Goal: Transaction & Acquisition: Purchase product/service

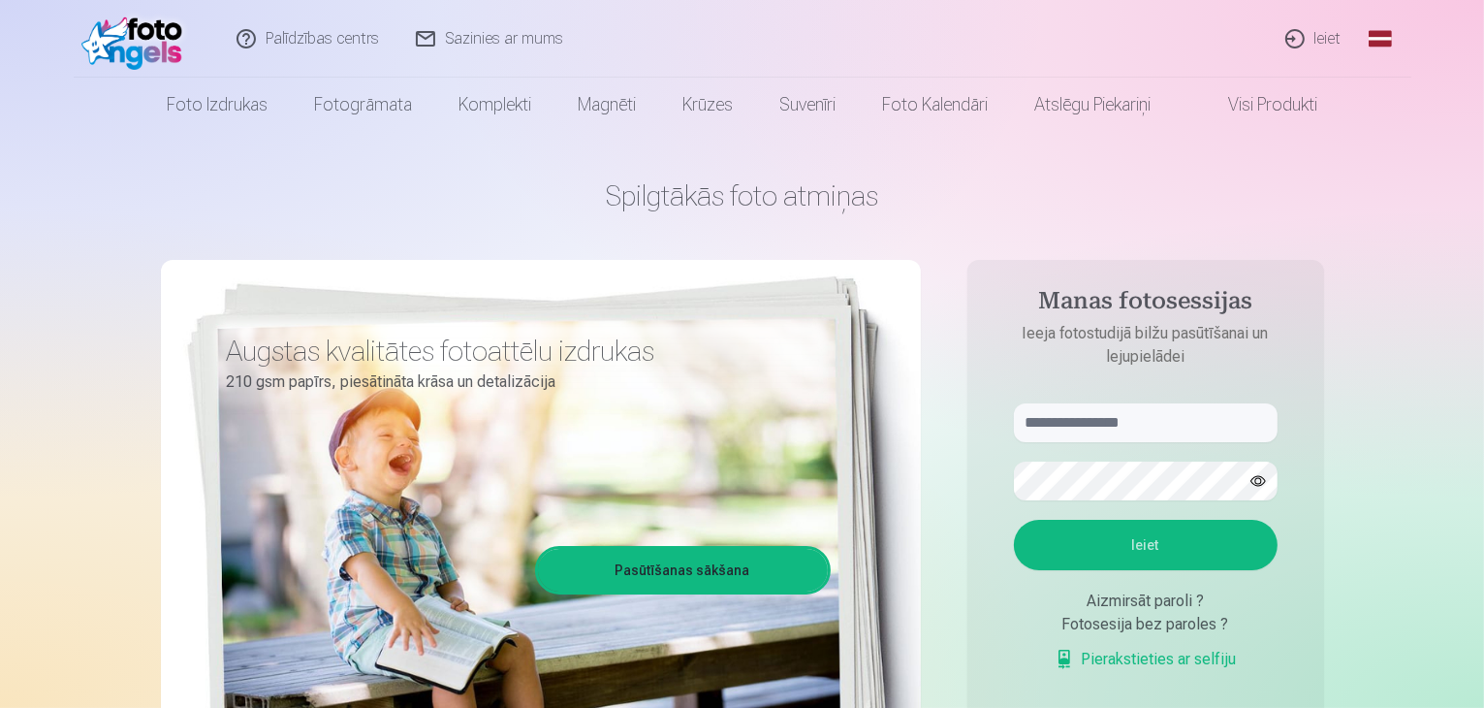
click at [1309, 36] on link "Ieiet" at bounding box center [1314, 39] width 93 height 78
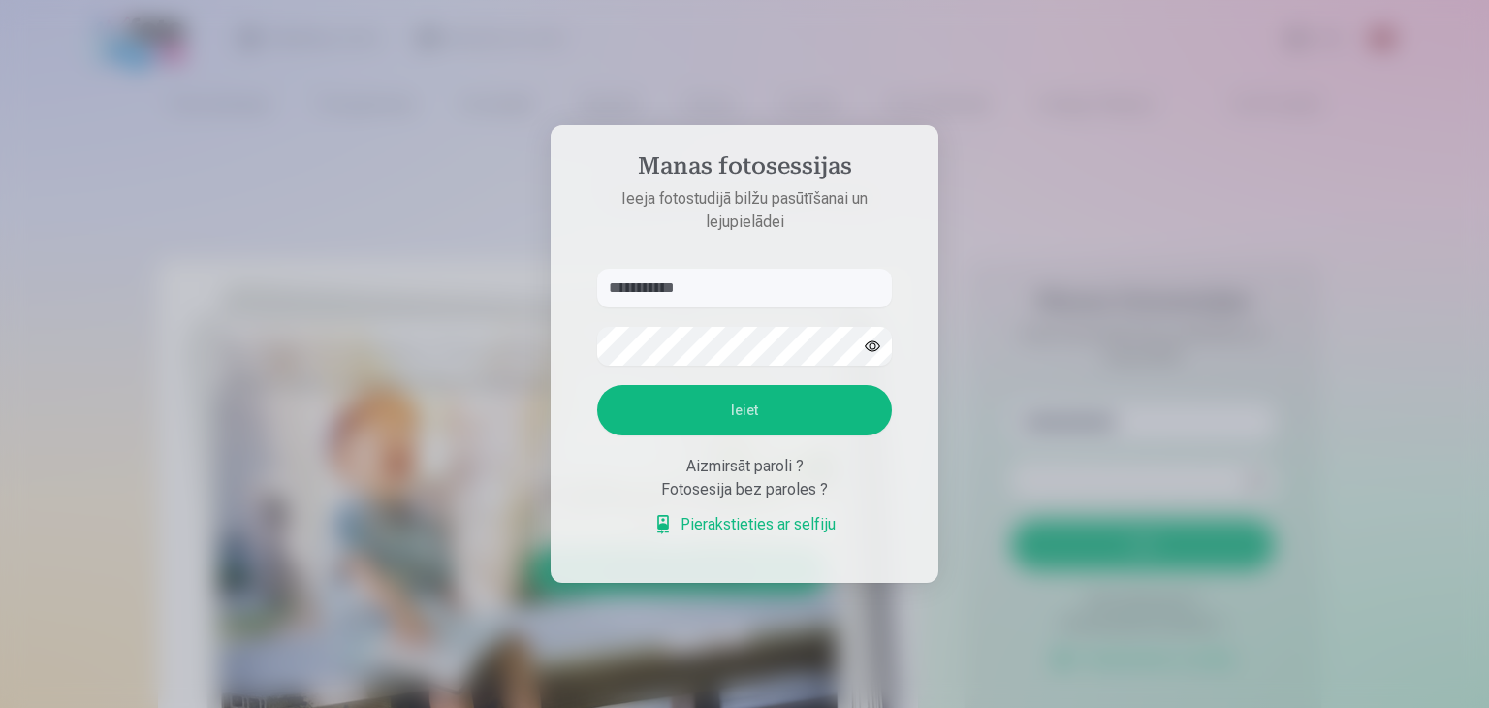
click at [673, 290] on input "**********" at bounding box center [744, 287] width 295 height 39
type input "**********"
click at [692, 403] on button "Ieiet" at bounding box center [744, 410] width 295 height 50
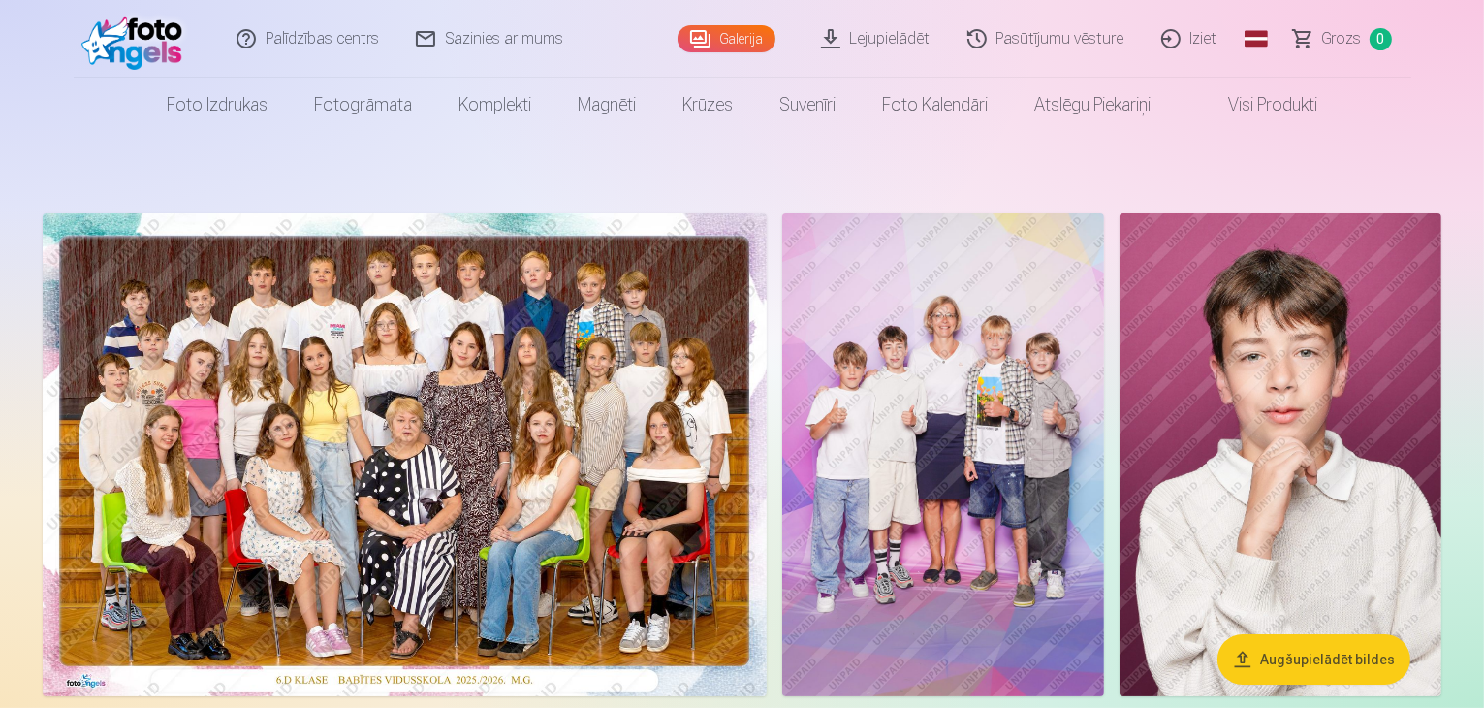
click at [846, 40] on link "Lejupielādēt" at bounding box center [877, 39] width 146 height 78
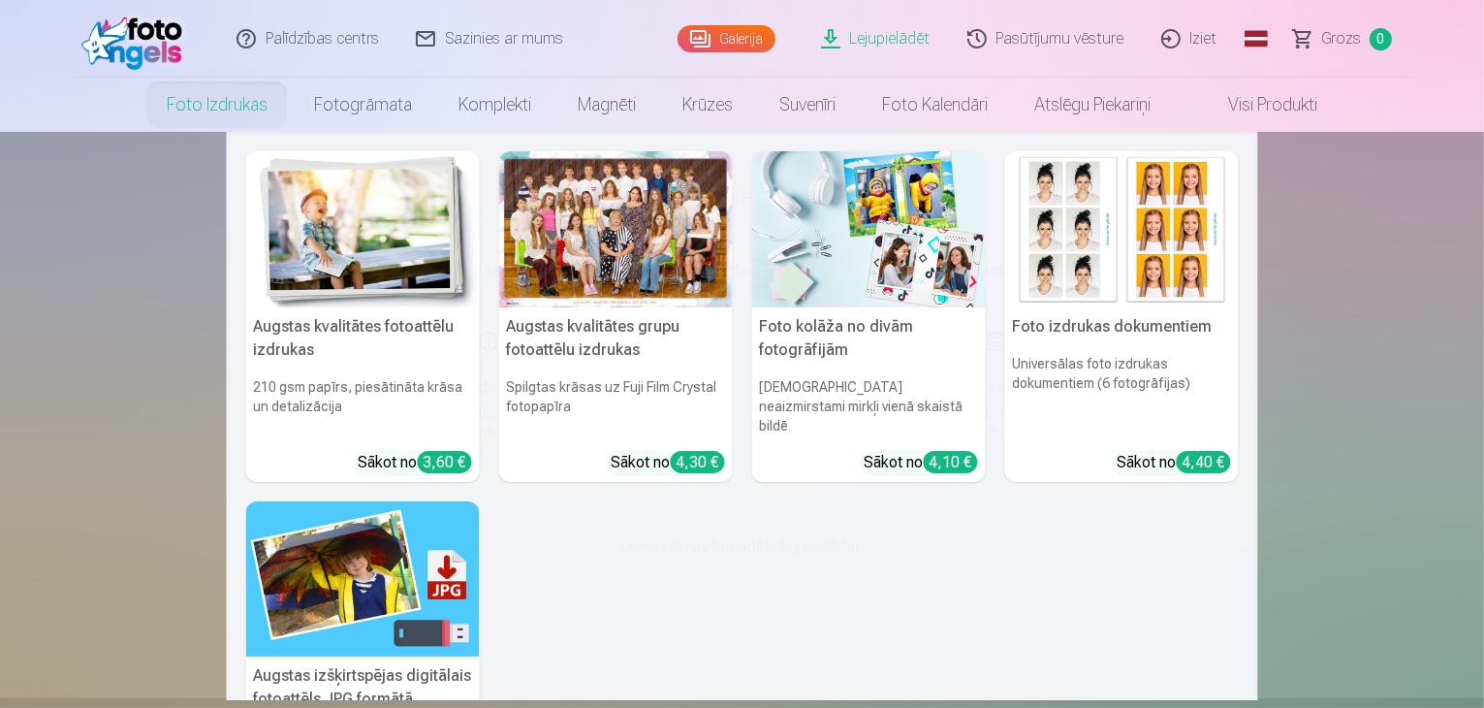
click at [217, 111] on link "Foto izdrukas" at bounding box center [216, 105] width 147 height 54
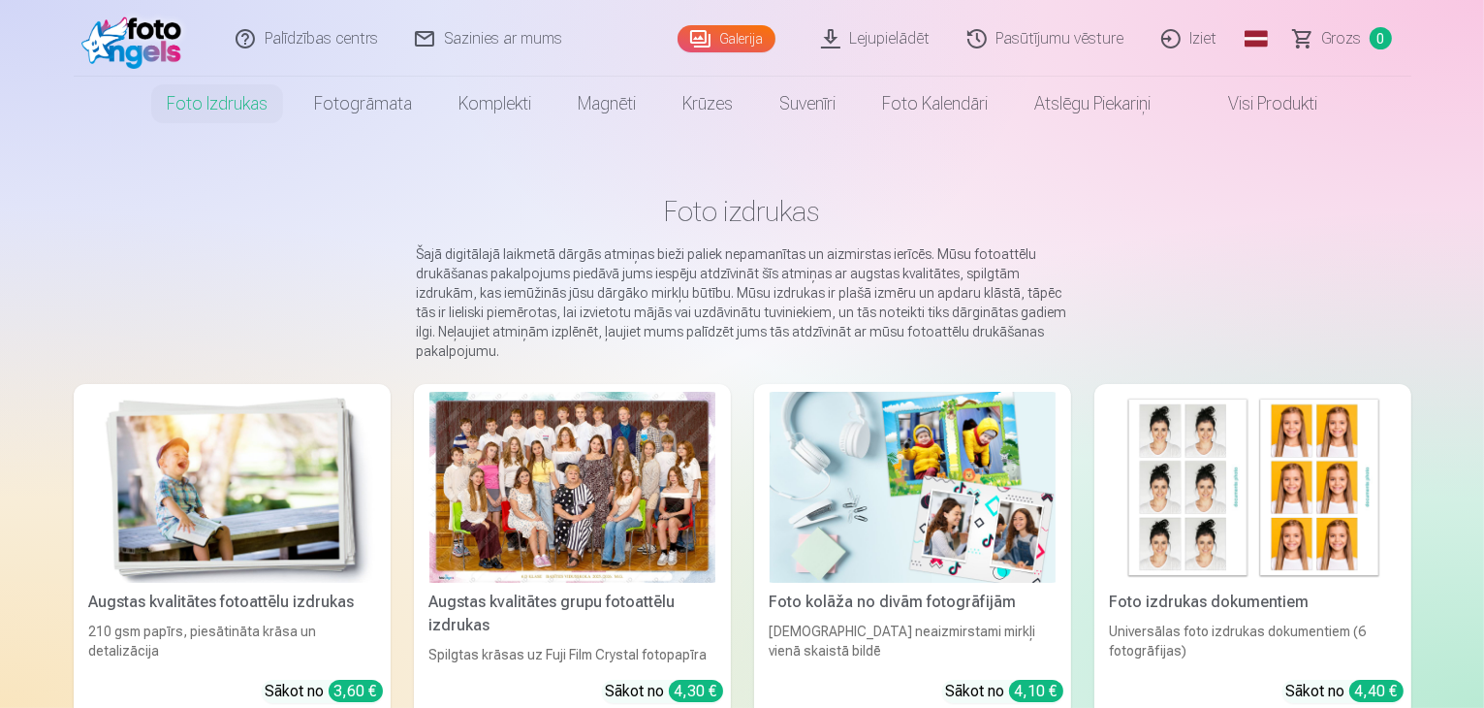
scroll to position [1, 0]
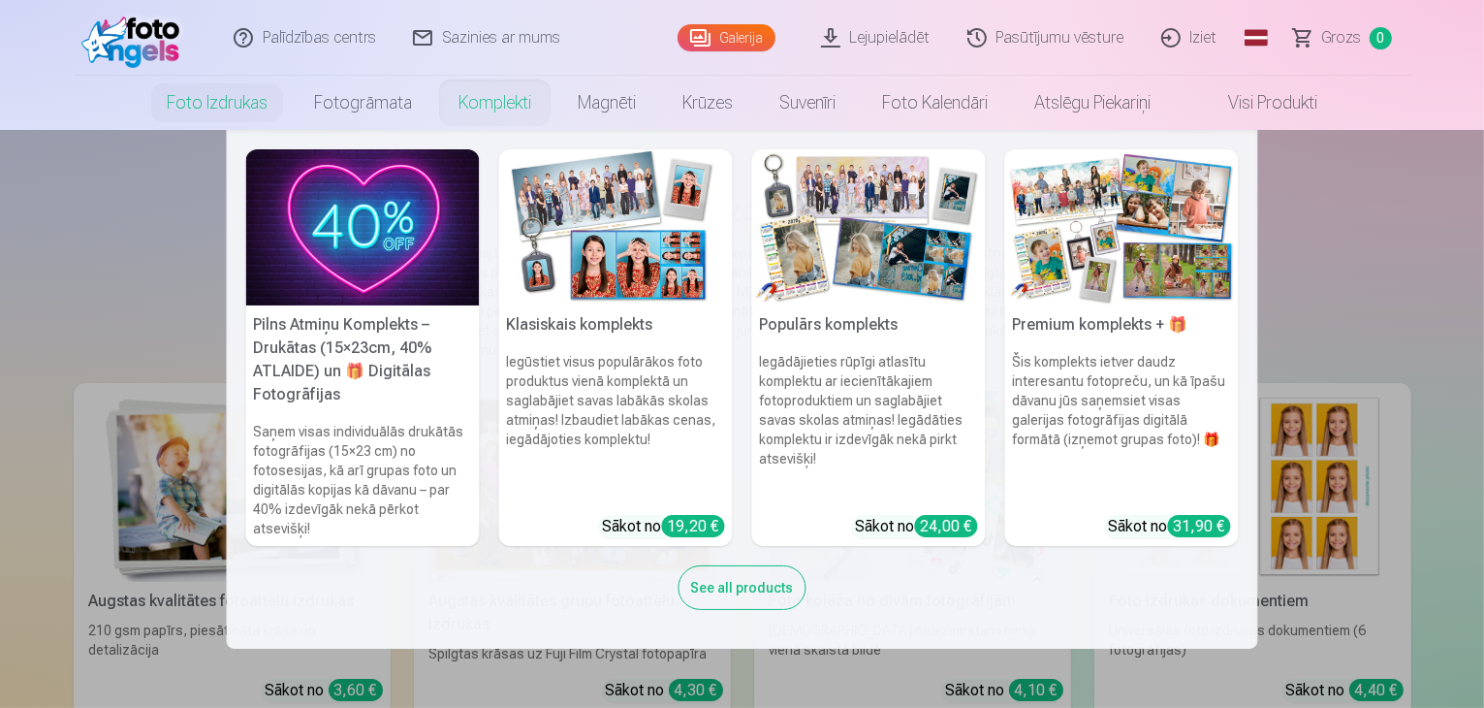
click at [488, 108] on link "Komplekti" at bounding box center [494, 103] width 119 height 54
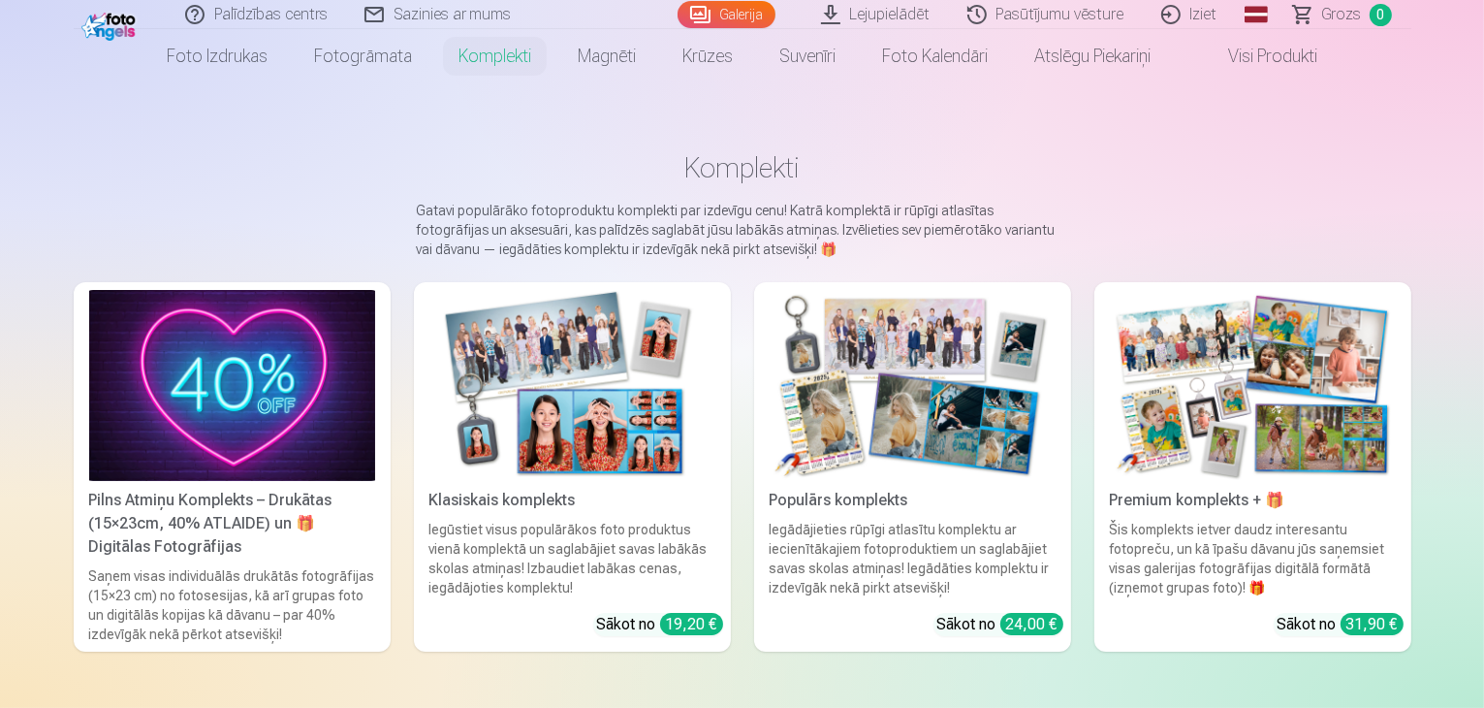
scroll to position [47, 0]
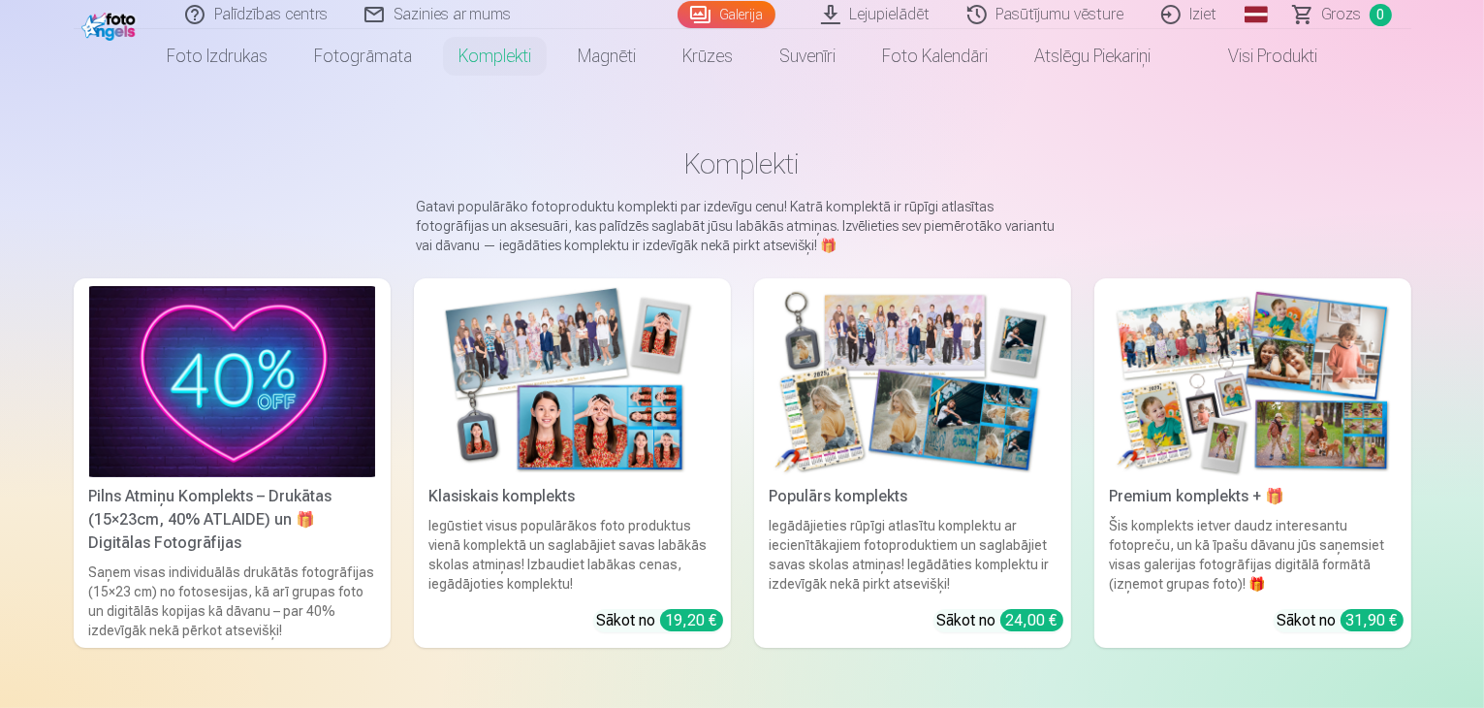
click at [542, 400] on img at bounding box center [572, 381] width 286 height 191
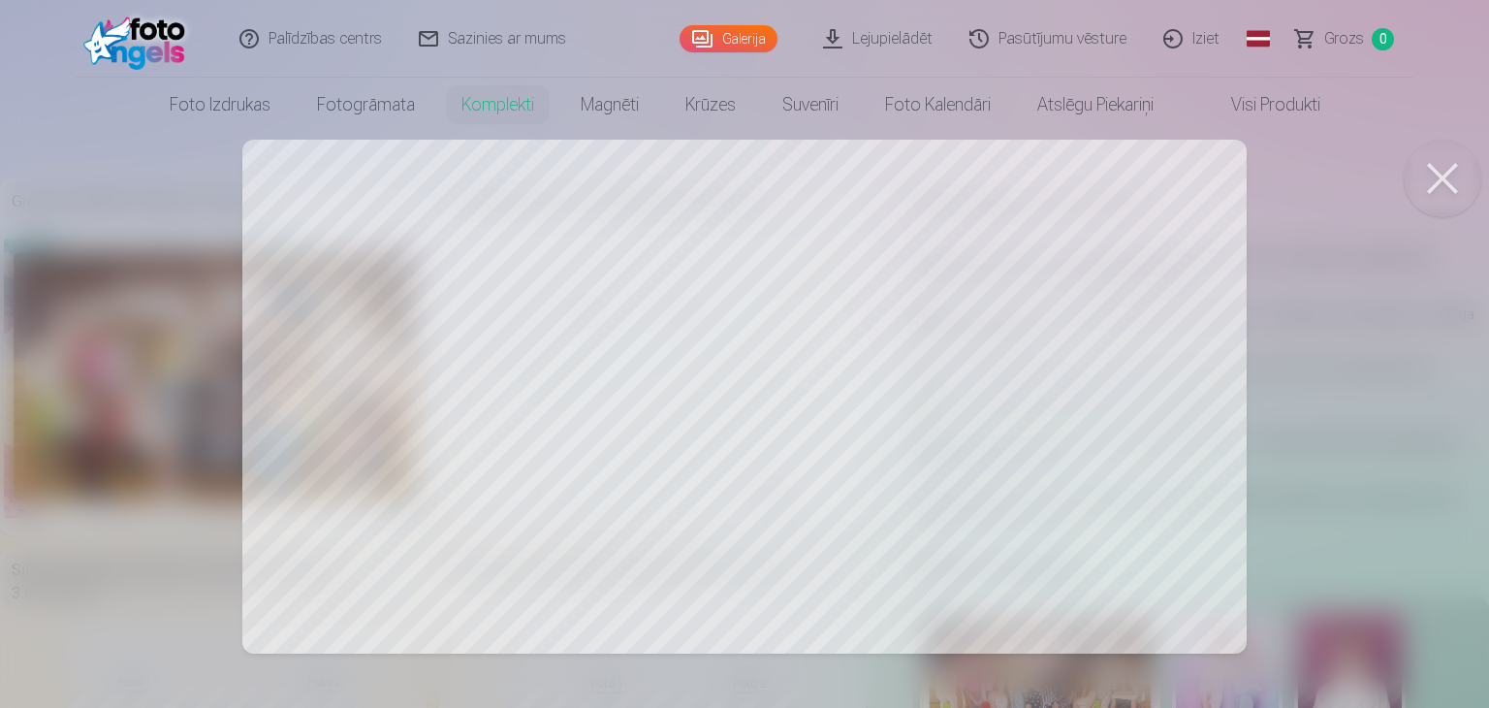
click at [748, 329] on div at bounding box center [744, 354] width 1489 height 708
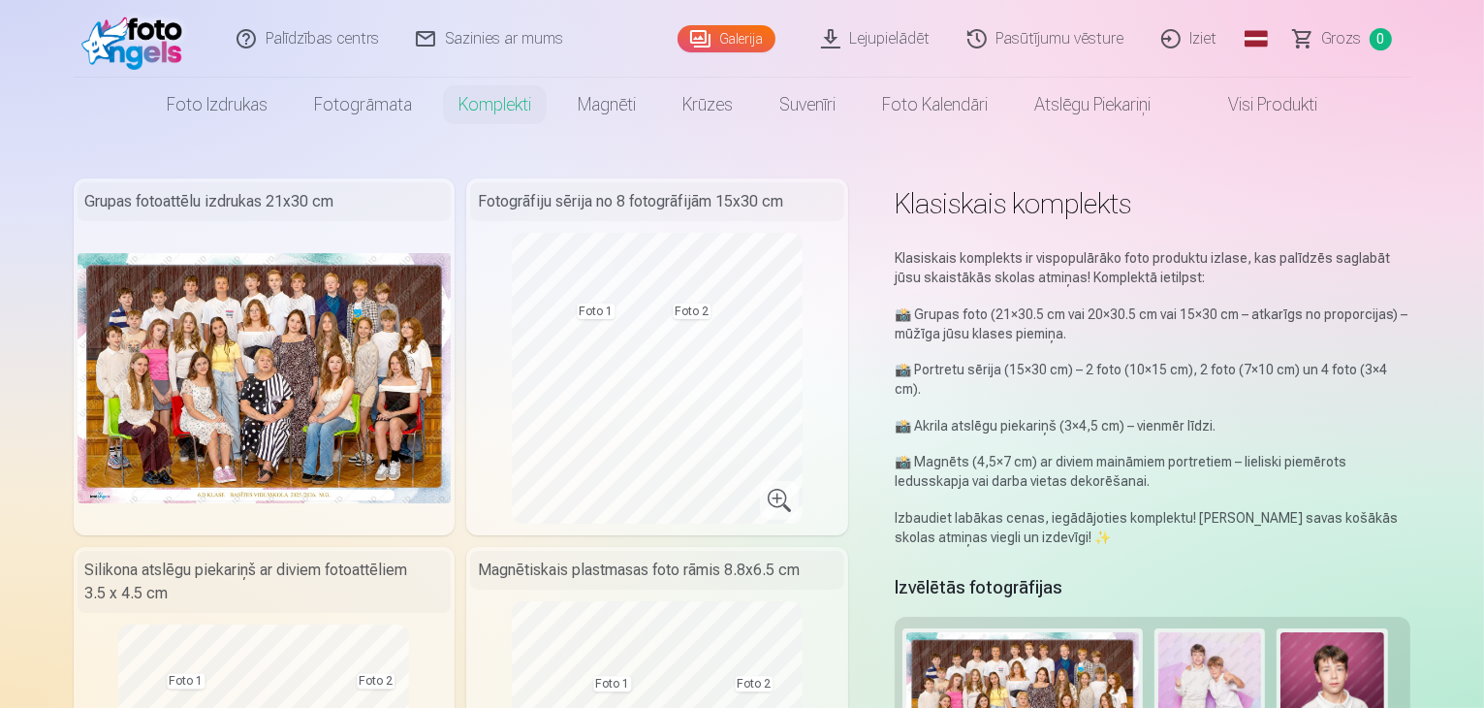
click at [220, 353] on img at bounding box center [265, 377] width 374 height 249
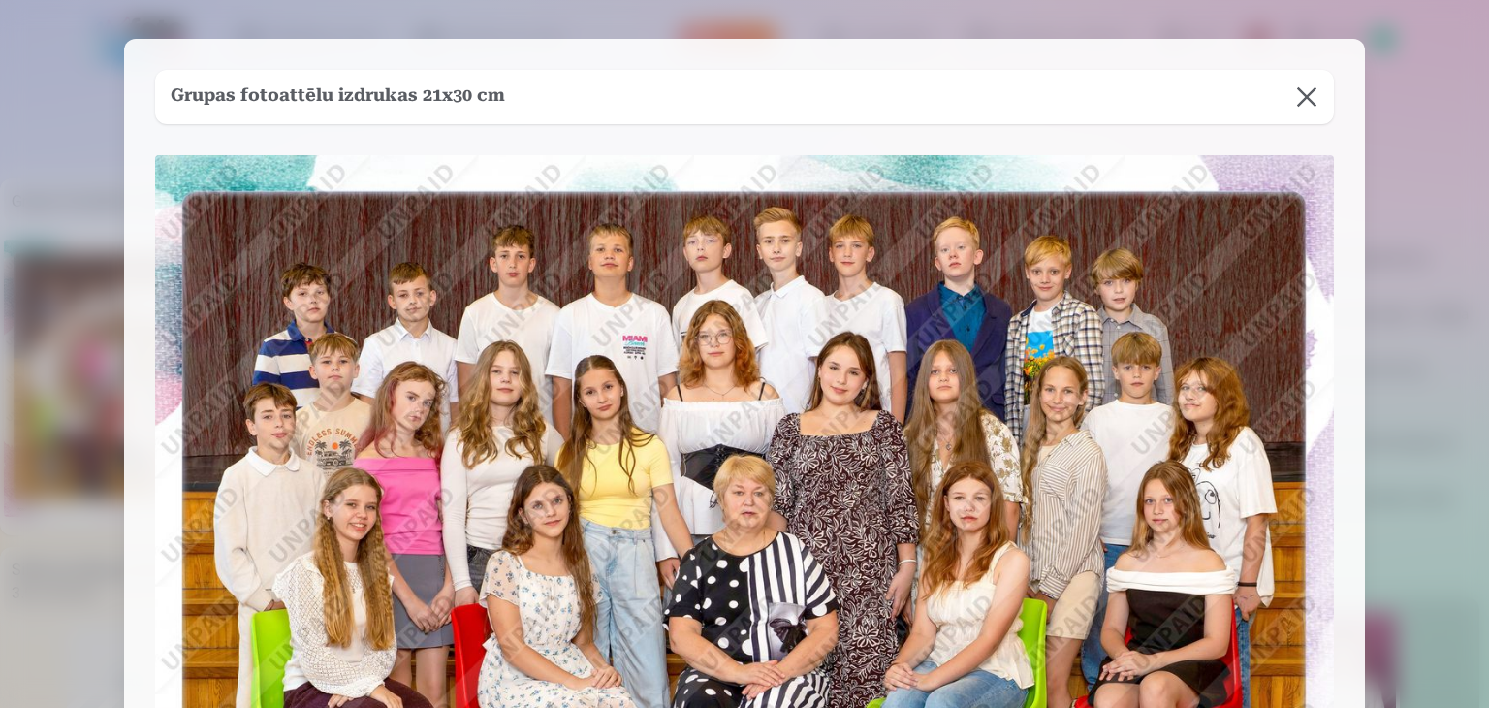
click at [1305, 95] on button at bounding box center [1306, 97] width 54 height 54
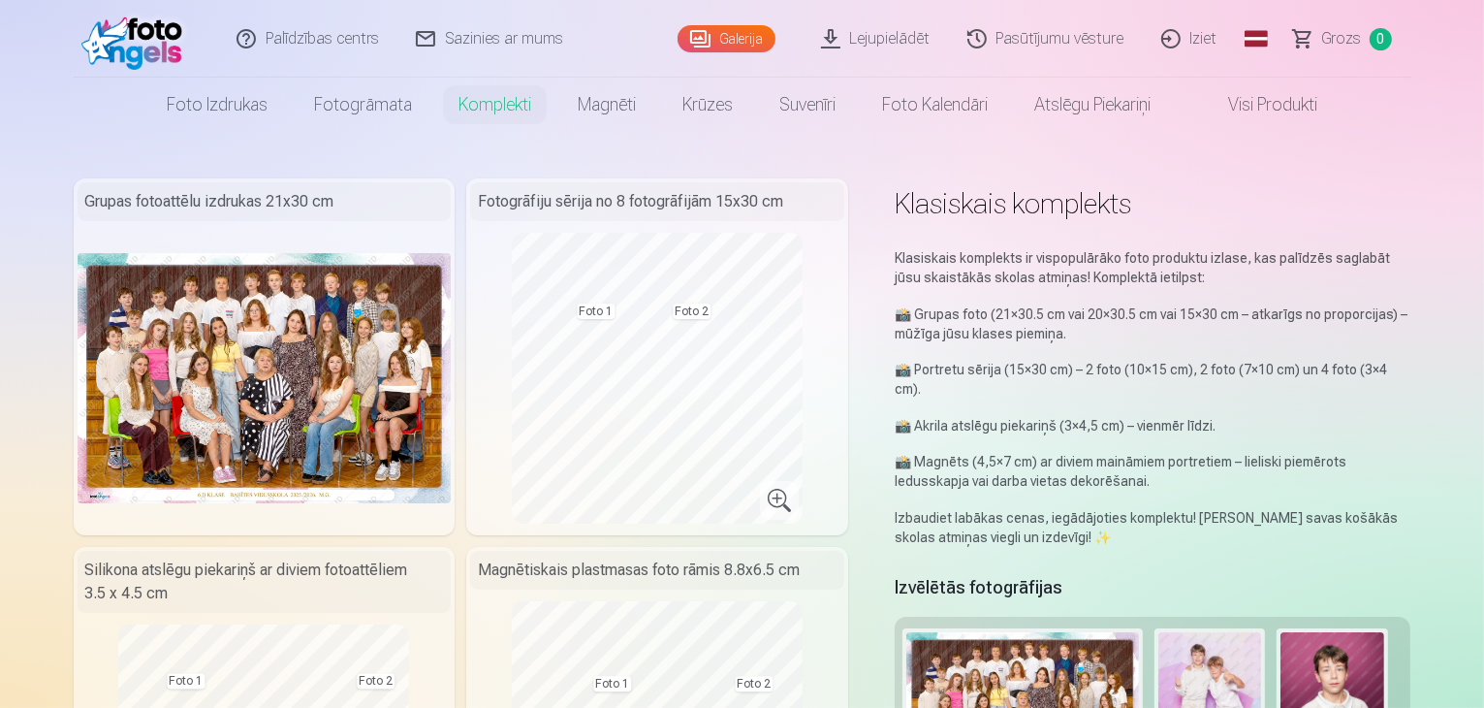
click at [1053, 645] on img at bounding box center [1022, 709] width 233 height 155
click at [218, 348] on img at bounding box center [265, 377] width 374 height 249
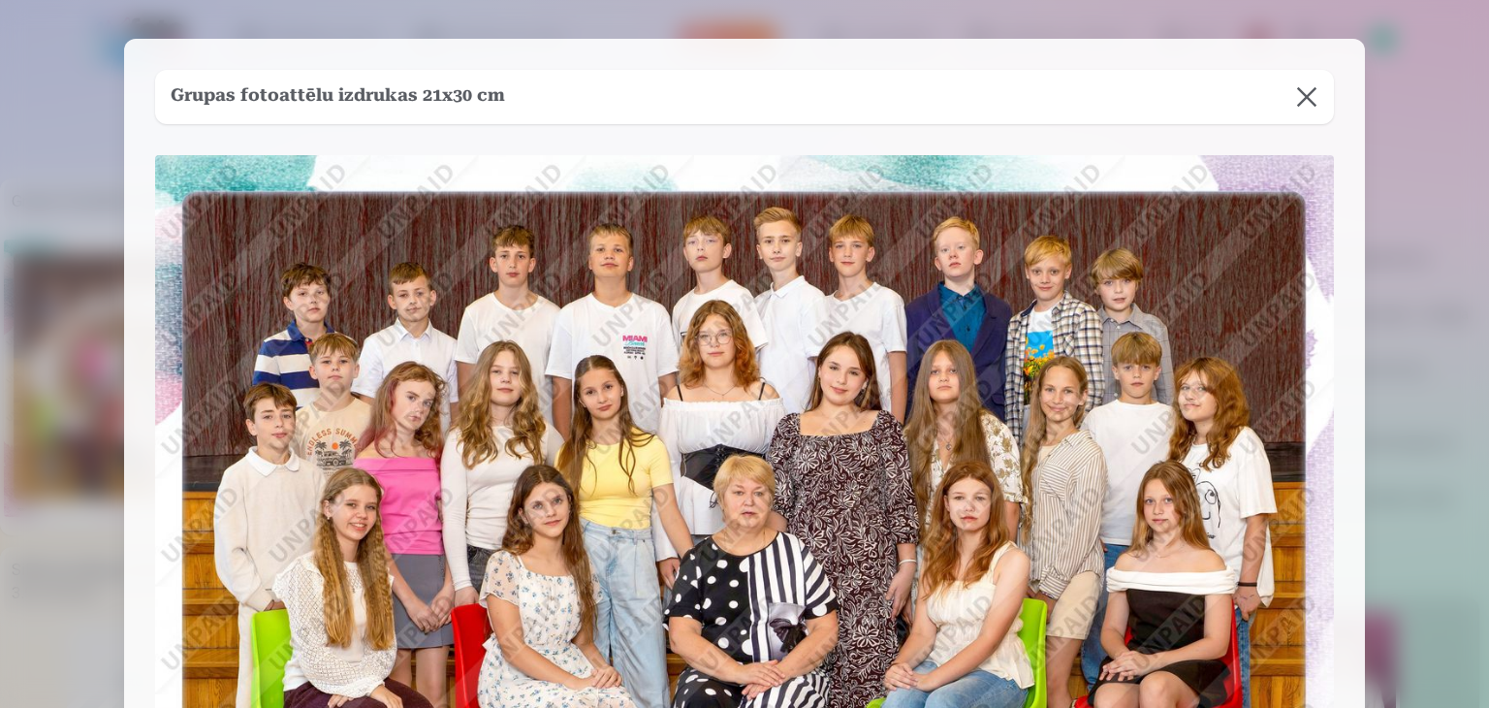
click at [1307, 97] on button at bounding box center [1306, 97] width 54 height 54
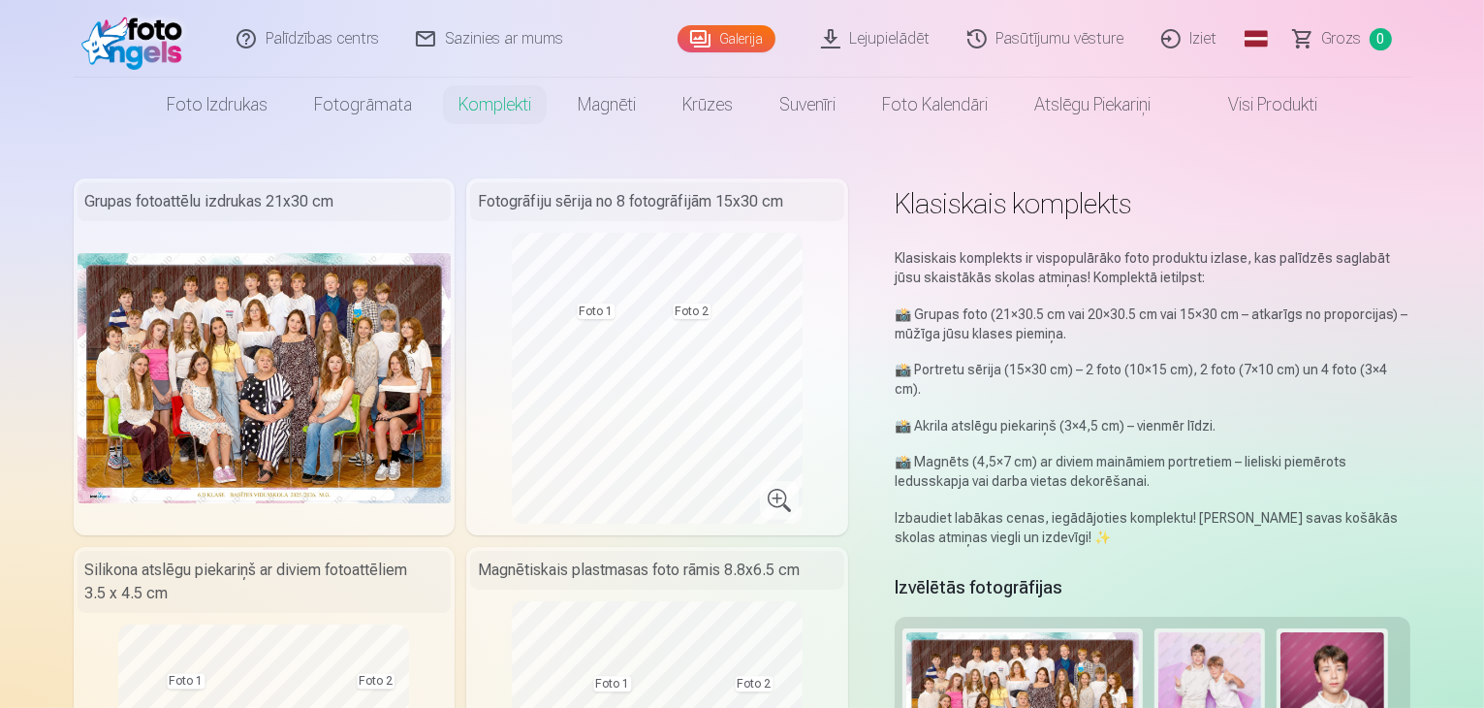
click at [273, 325] on img at bounding box center [265, 377] width 374 height 249
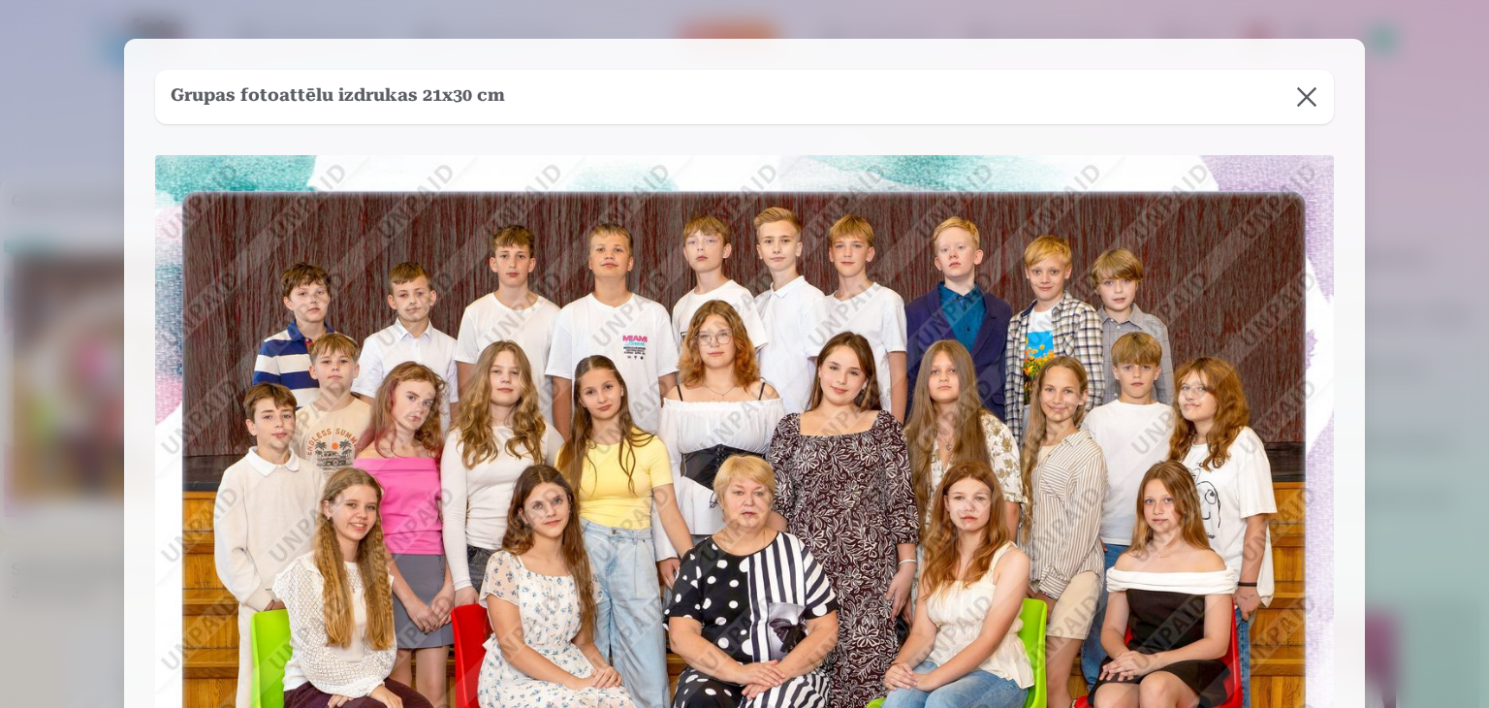
click at [273, 325] on img at bounding box center [744, 548] width 1179 height 786
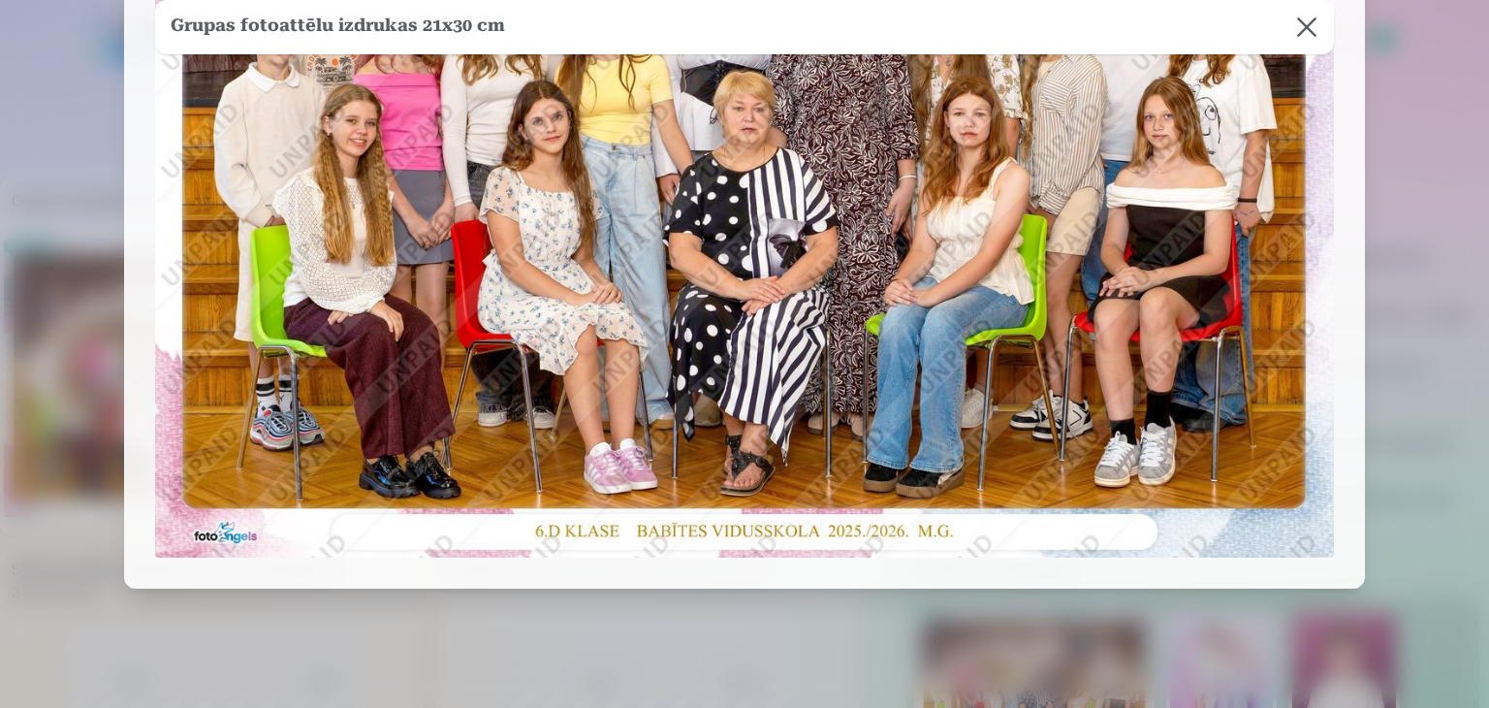
scroll to position [420, 0]
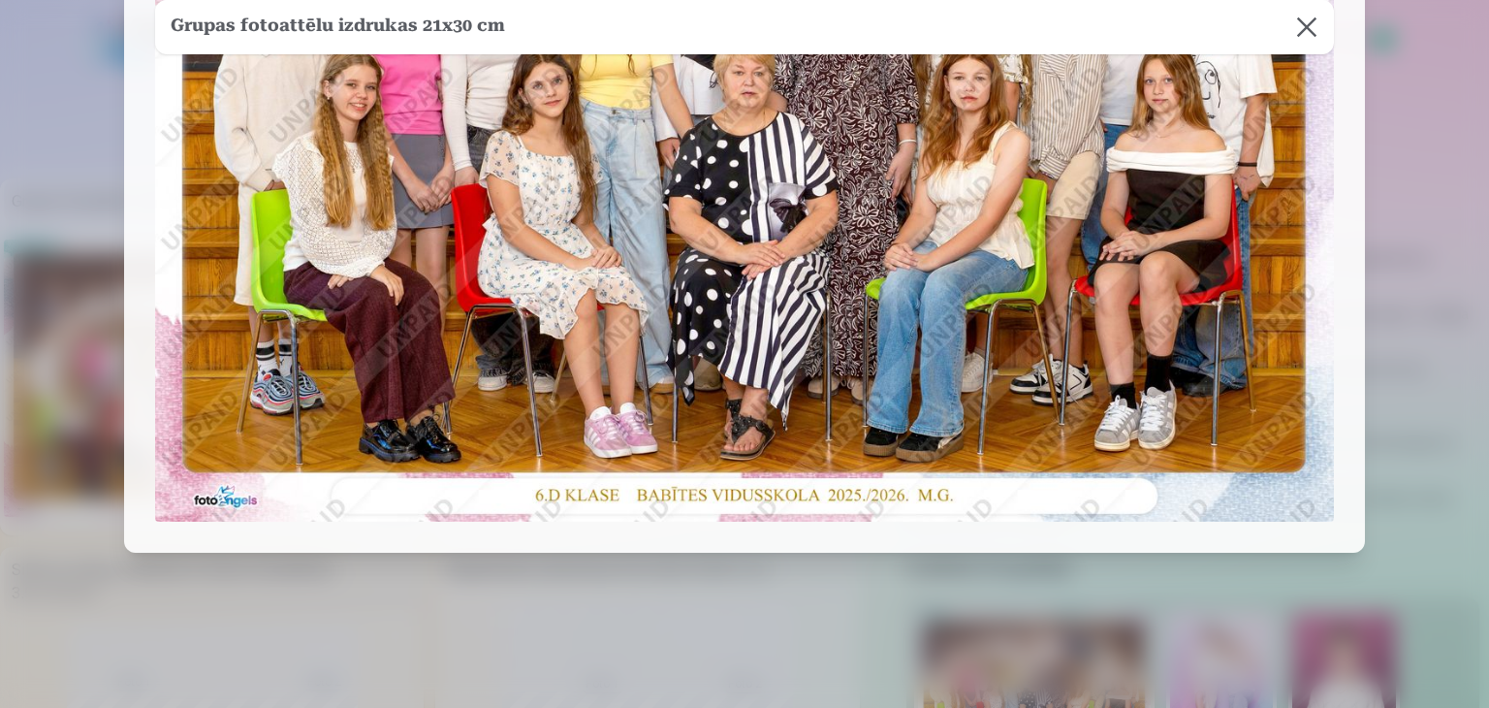
click at [732, 503] on img at bounding box center [744, 128] width 1179 height 786
click at [730, 388] on img at bounding box center [744, 128] width 1179 height 786
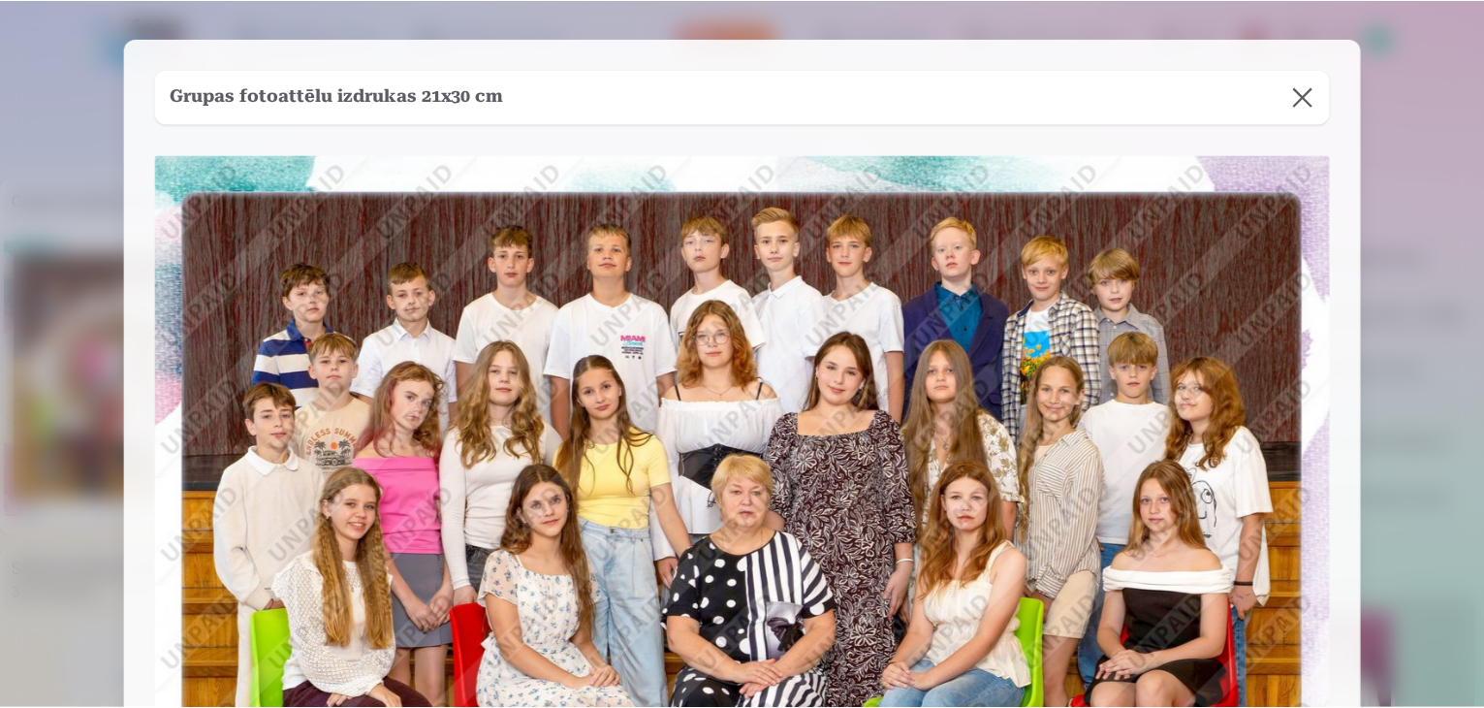
scroll to position [4, 0]
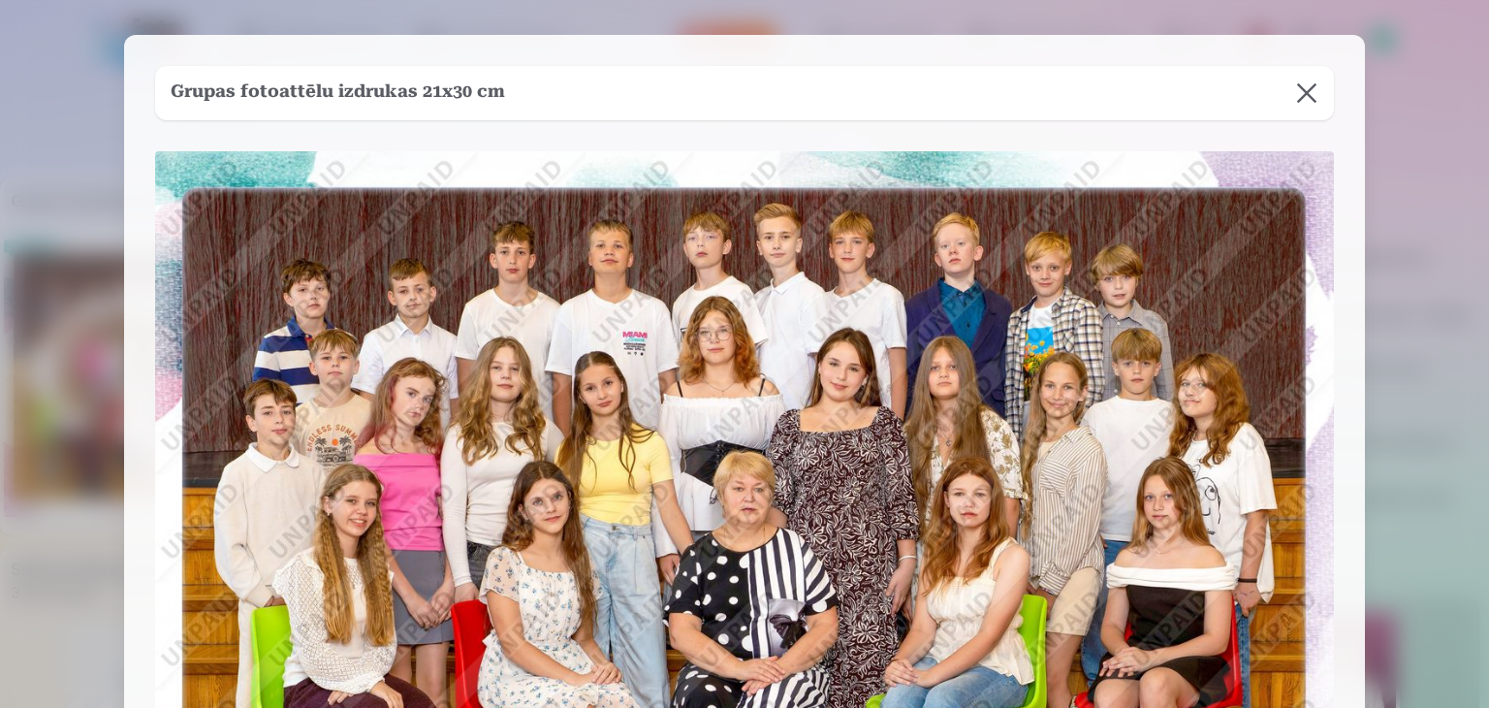
click at [1312, 97] on button at bounding box center [1306, 93] width 54 height 54
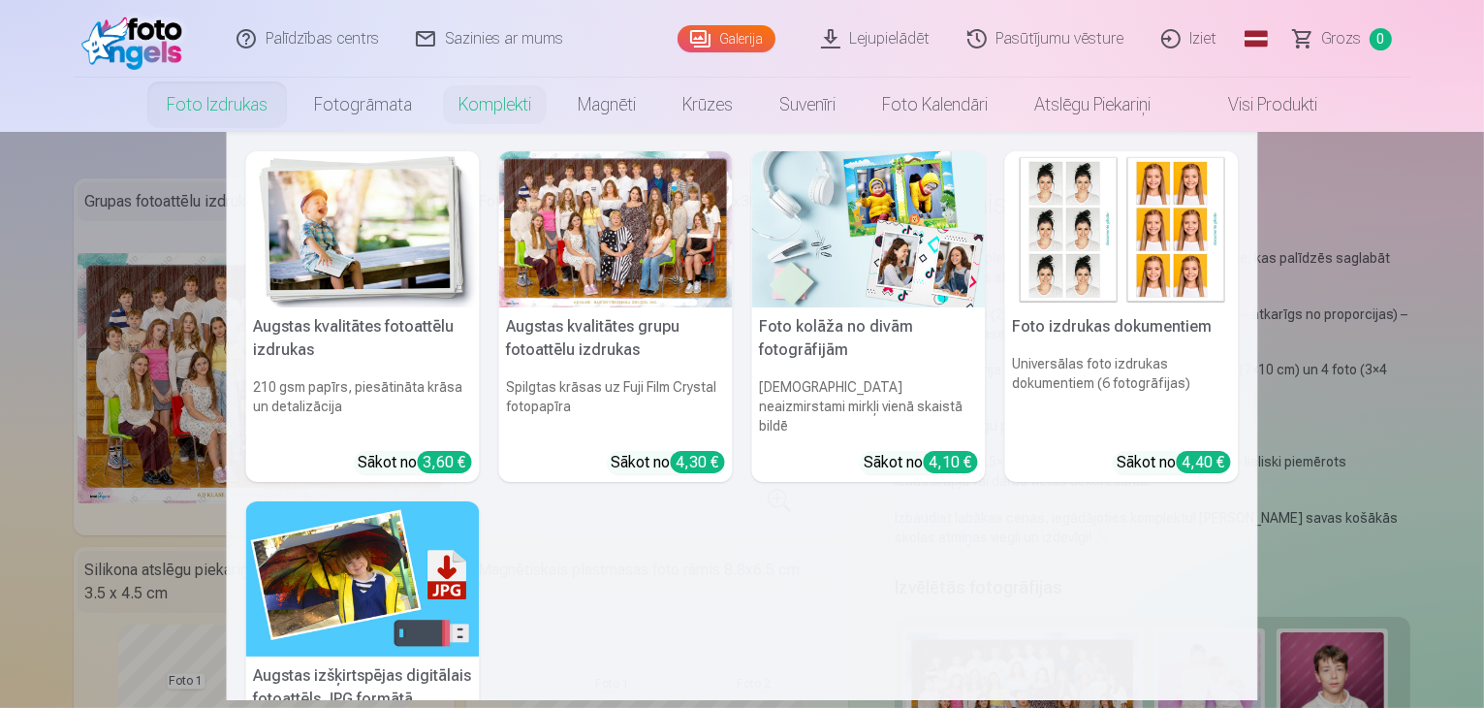
click at [207, 106] on link "Foto izdrukas" at bounding box center [216, 105] width 147 height 54
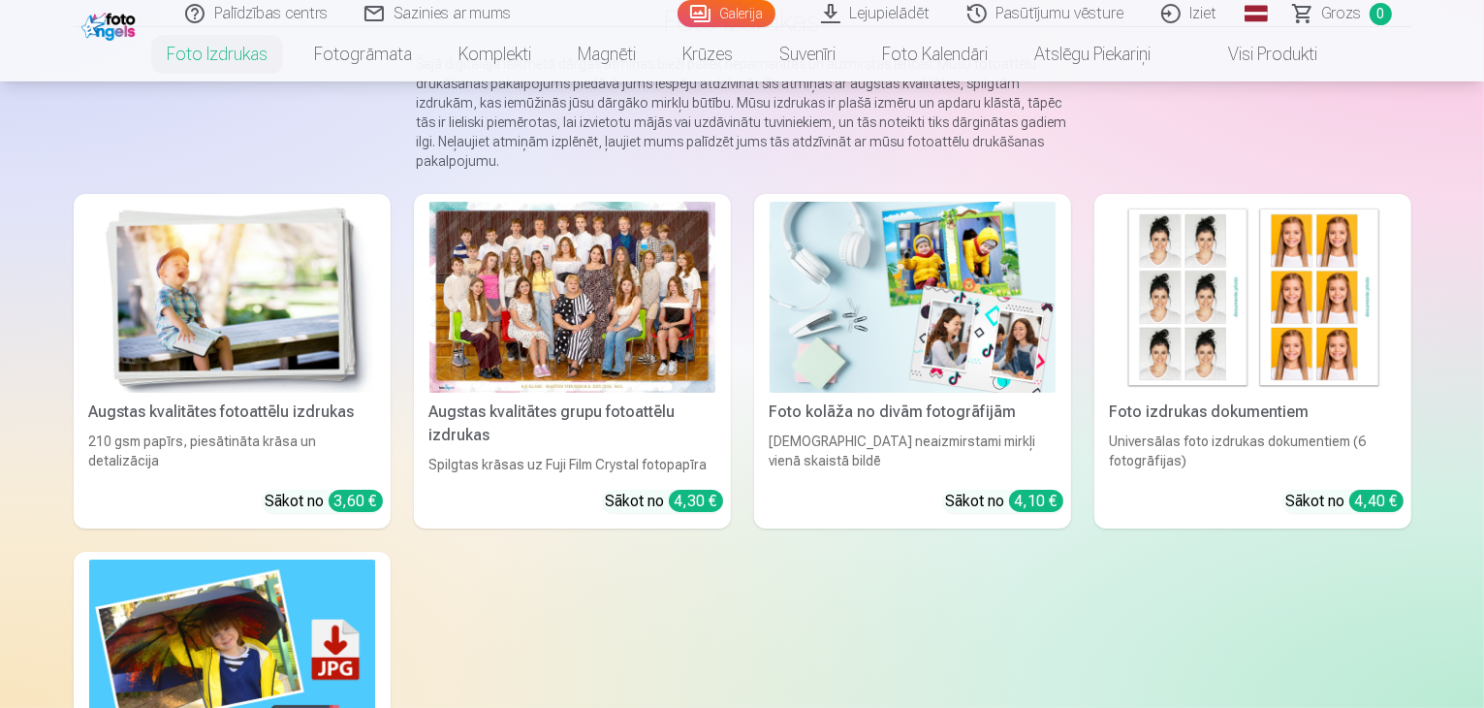
scroll to position [194, 0]
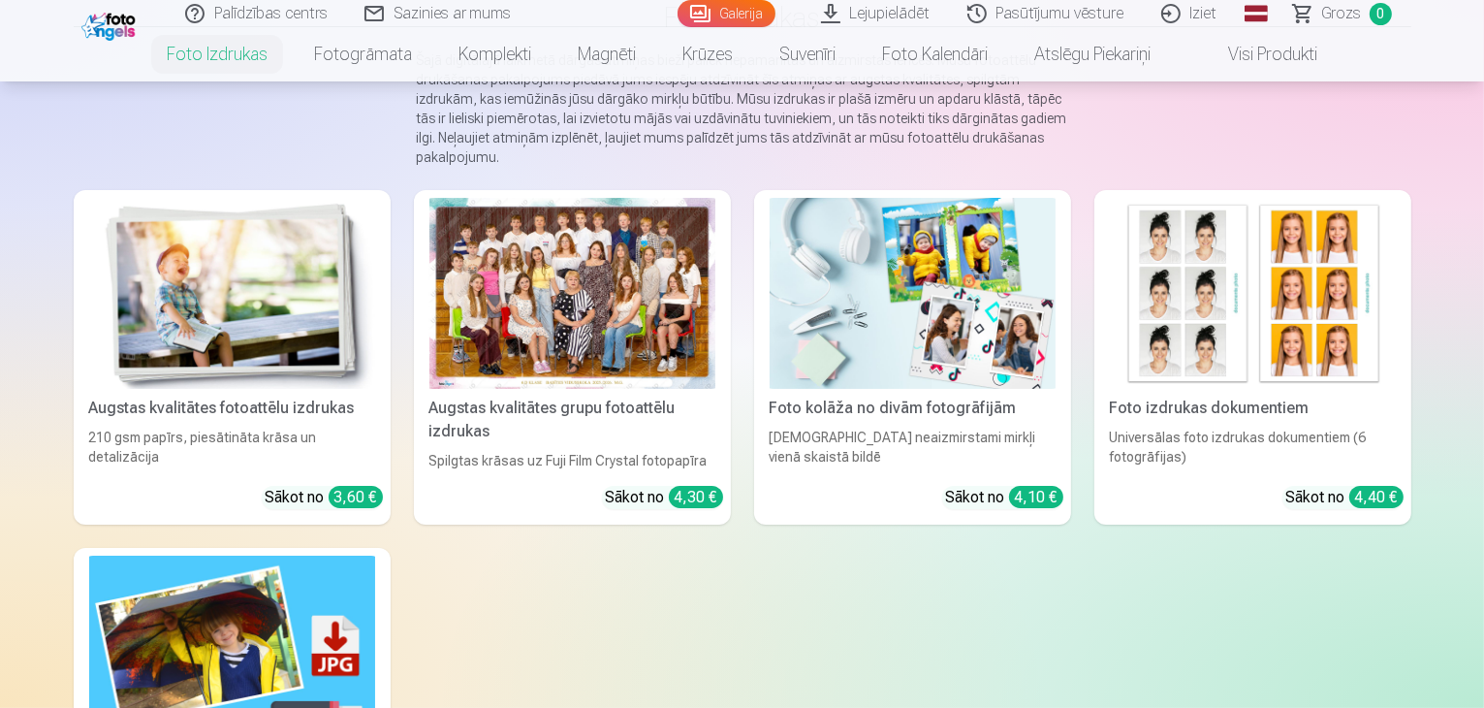
click at [682, 524] on link "Augstas kvalitātes grupu fotoattēlu izdrukas Spilgtas krāsas uz Fuji Film Cryst…" at bounding box center [572, 357] width 317 height 334
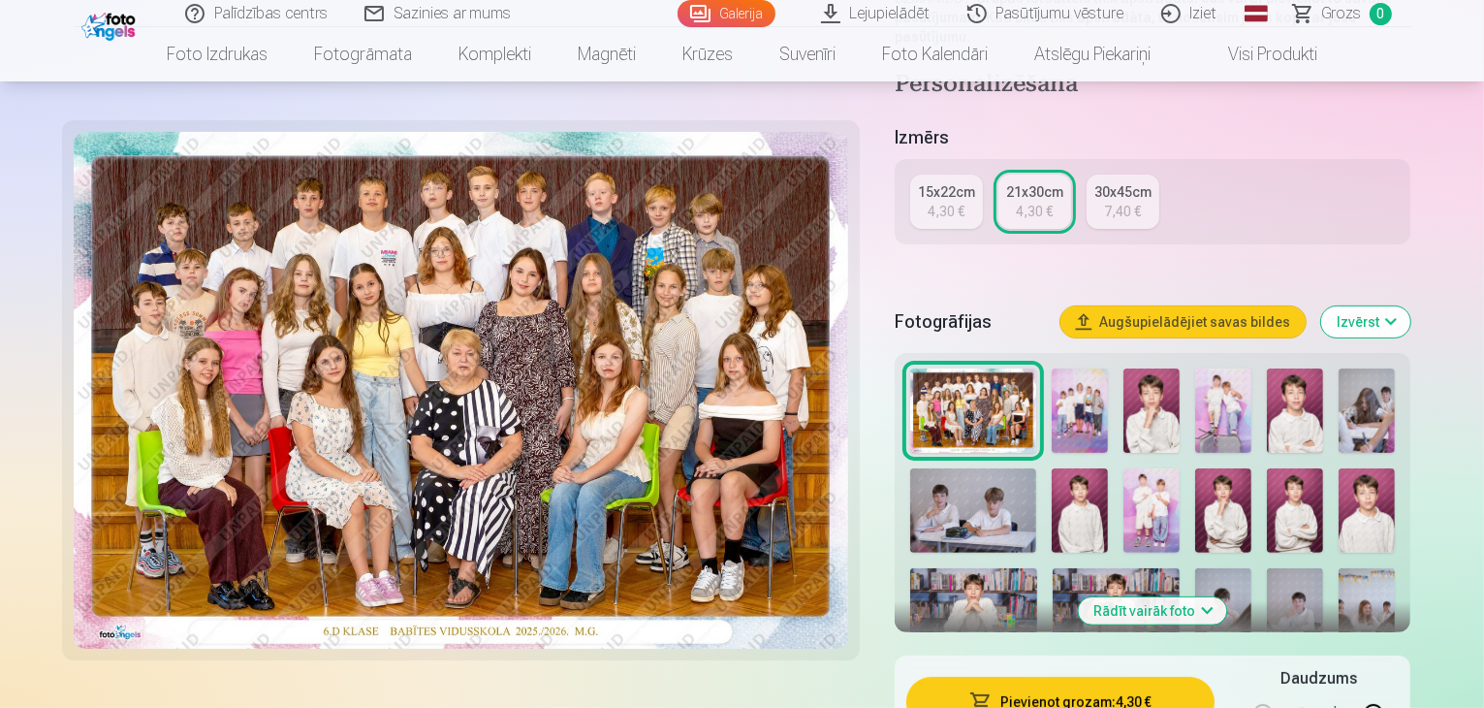
scroll to position [414, 0]
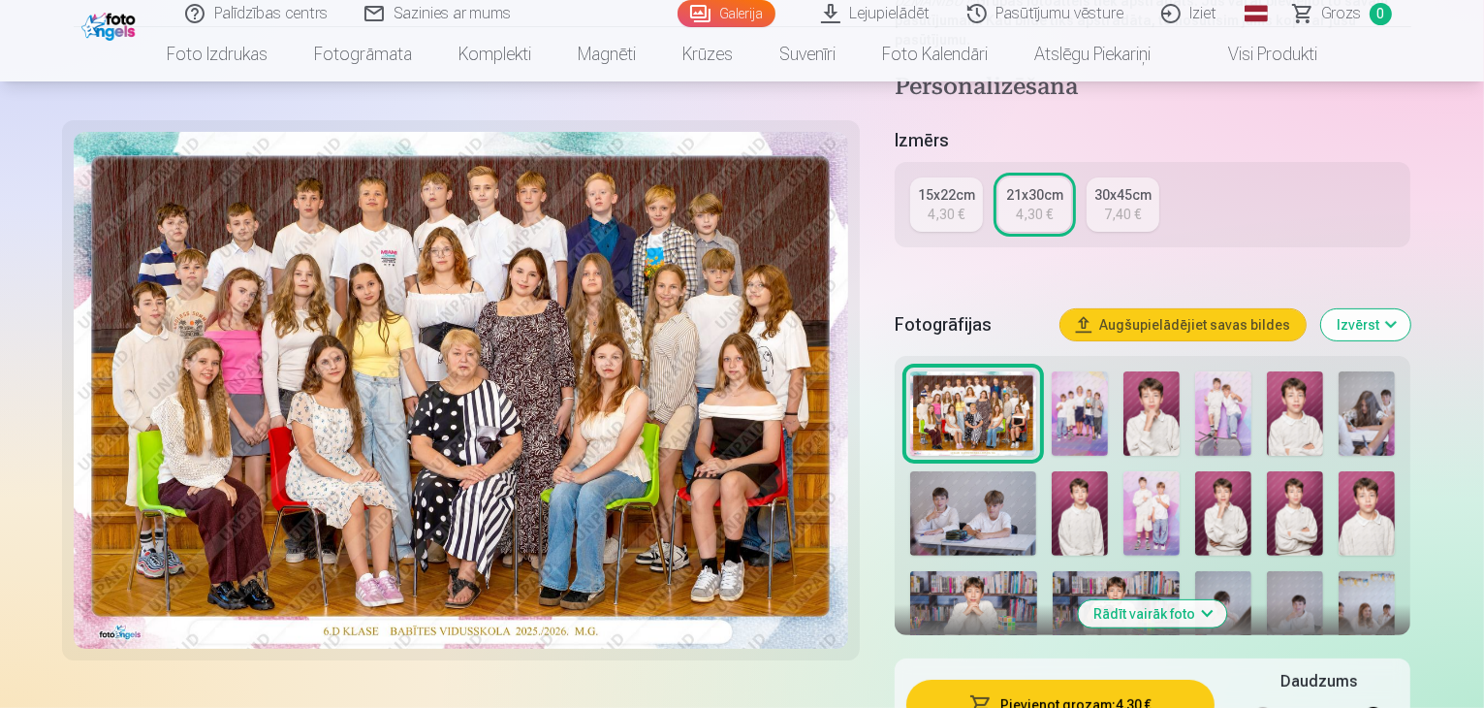
click at [1064, 679] on button "Pievienot grozam : 4,30 €" at bounding box center [1060, 704] width 309 height 50
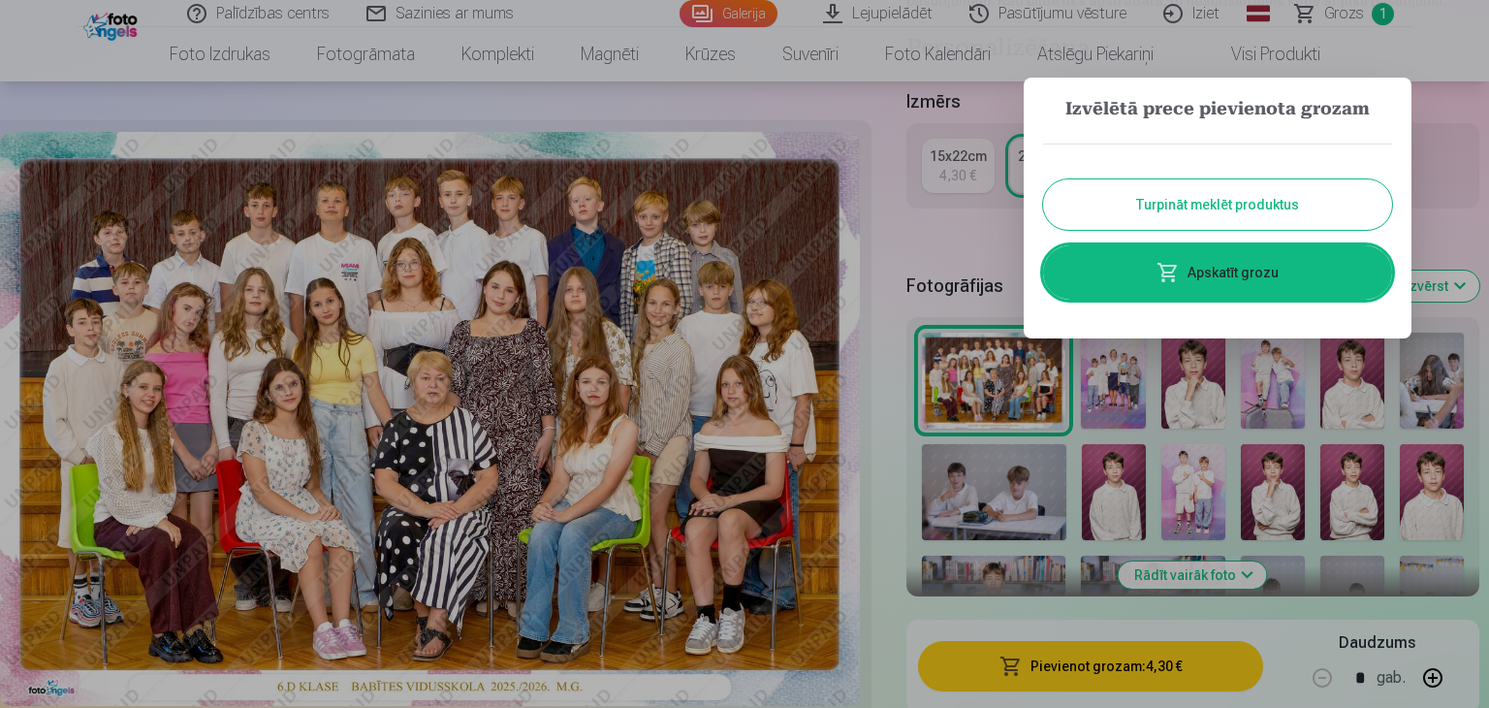
click at [1183, 213] on button "Turpināt meklēt produktus" at bounding box center [1217, 204] width 349 height 50
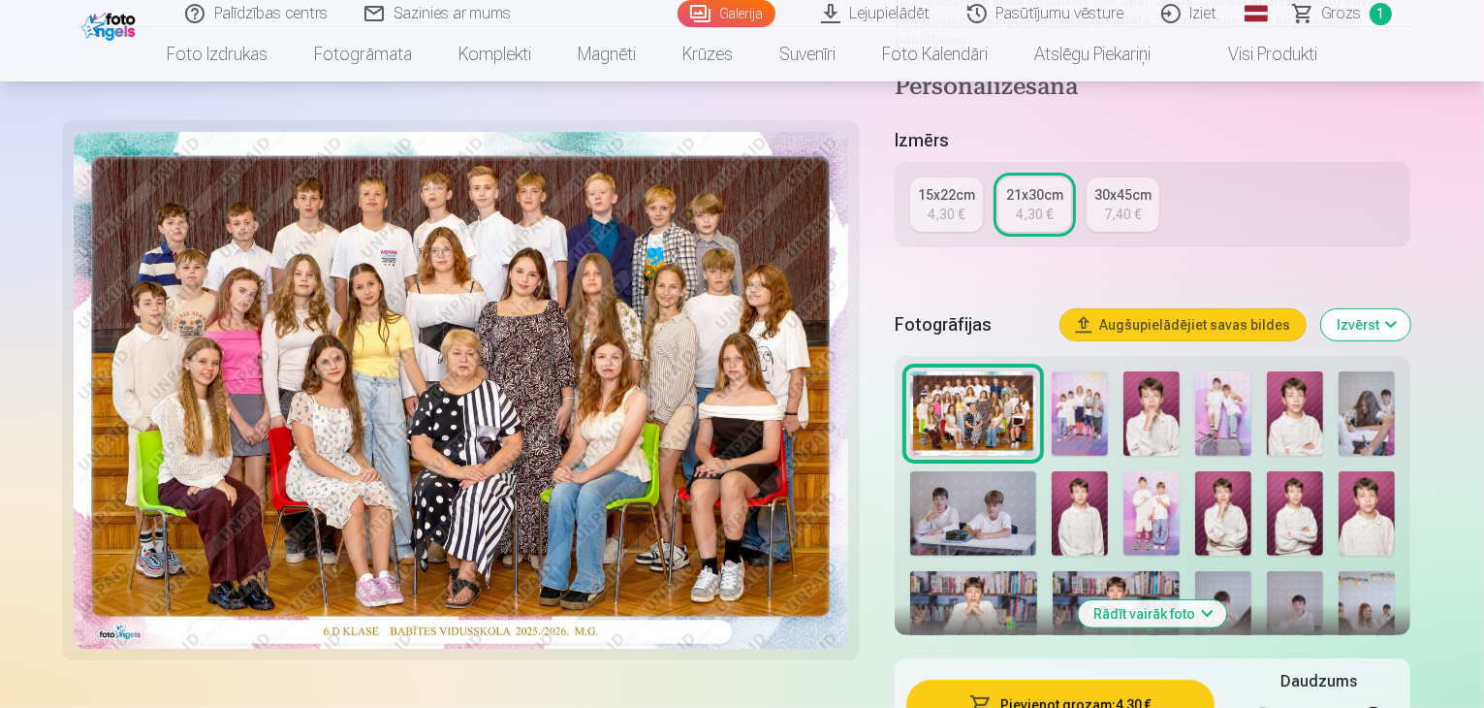
click at [1108, 402] on img at bounding box center [1080, 413] width 56 height 84
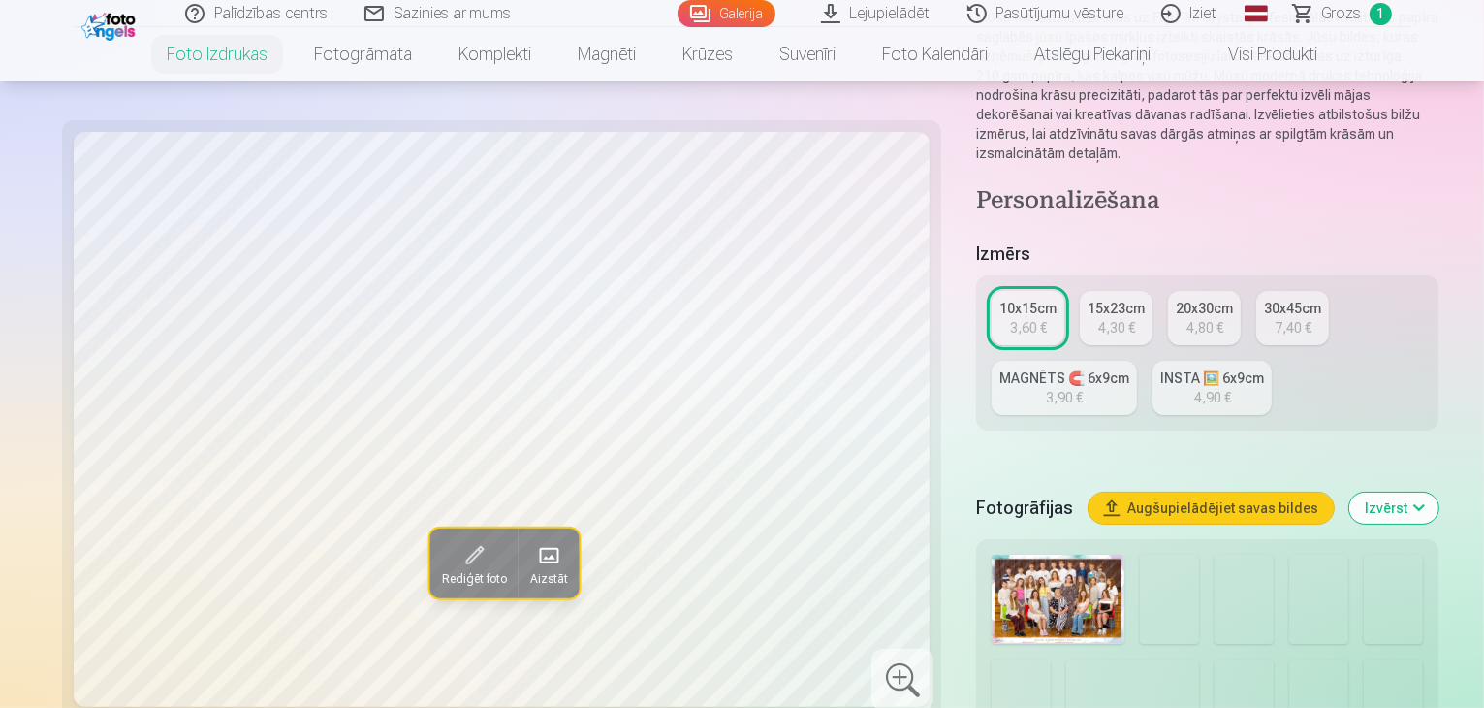
scroll to position [254, 0]
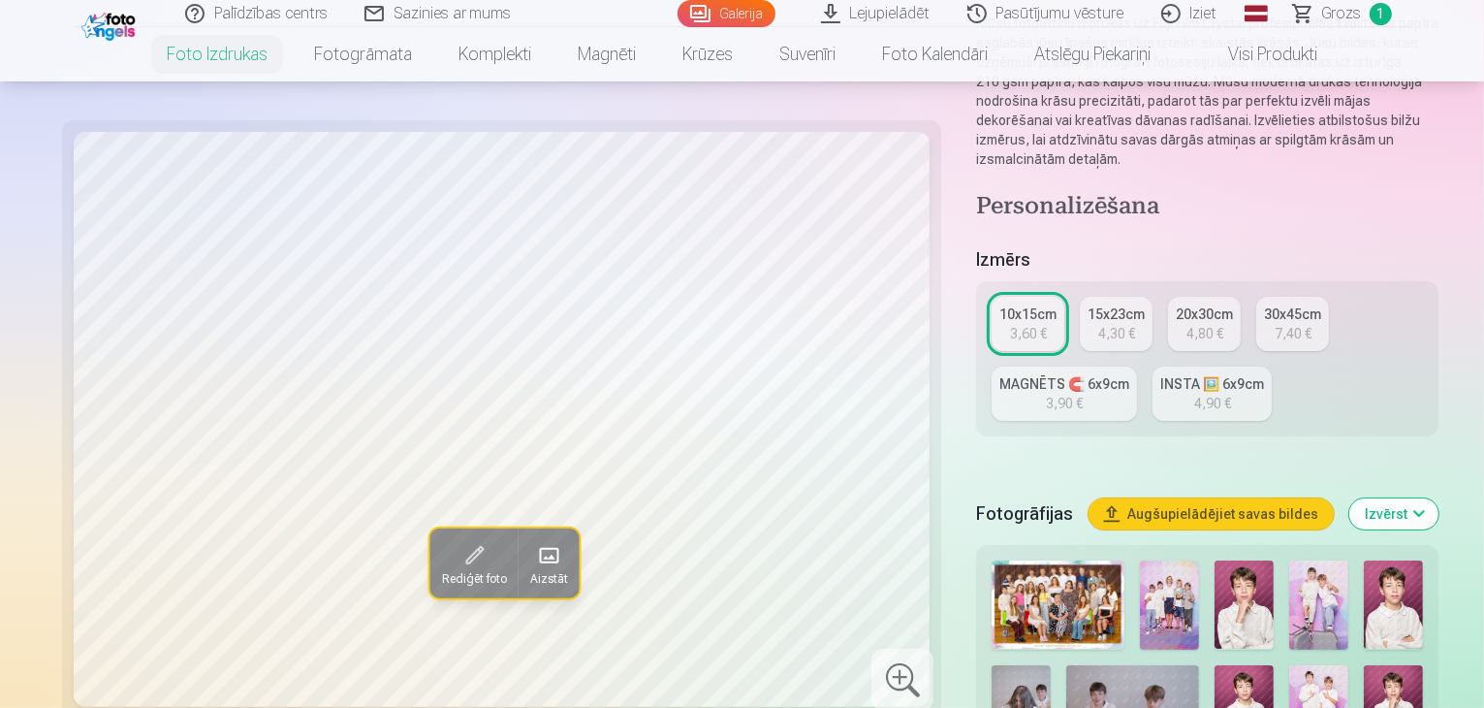
click at [1140, 560] on img at bounding box center [1169, 604] width 59 height 89
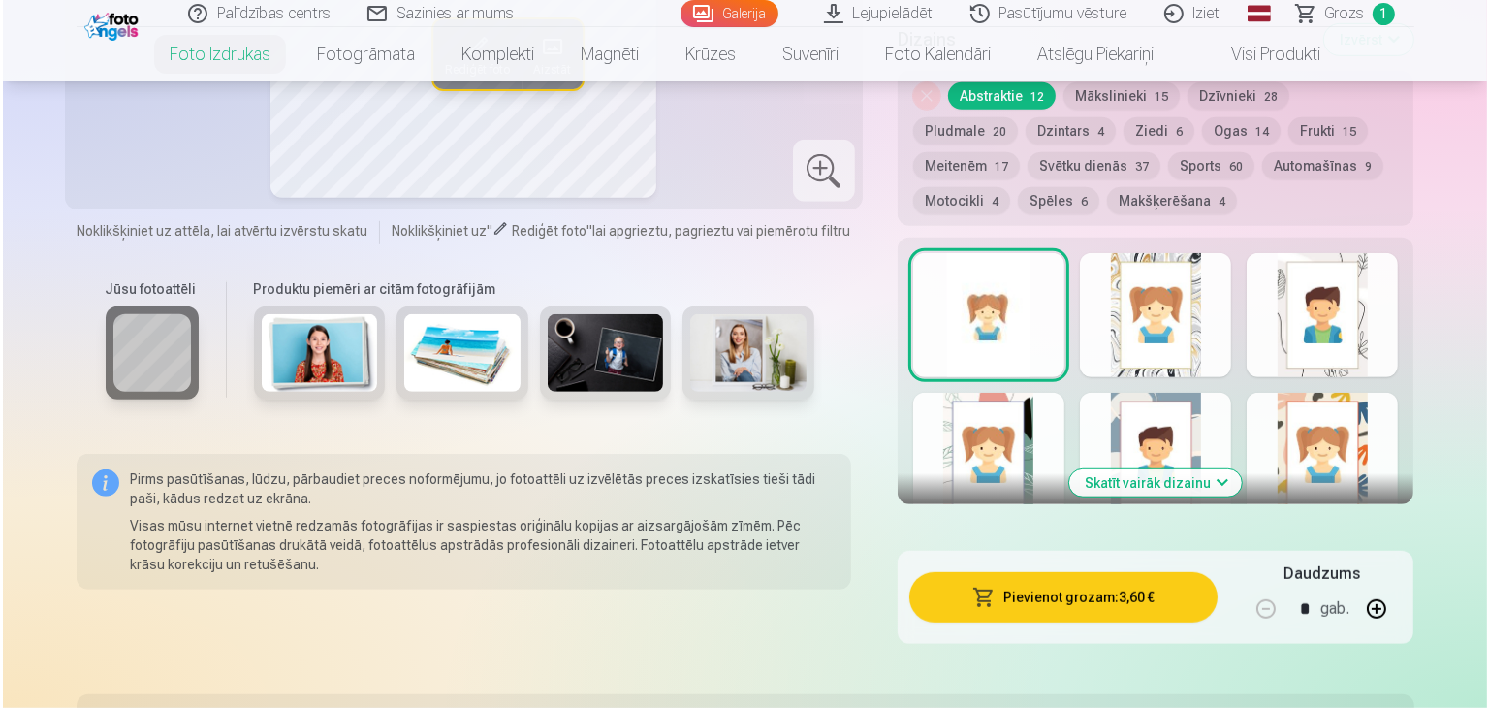
scroll to position [1087, 0]
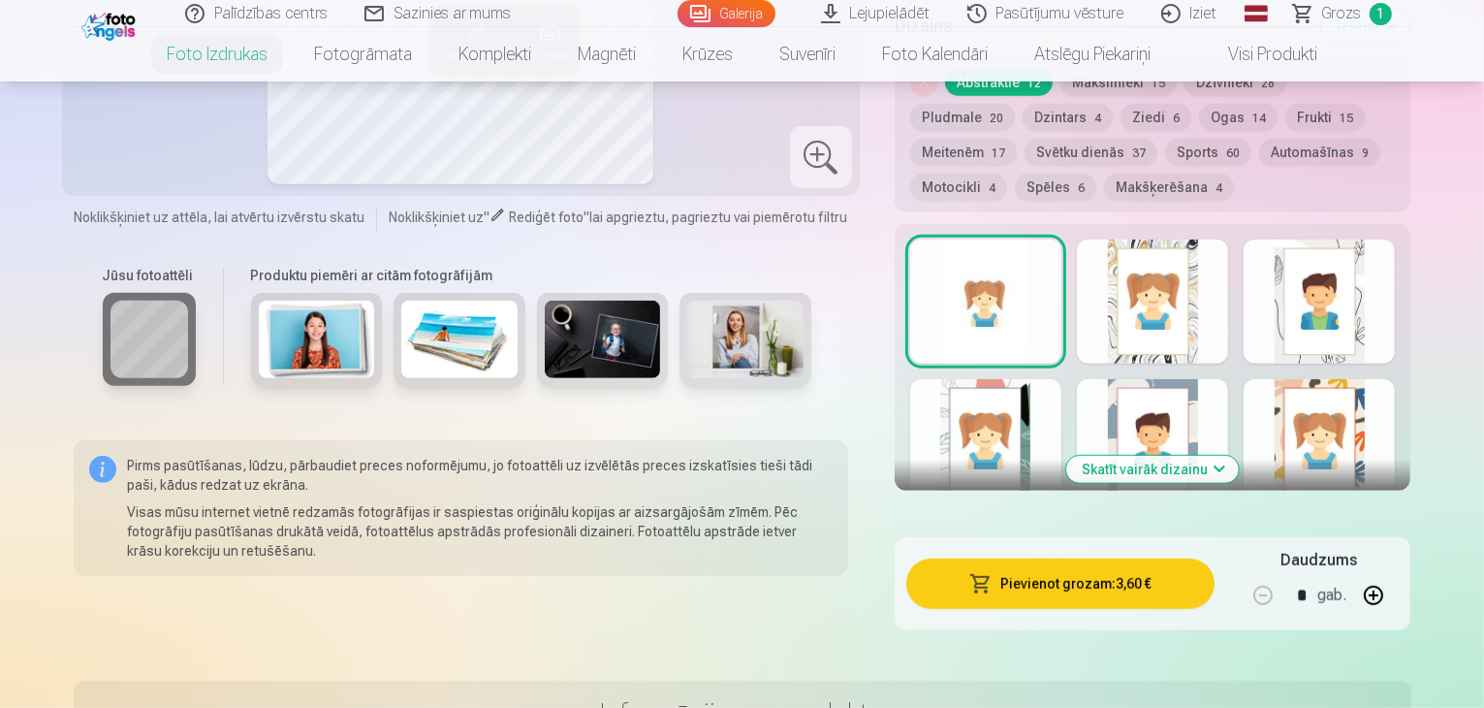
click at [1156, 558] on button "Pievienot grozam : 3,60 €" at bounding box center [1060, 583] width 309 height 50
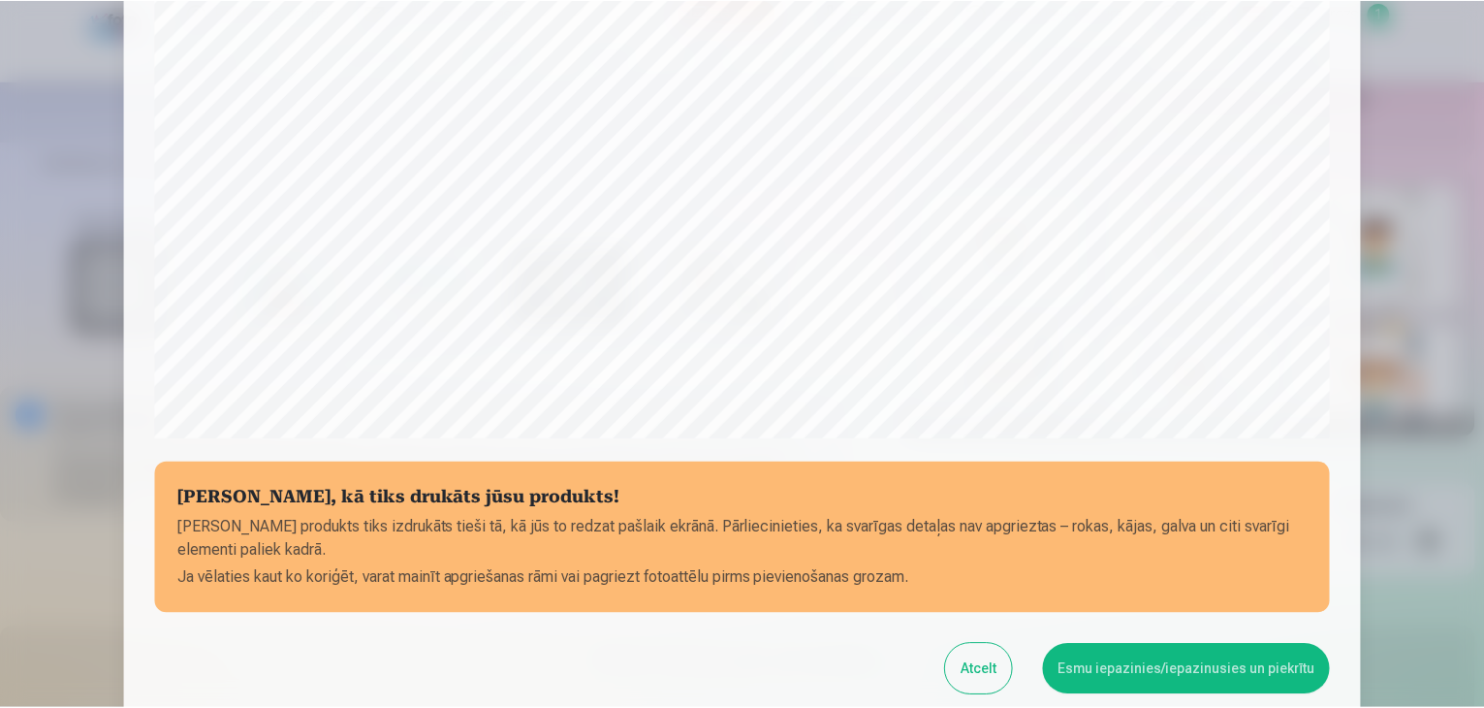
scroll to position [688, 0]
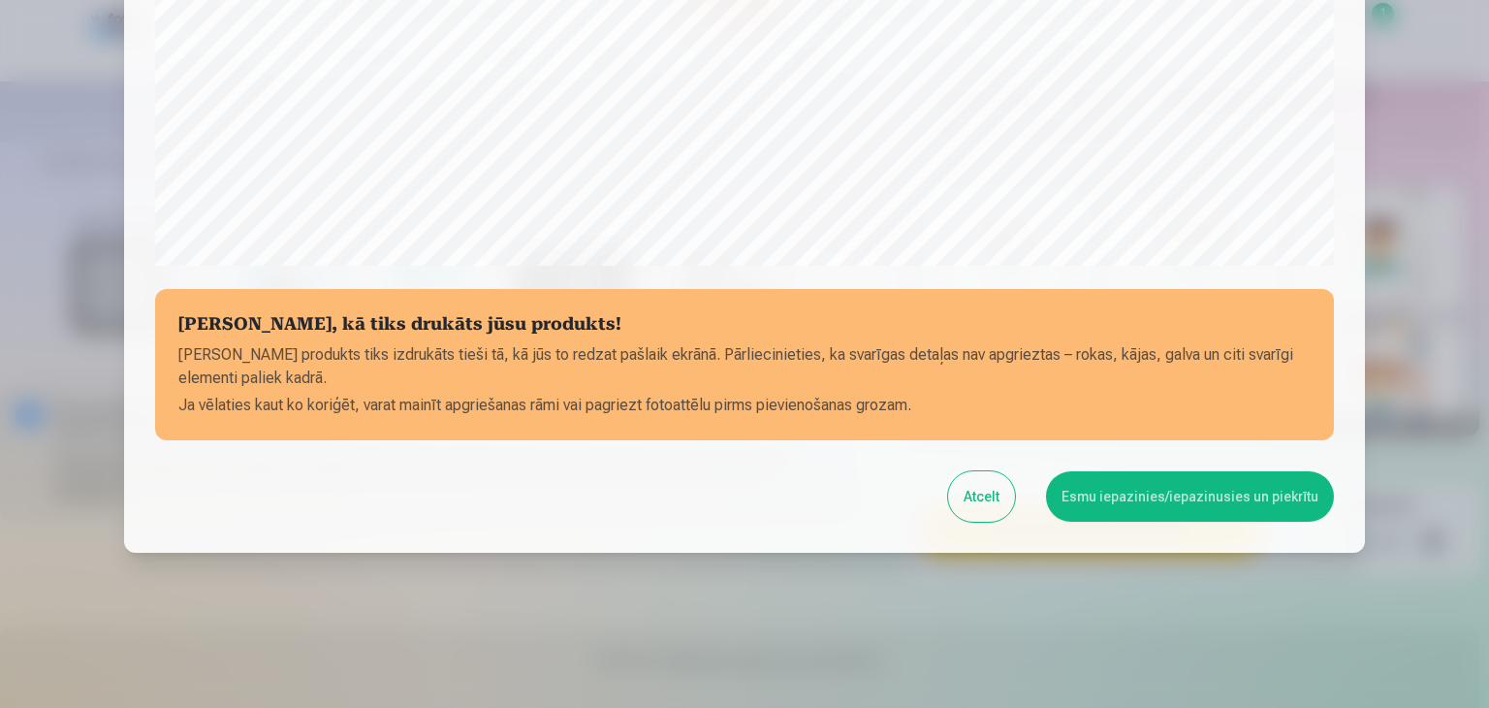
click at [1198, 501] on button "Esmu iepazinies/iepazinusies un piekrītu" at bounding box center [1190, 496] width 288 height 50
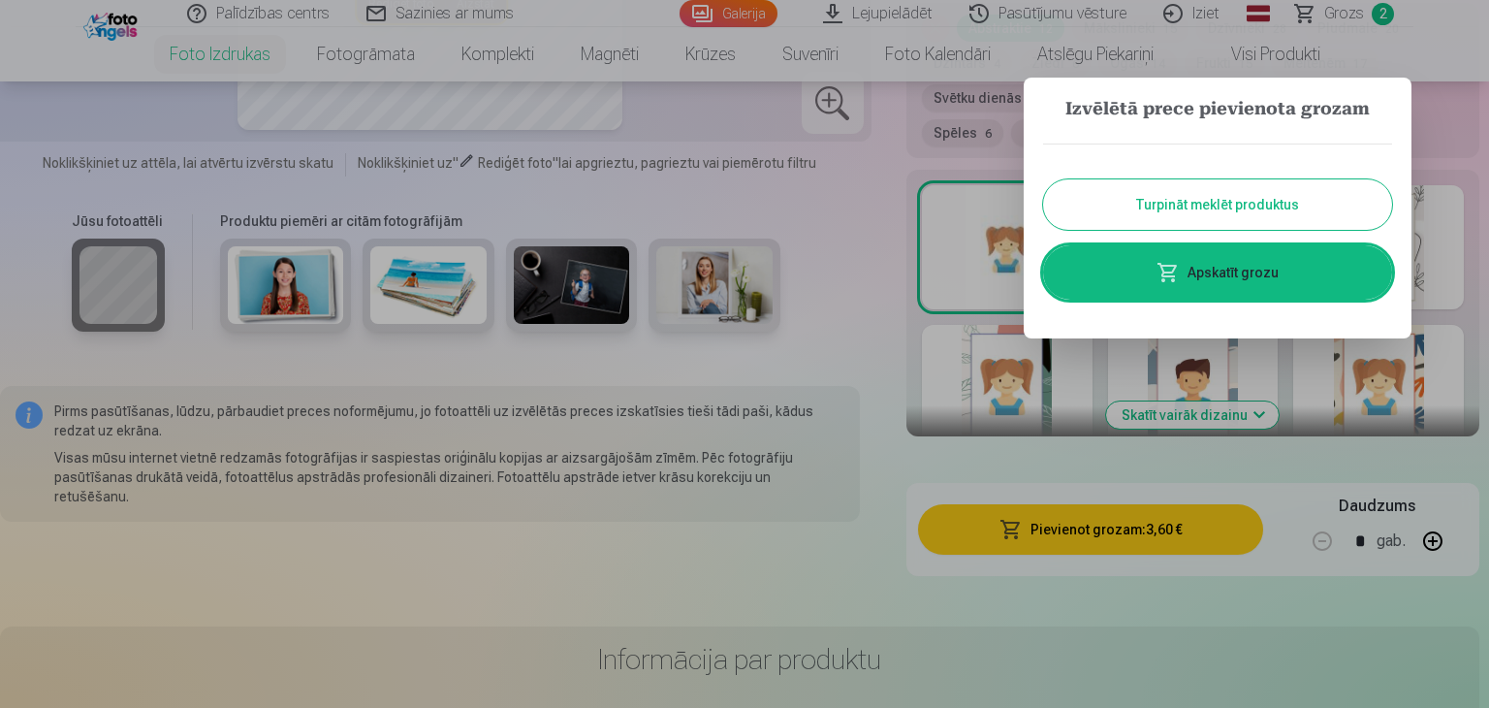
click at [1224, 217] on button "Turpināt meklēt produktus" at bounding box center [1217, 204] width 349 height 50
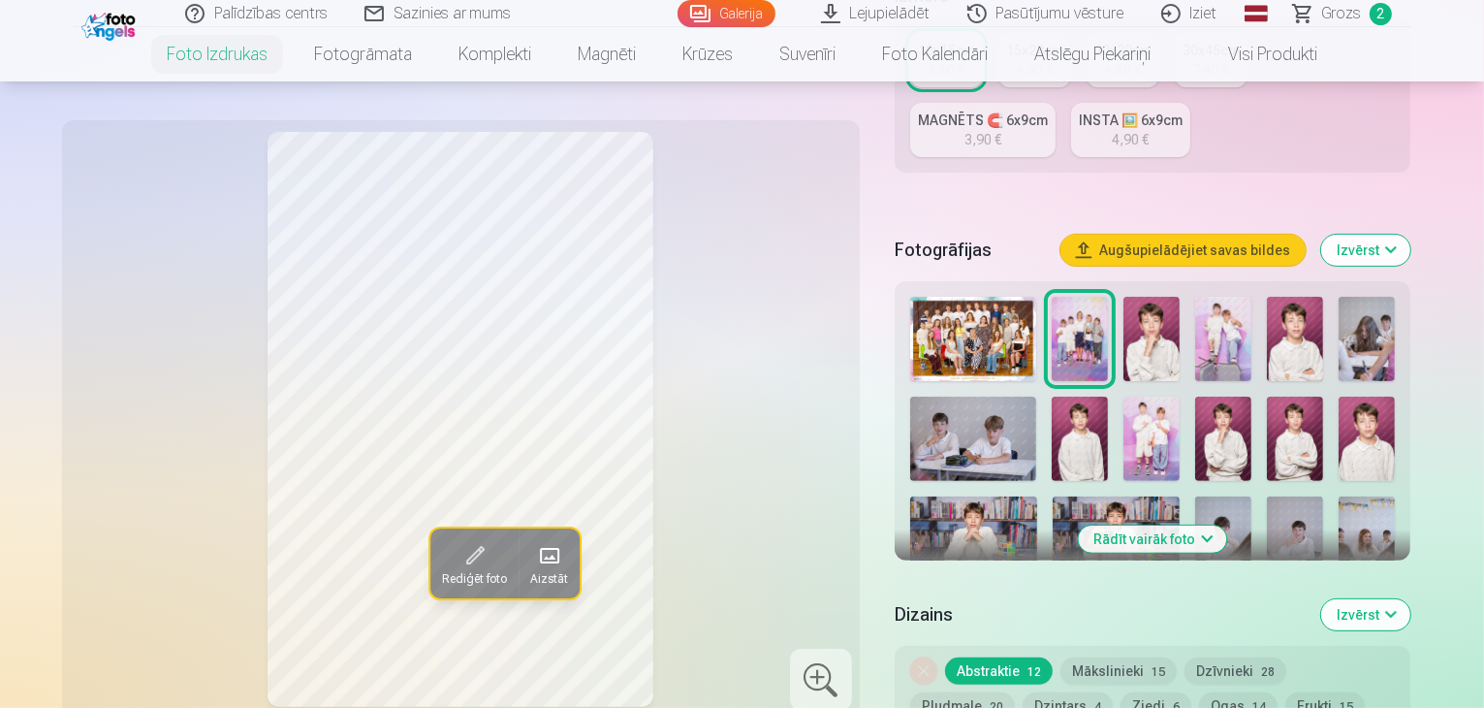
scroll to position [477, 0]
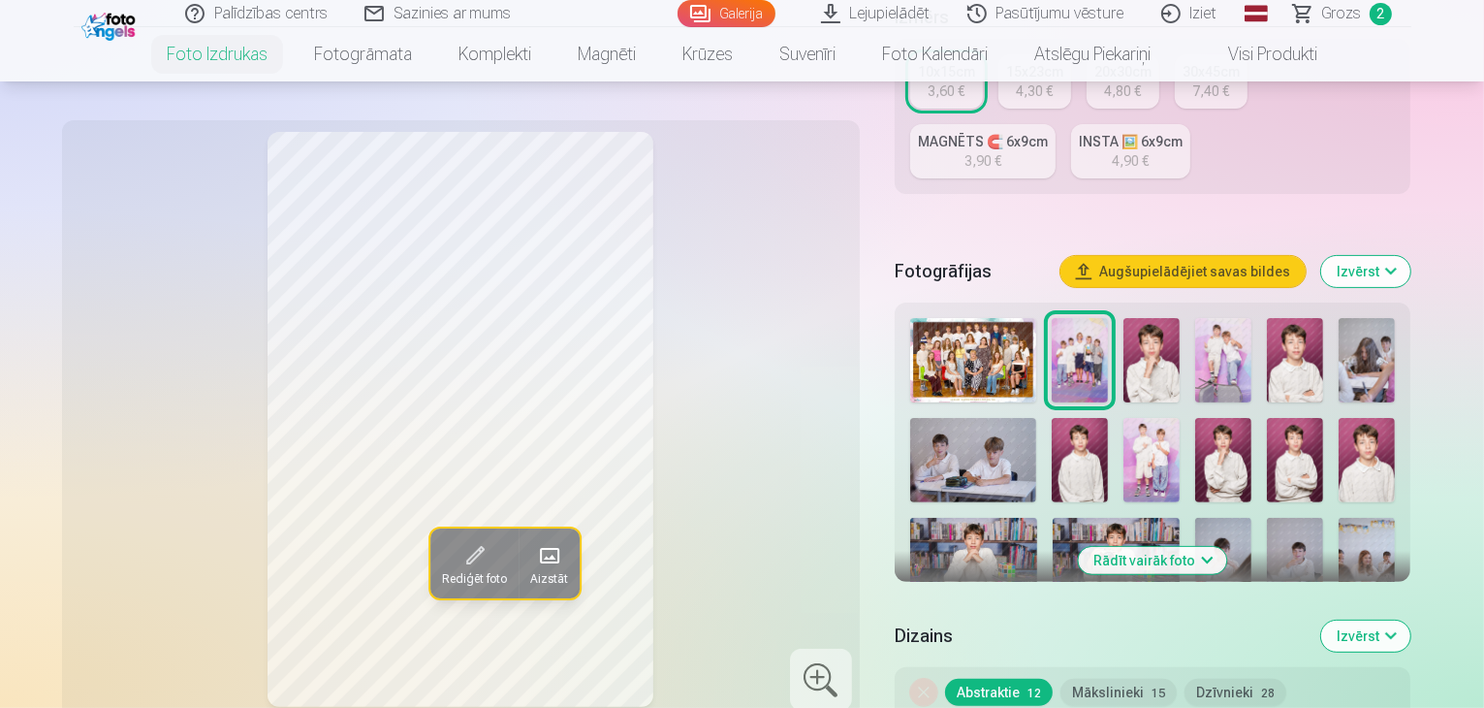
click at [1251, 318] on img at bounding box center [1223, 360] width 56 height 84
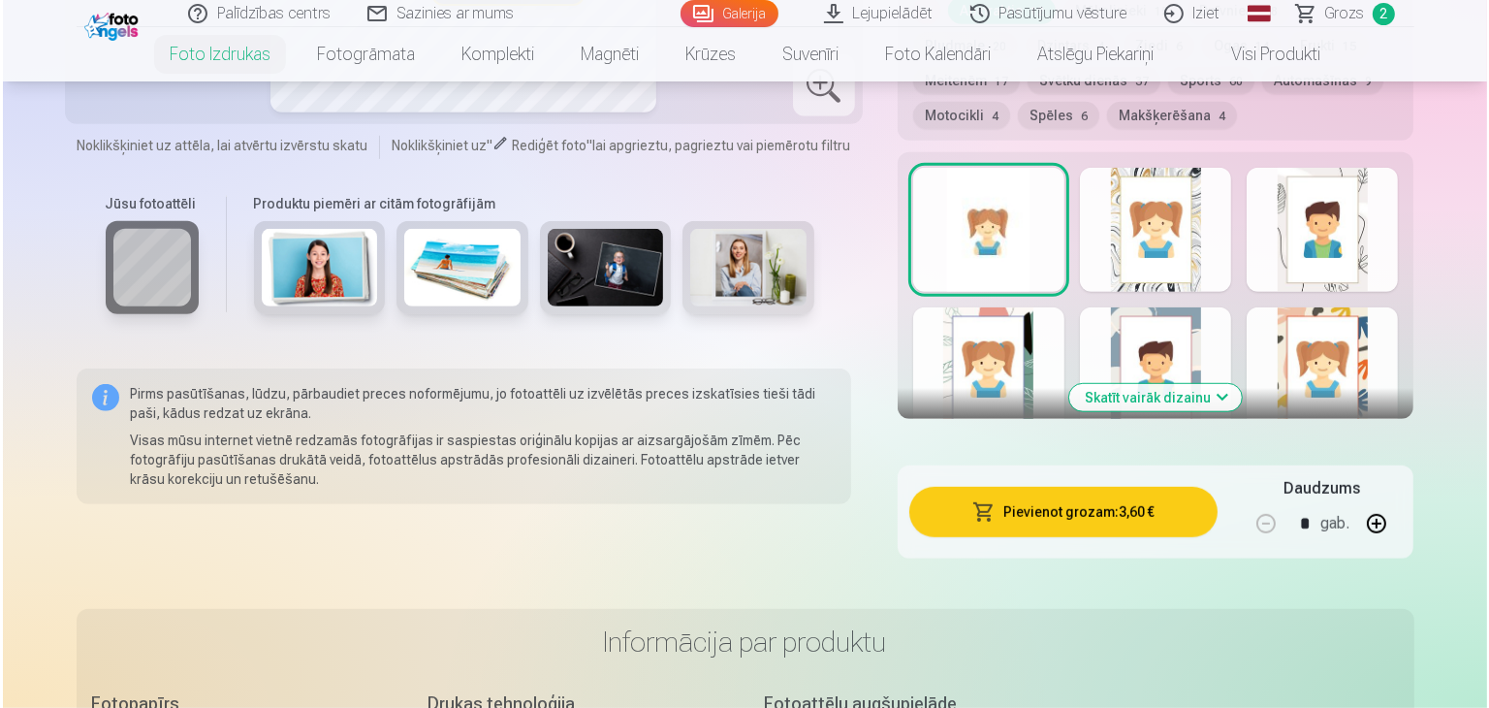
scroll to position [1168, 0]
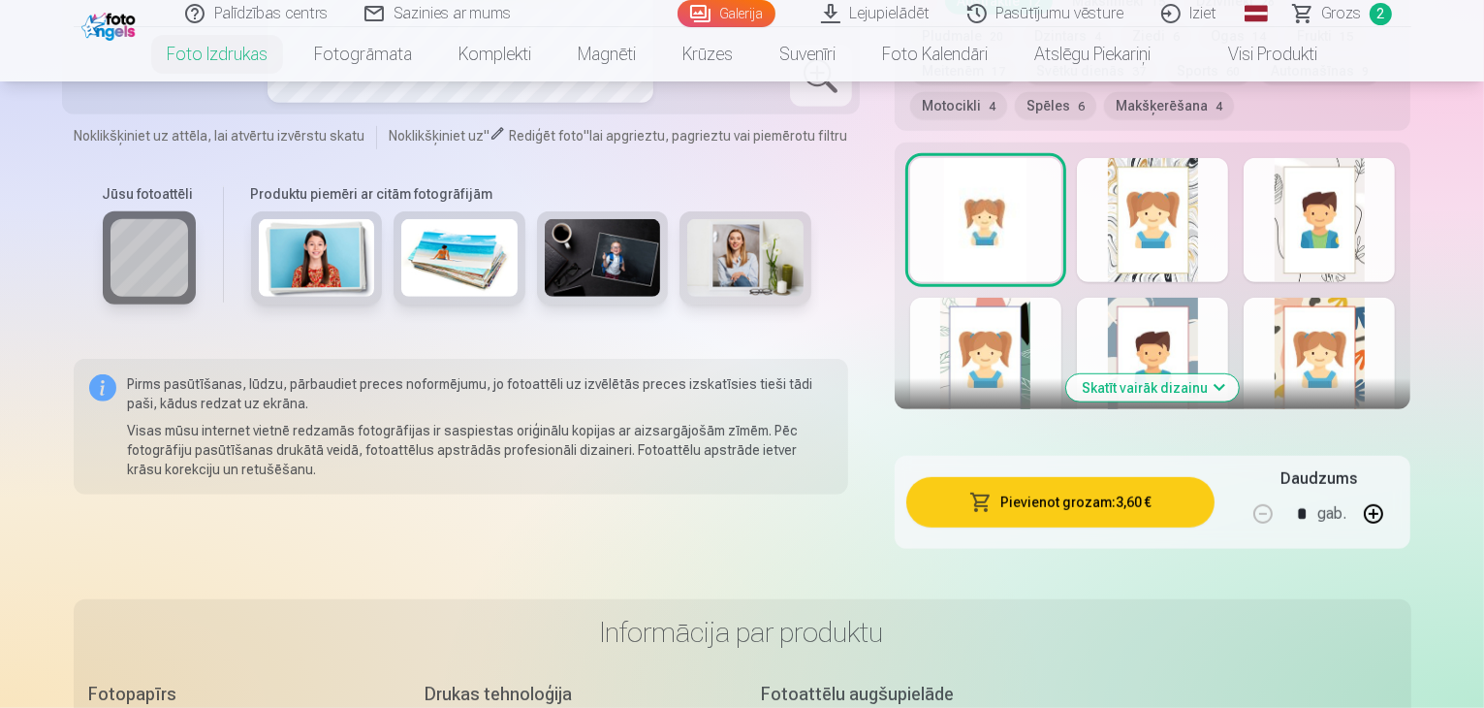
click at [1067, 477] on button "Pievienot grozam : 3,60 €" at bounding box center [1060, 502] width 309 height 50
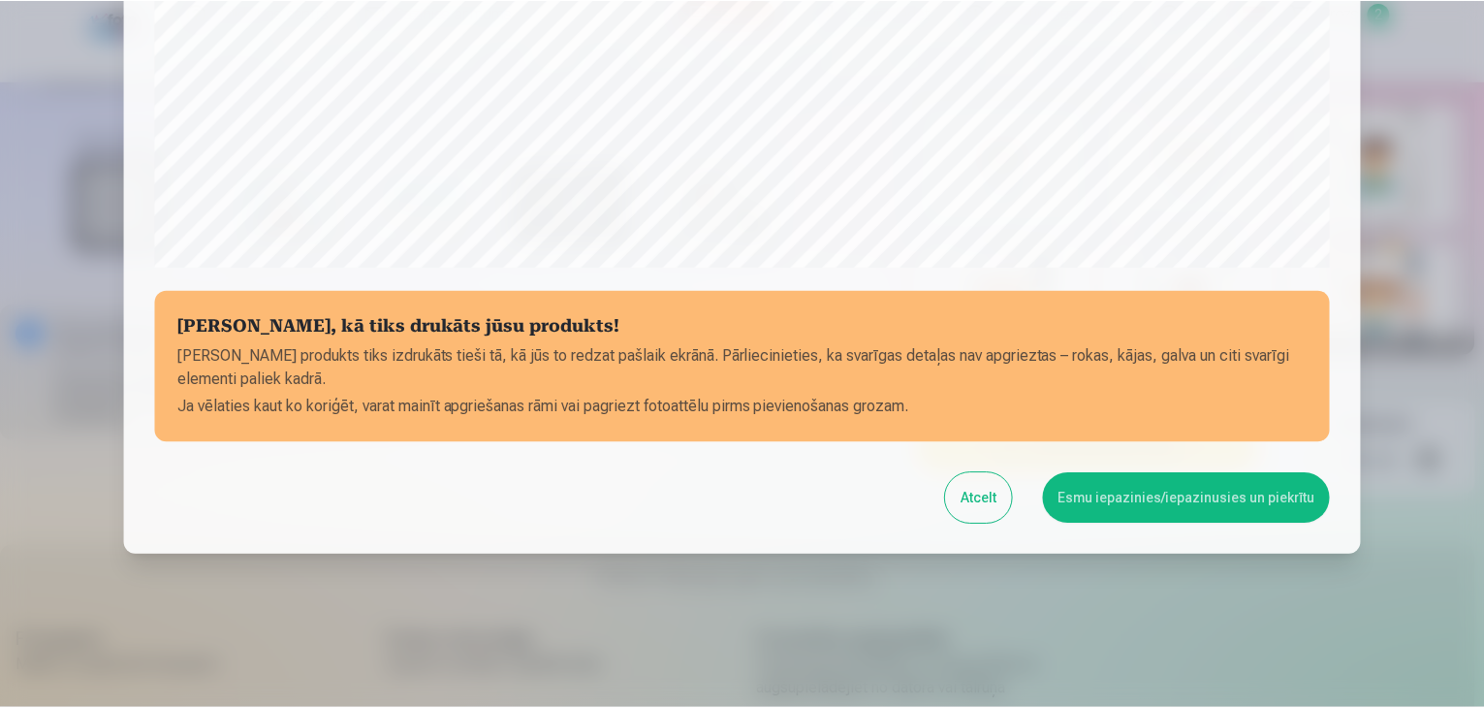
scroll to position [688, 0]
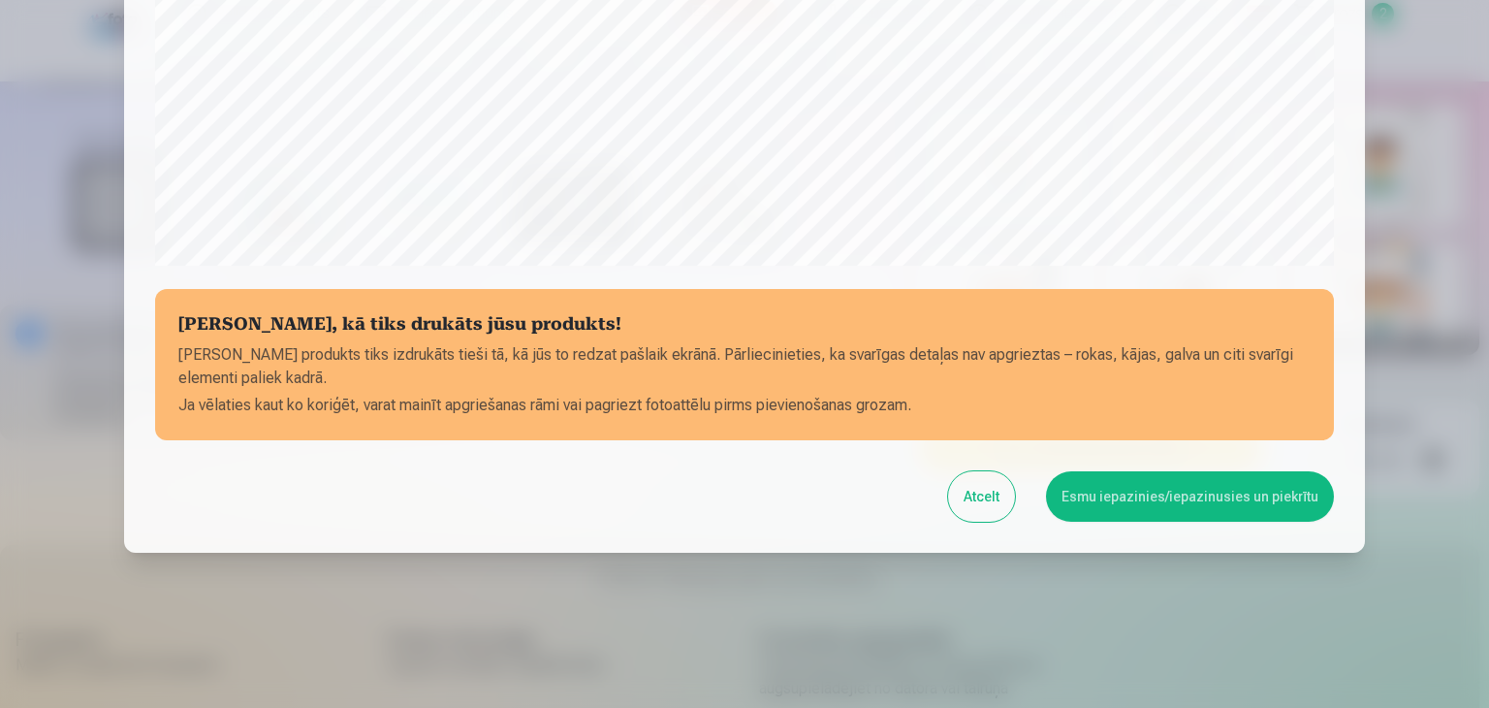
click at [1132, 513] on button "Esmu iepazinies/iepazinusies un piekrītu" at bounding box center [1190, 496] width 288 height 50
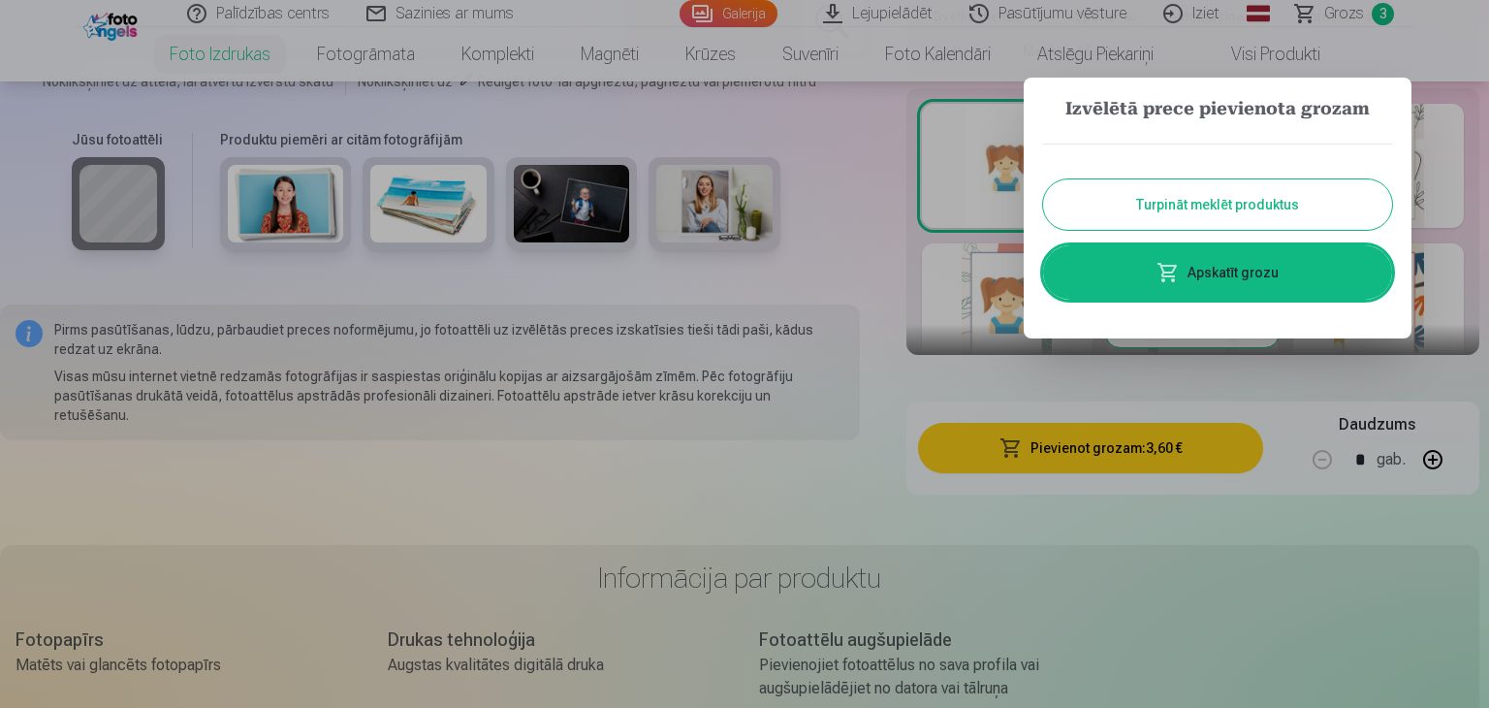
click at [1151, 210] on button "Turpināt meklēt produktus" at bounding box center [1217, 204] width 349 height 50
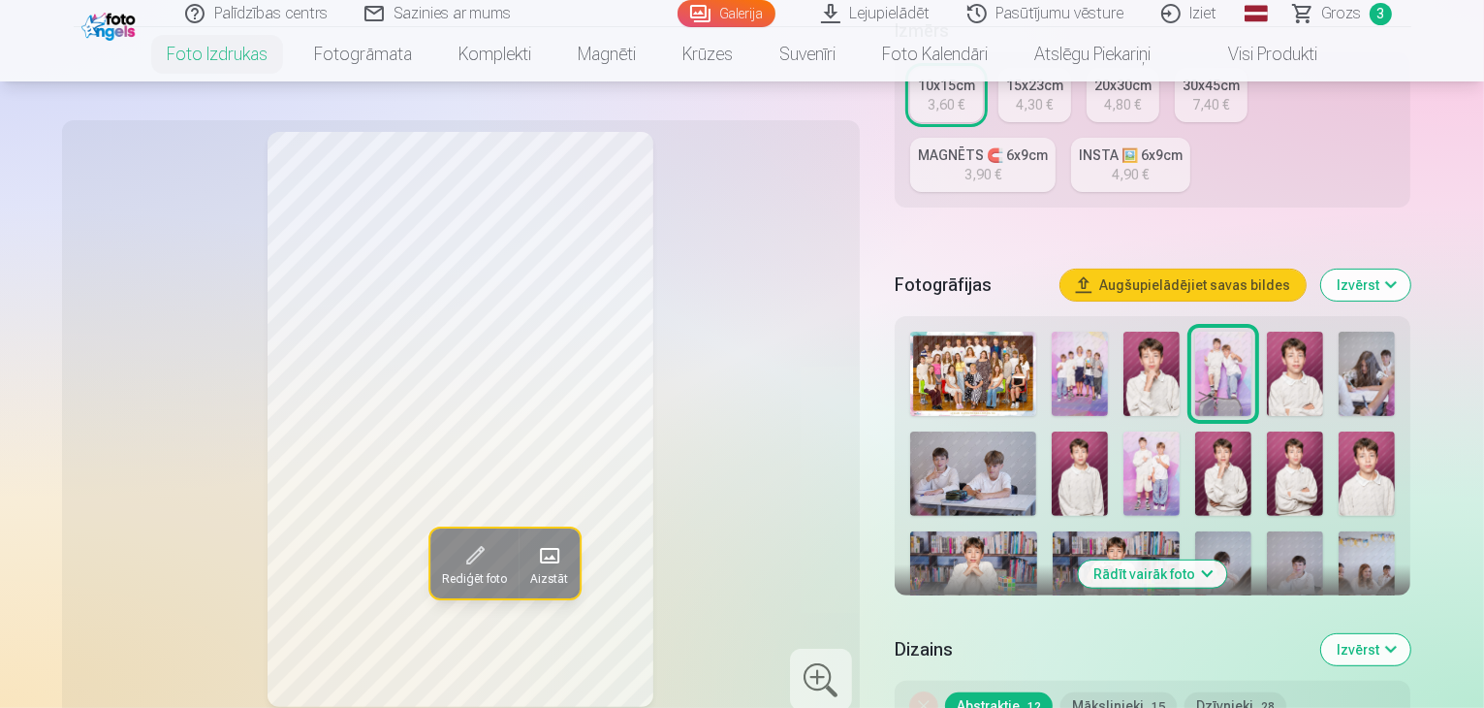
scroll to position [473, 0]
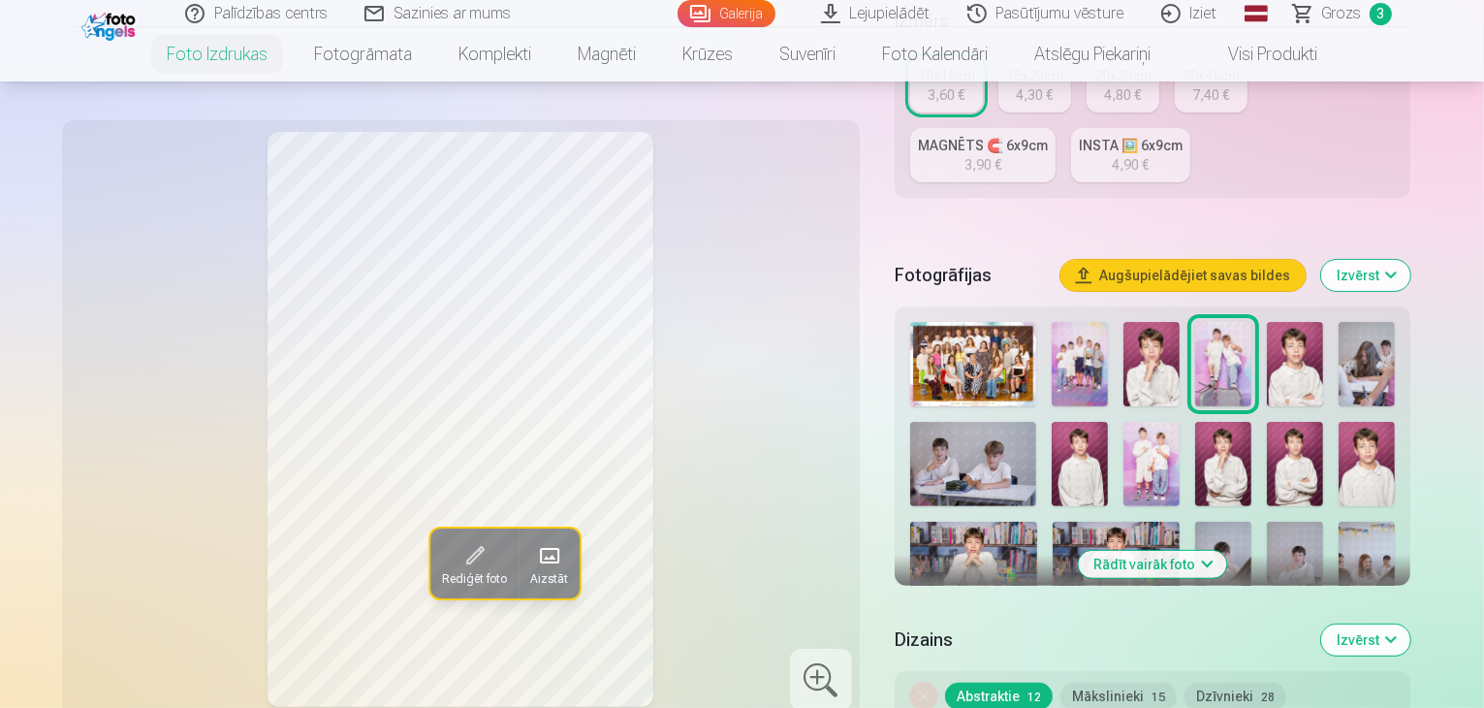
click at [1173, 551] on button "Rādīt vairāk foto" at bounding box center [1153, 564] width 148 height 27
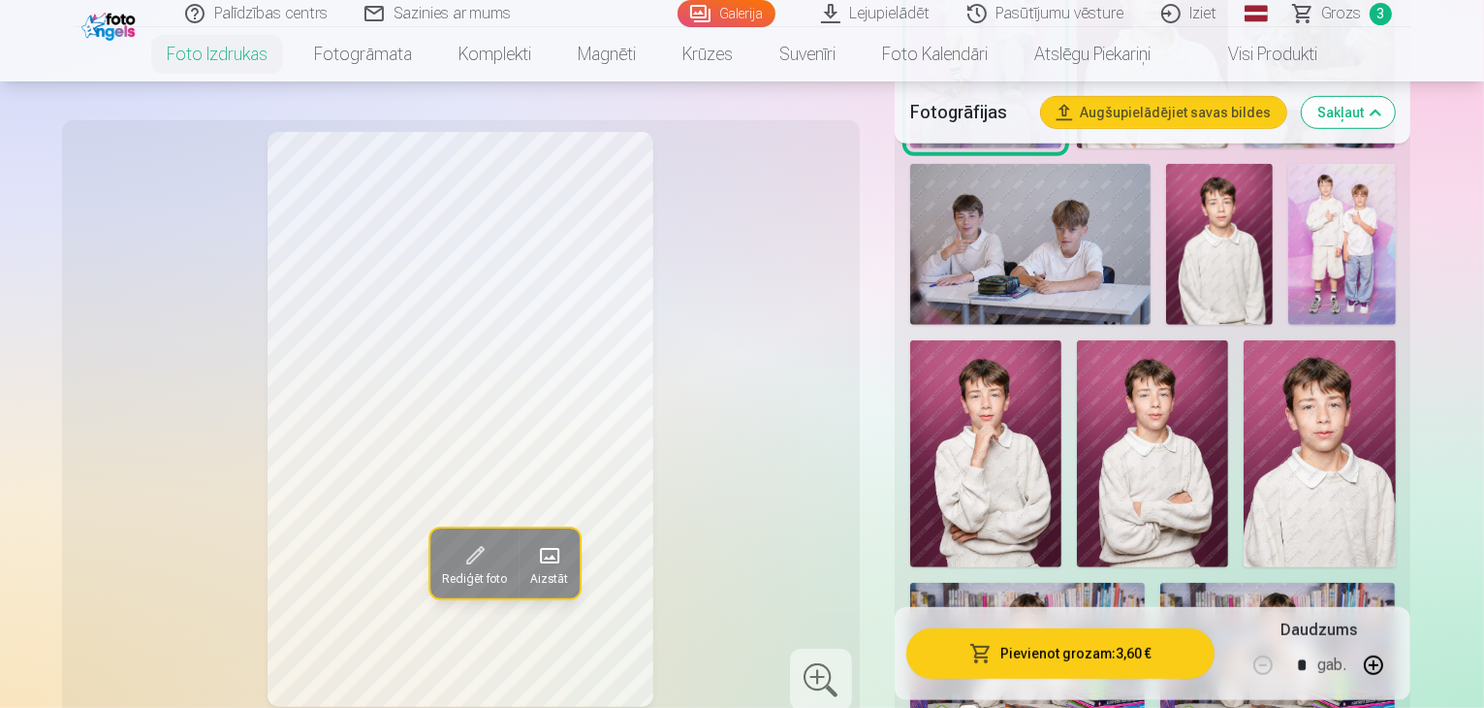
scroll to position [1053, 0]
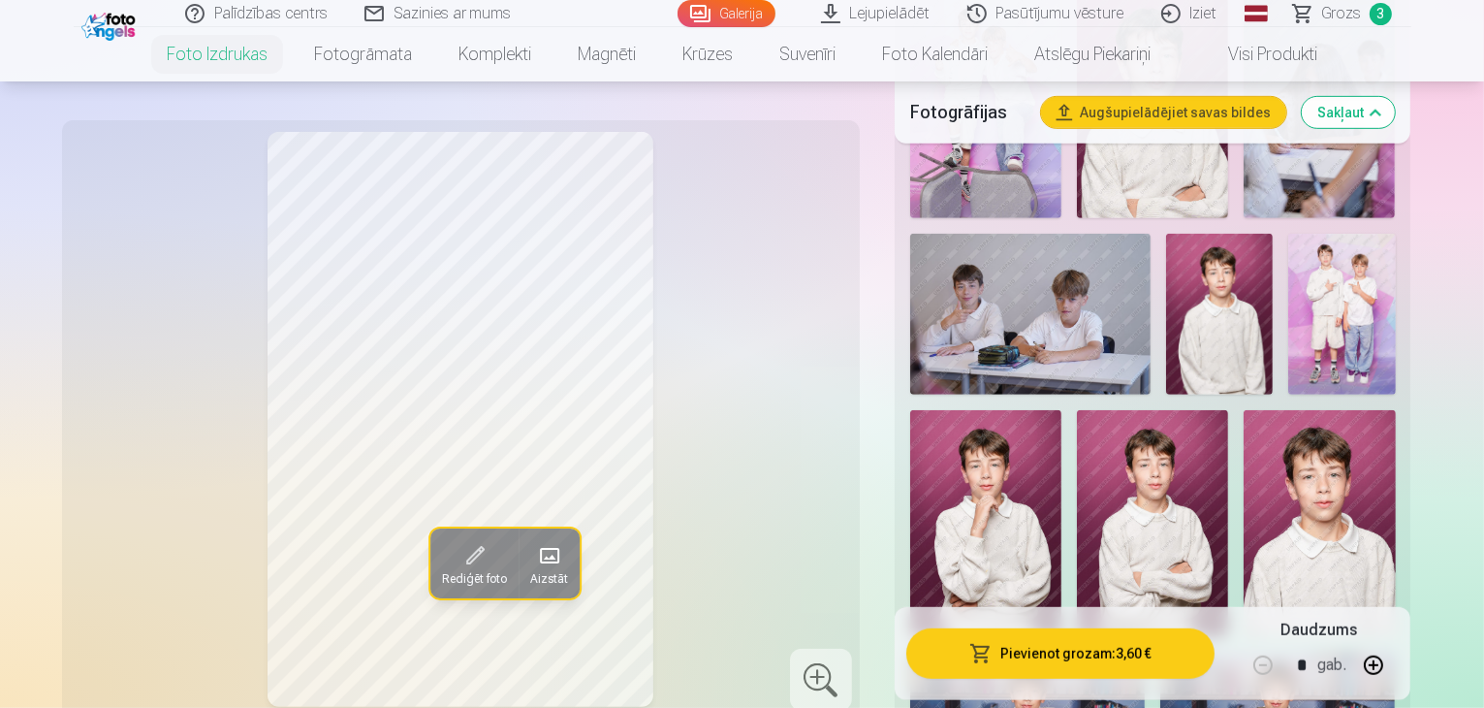
scroll to position [976, 0]
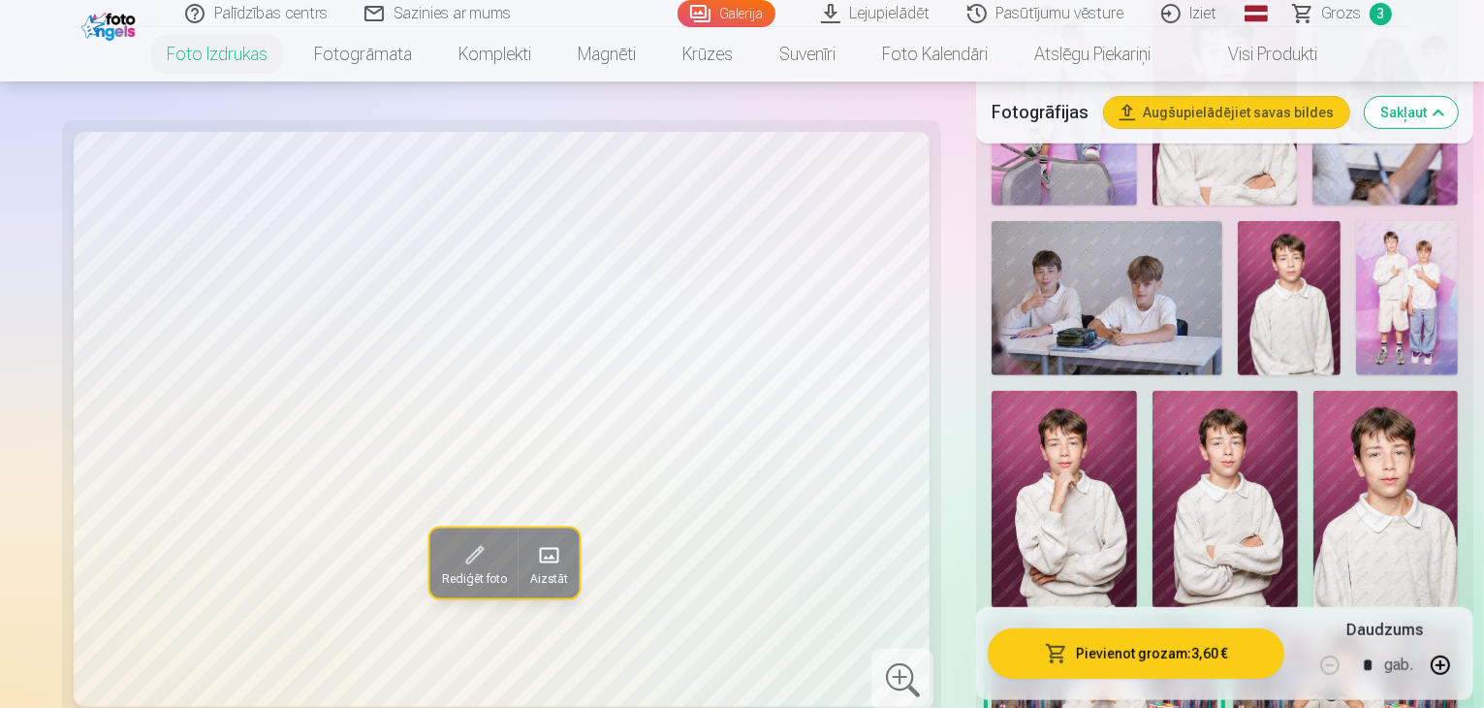
click at [1137, 391] on img at bounding box center [1064, 500] width 145 height 218
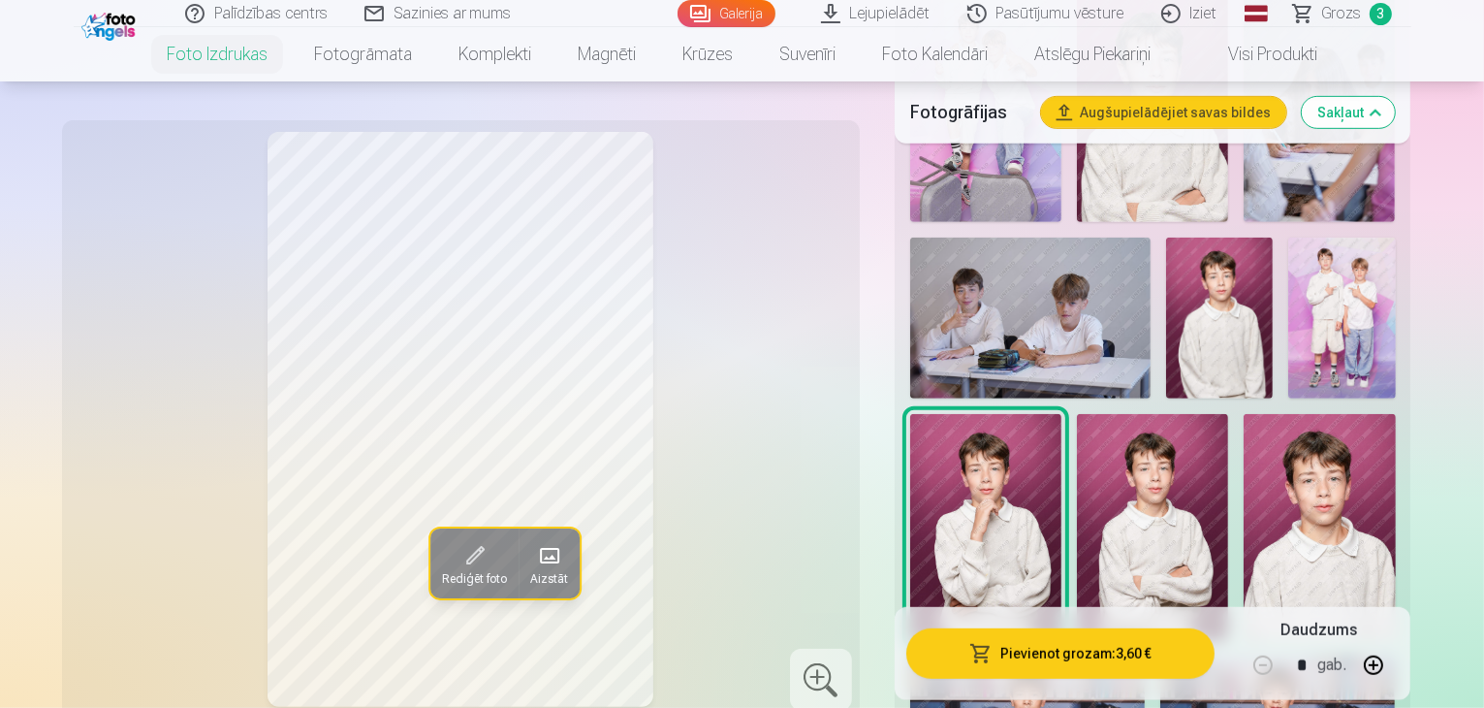
click at [1228, 414] on img at bounding box center [1152, 528] width 151 height 228
click at [1395, 414] on img at bounding box center [1319, 527] width 151 height 227
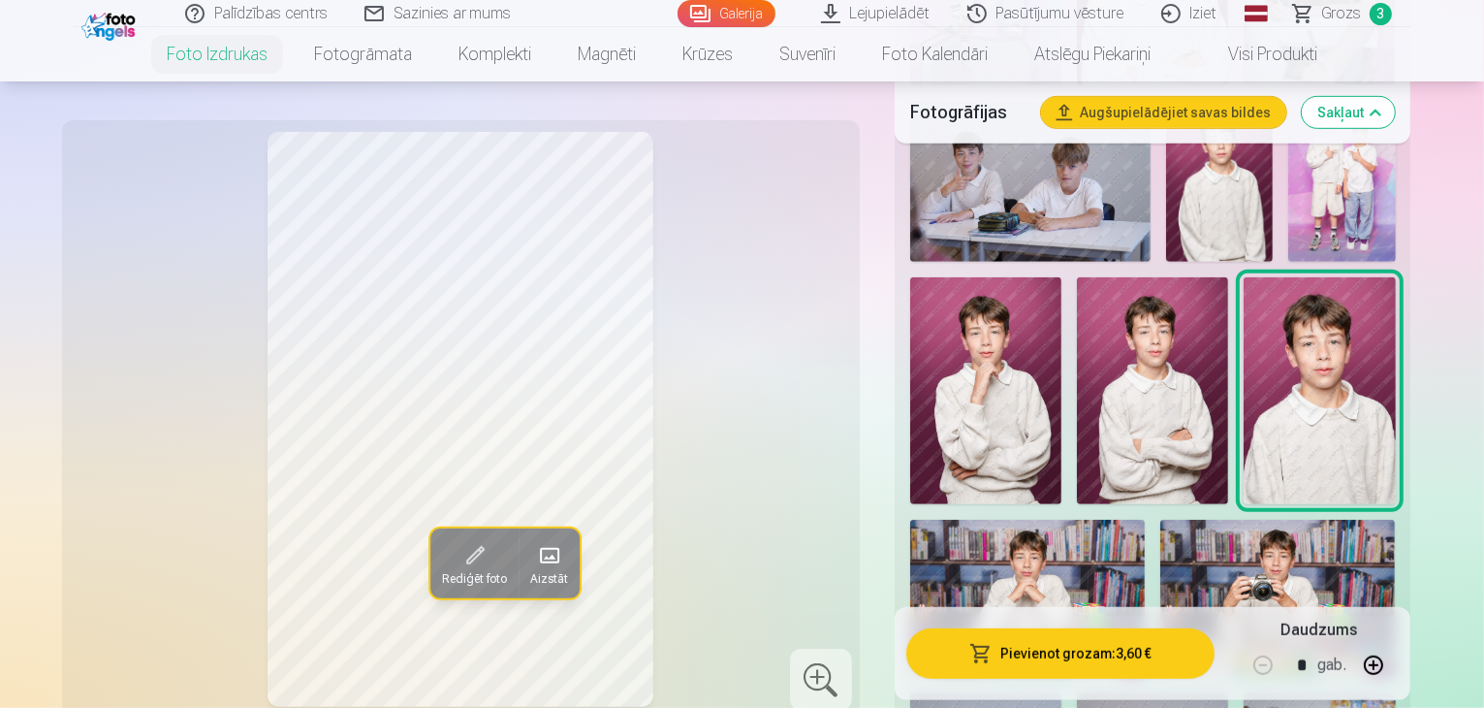
scroll to position [1111, 0]
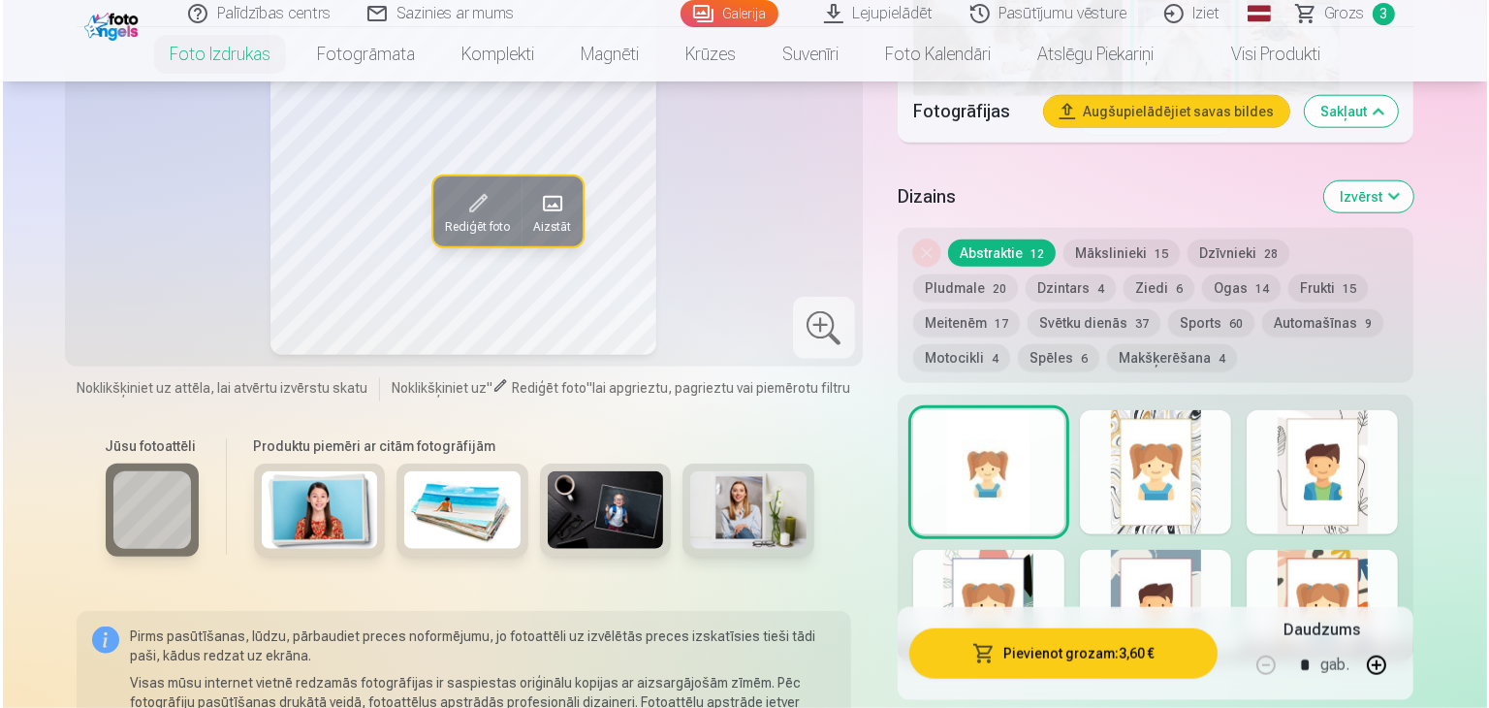
scroll to position [2092, 0]
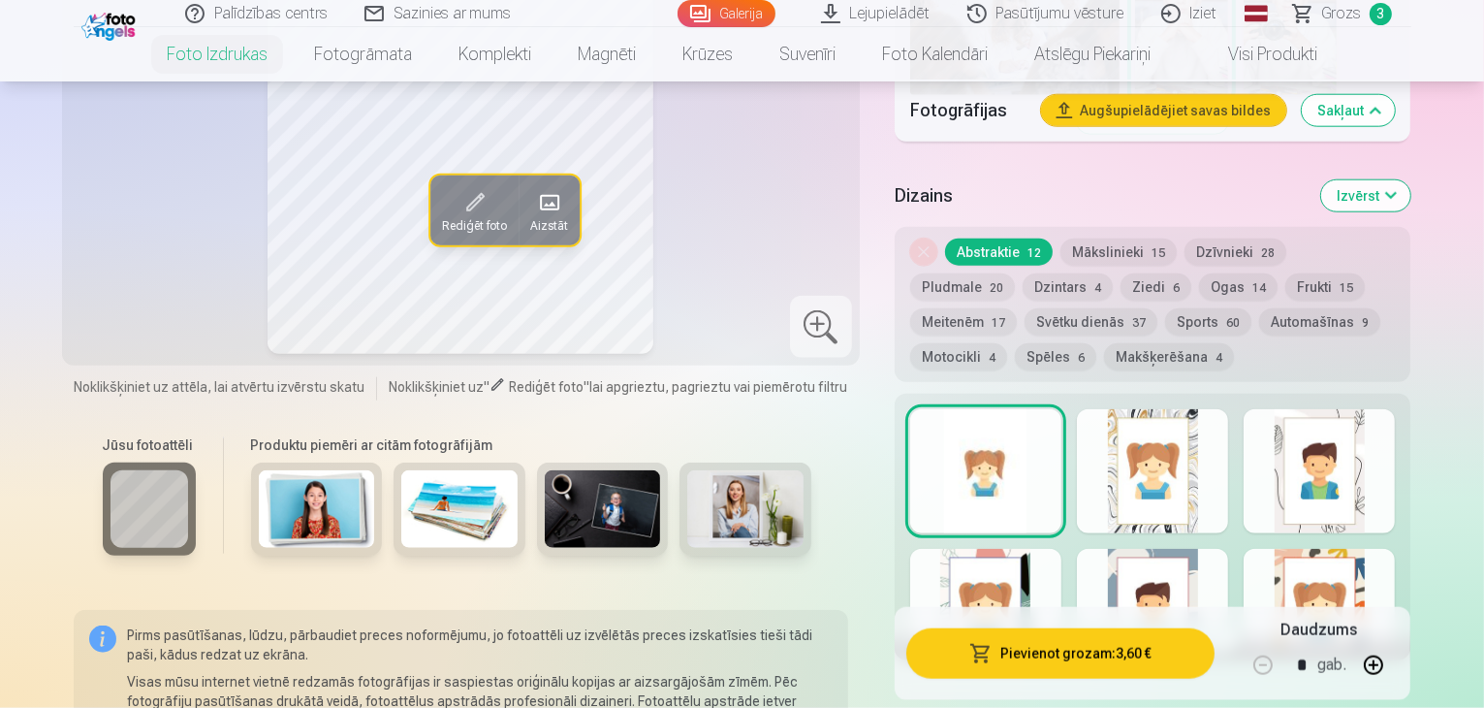
click at [1082, 628] on button "Pievienot grozam : 3,60 €" at bounding box center [1060, 653] width 309 height 50
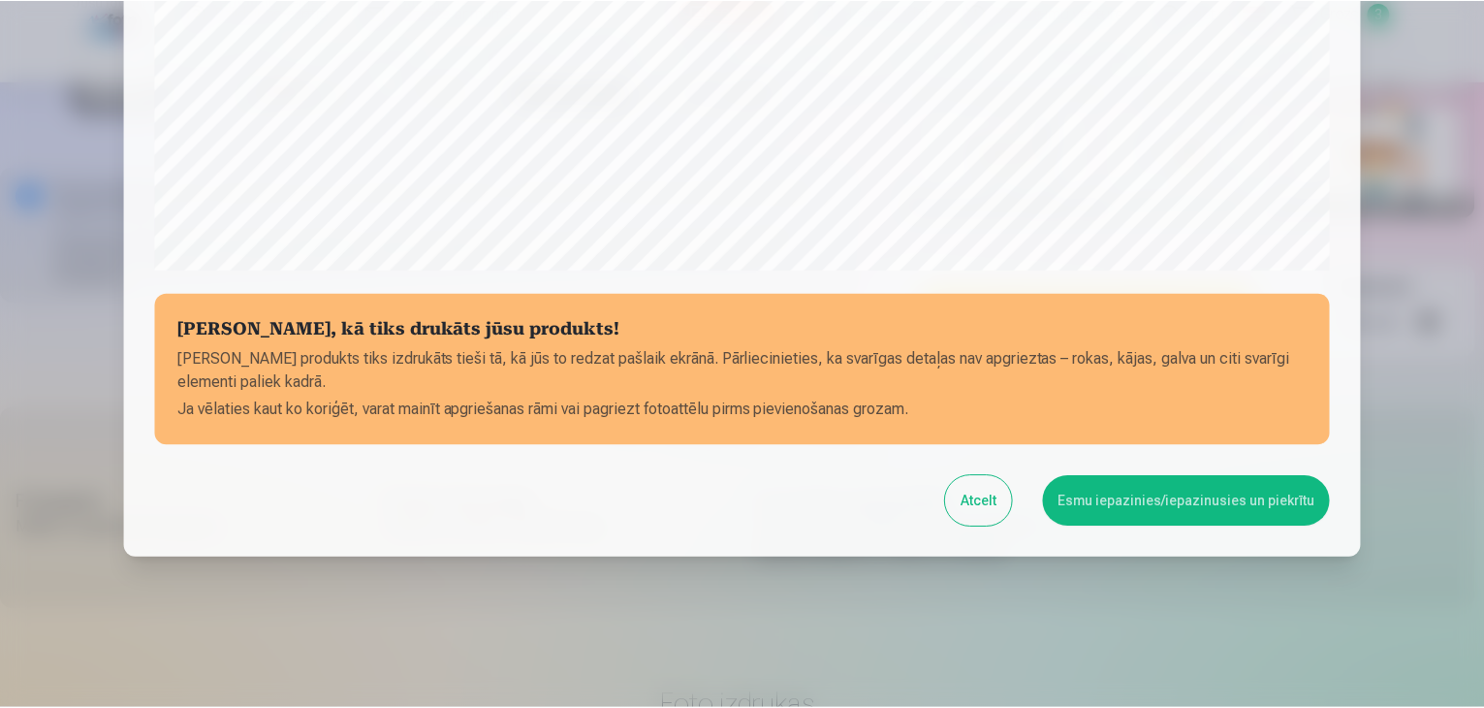
scroll to position [688, 0]
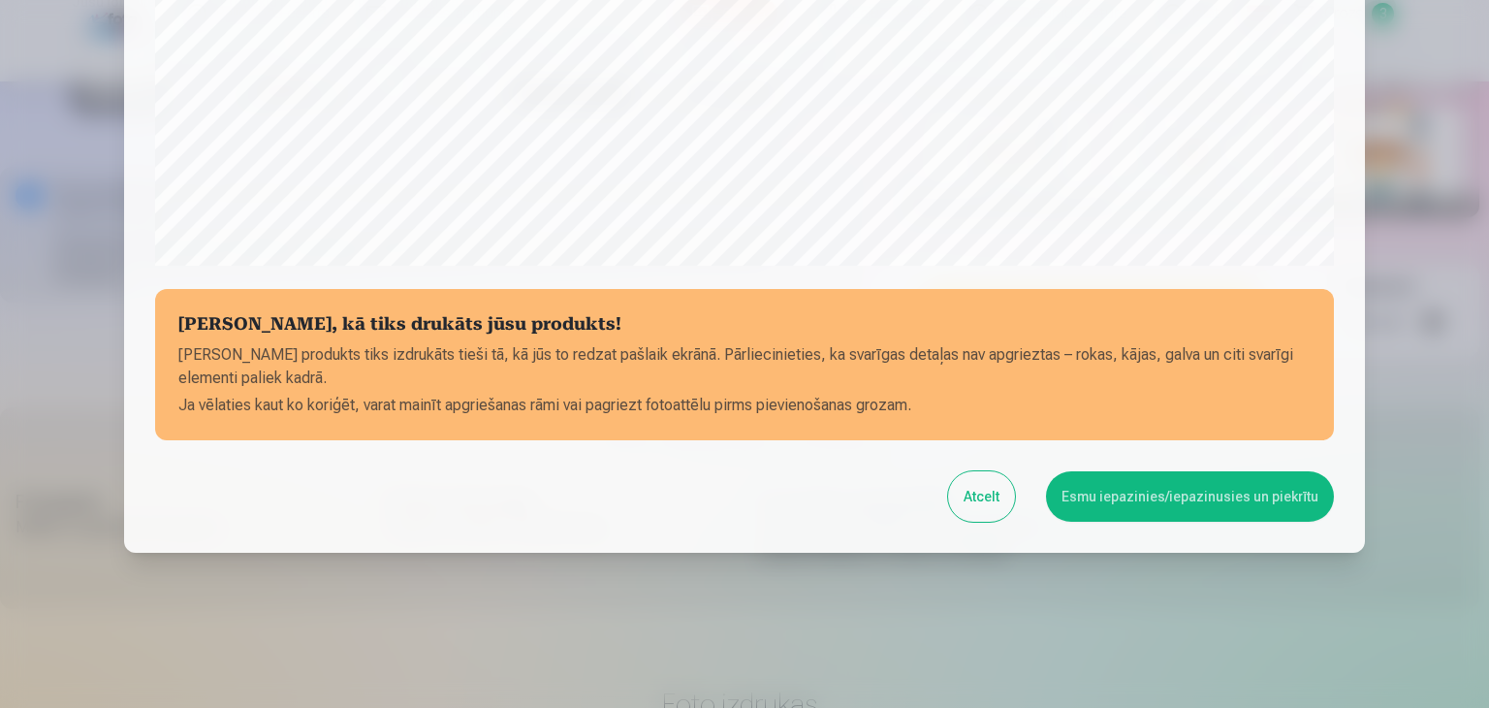
click at [1139, 504] on button "Esmu iepazinies/iepazinusies un piekrītu" at bounding box center [1190, 496] width 288 height 50
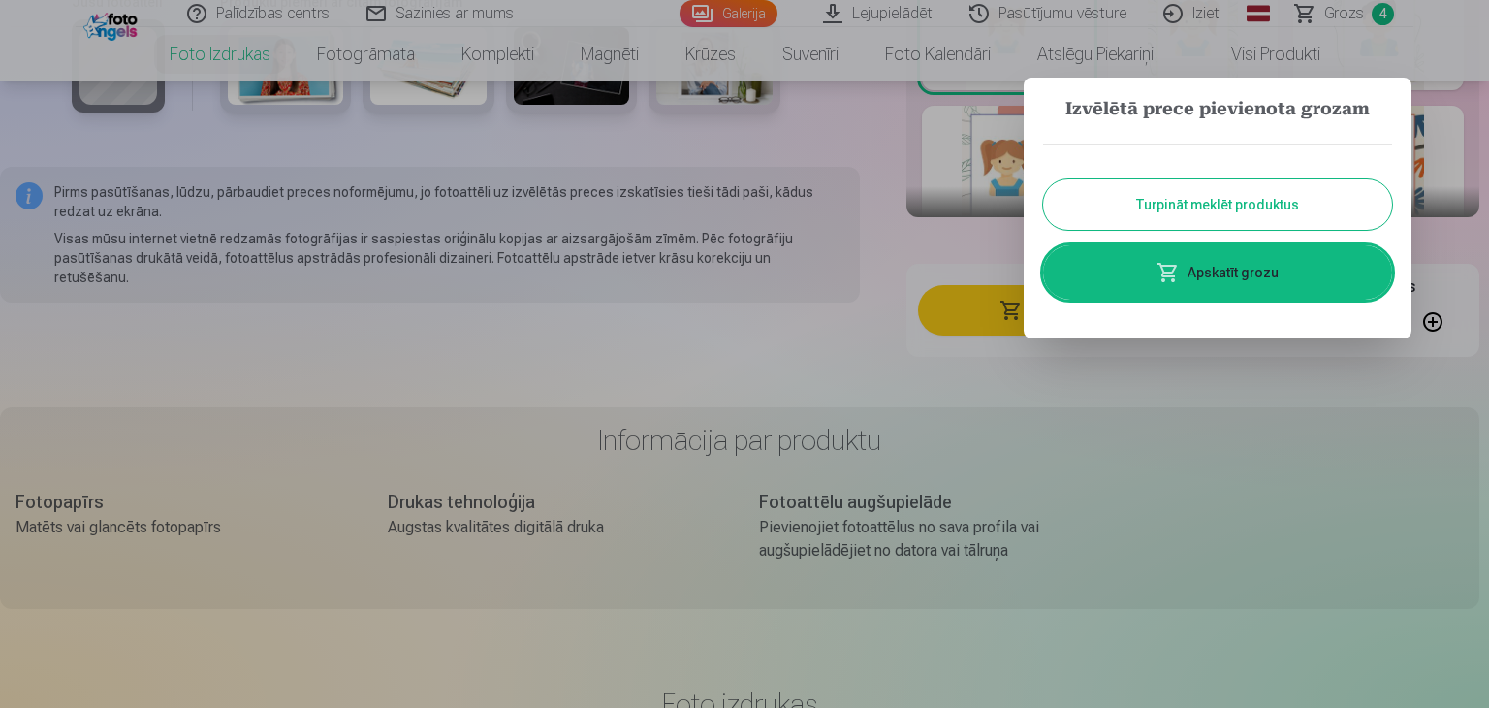
click at [1213, 278] on link "Apskatīt grozu" at bounding box center [1217, 272] width 349 height 54
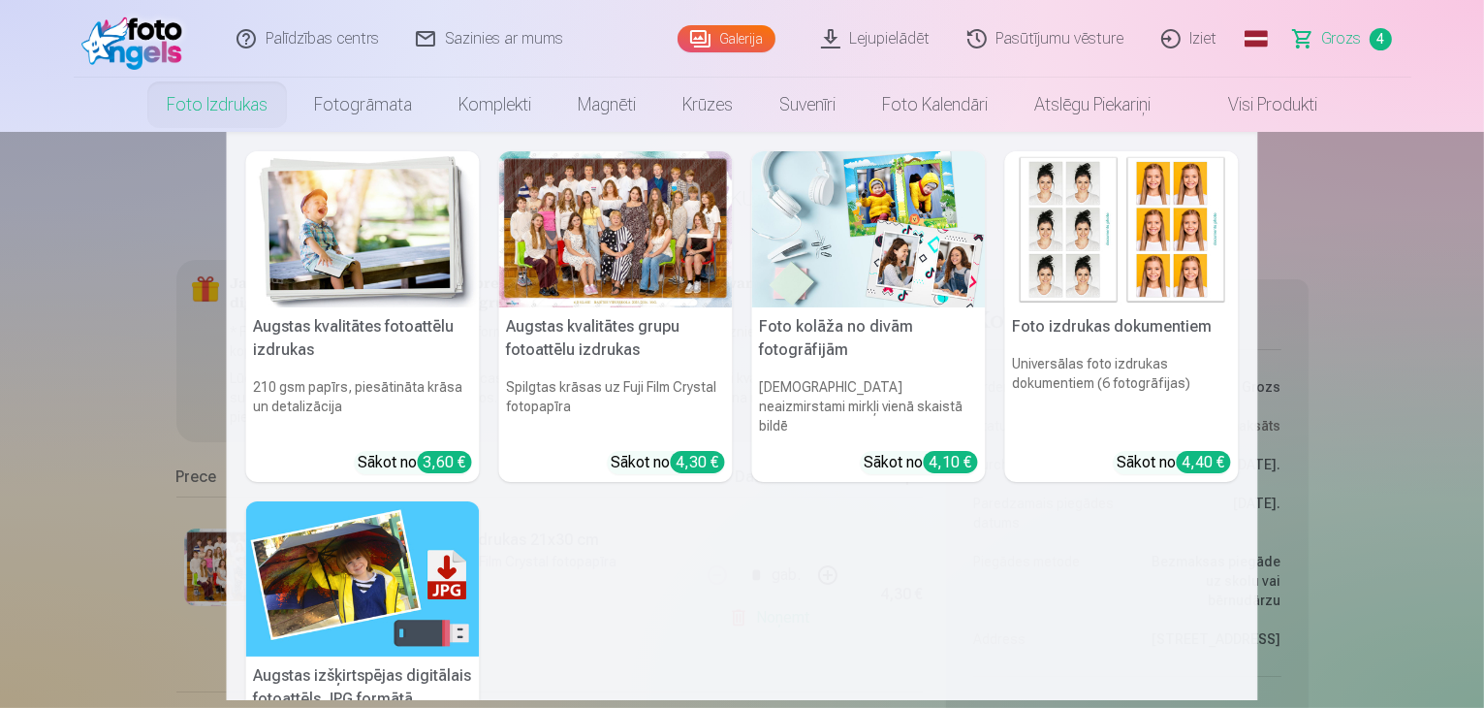
click at [196, 110] on link "Foto izdrukas" at bounding box center [216, 105] width 147 height 54
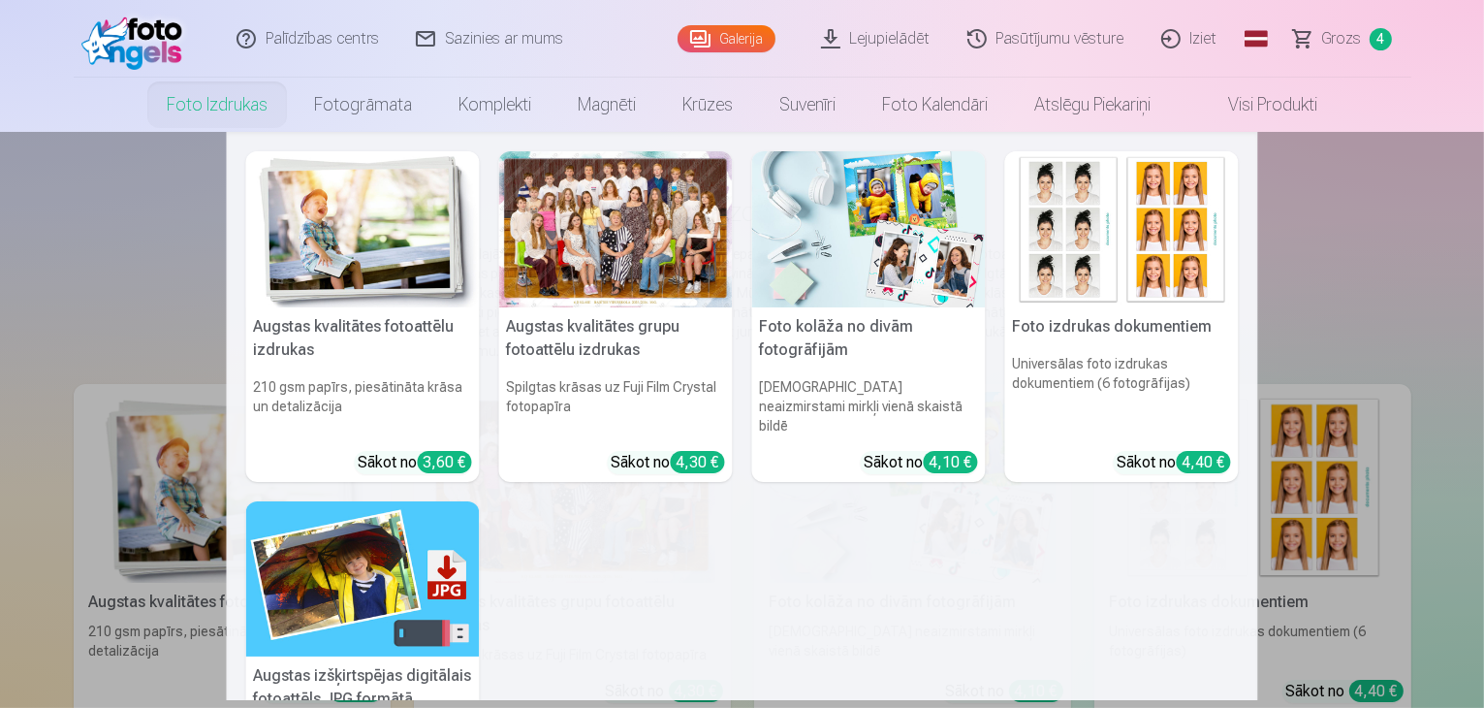
click at [213, 104] on link "Foto izdrukas" at bounding box center [216, 105] width 147 height 54
click at [208, 110] on link "Foto izdrukas" at bounding box center [216, 105] width 147 height 54
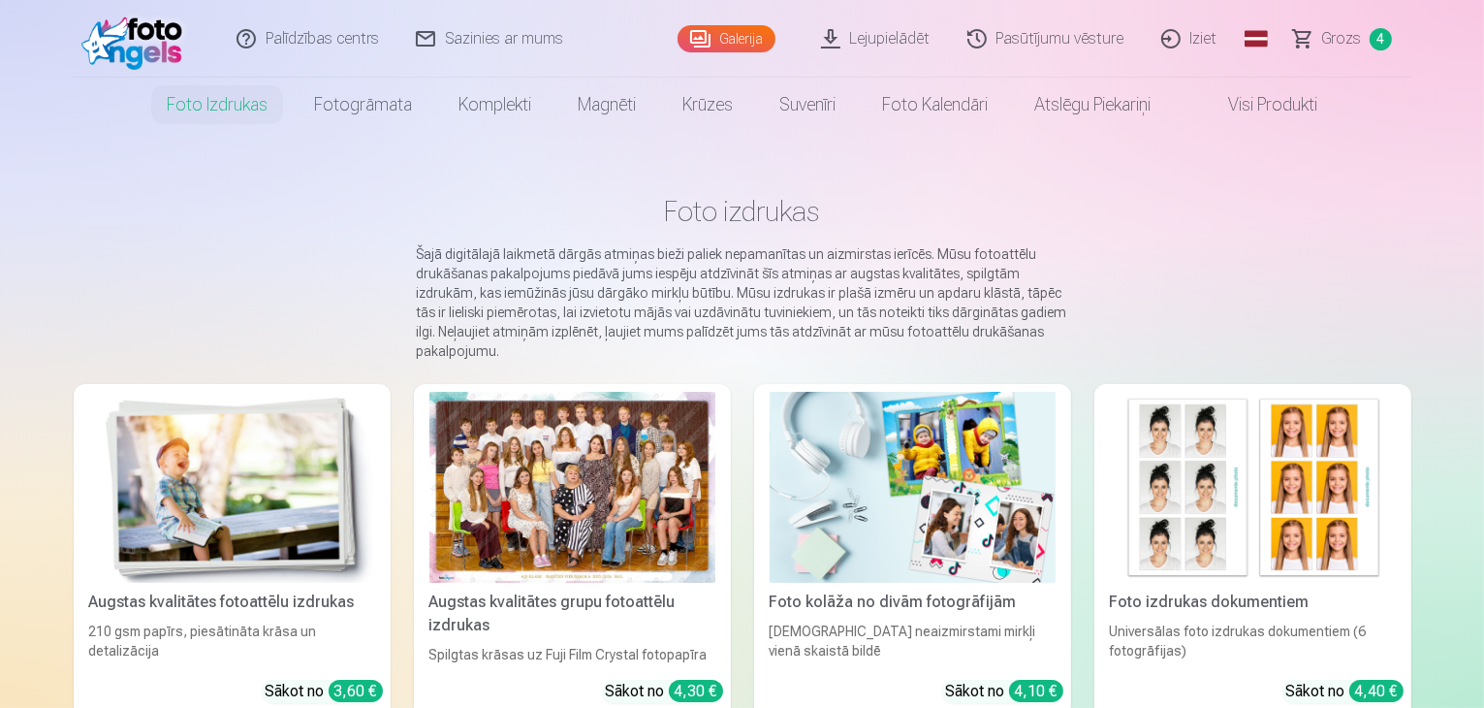
click at [557, 533] on div at bounding box center [572, 487] width 286 height 191
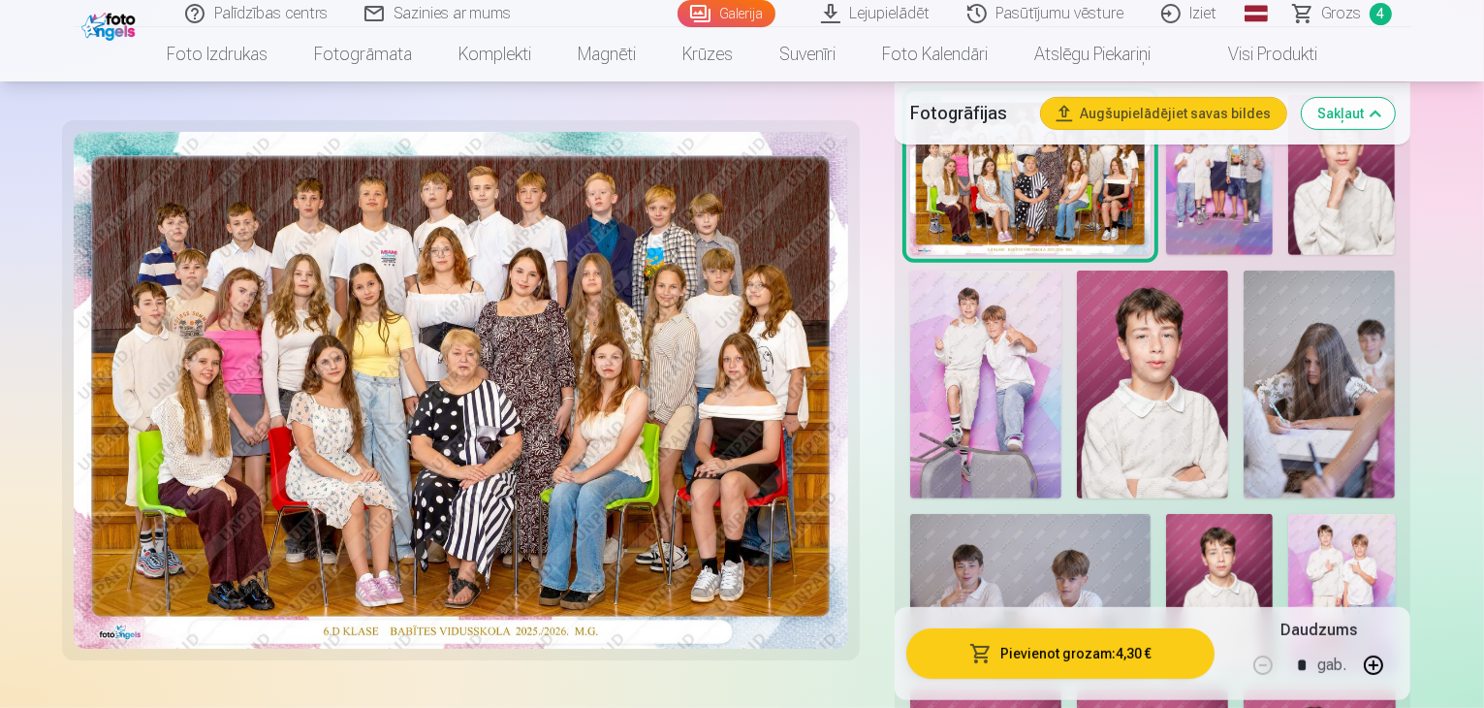
scroll to position [691, 0]
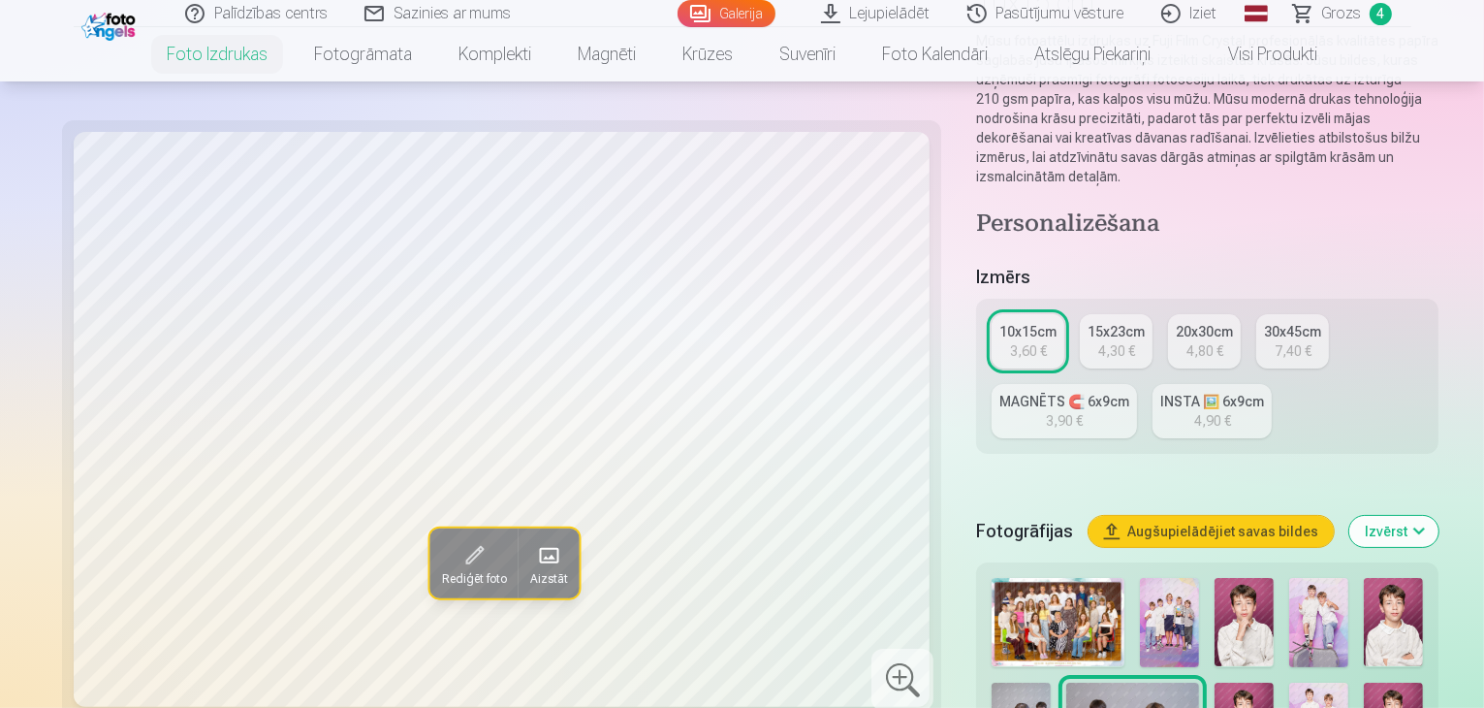
scroll to position [247, 0]
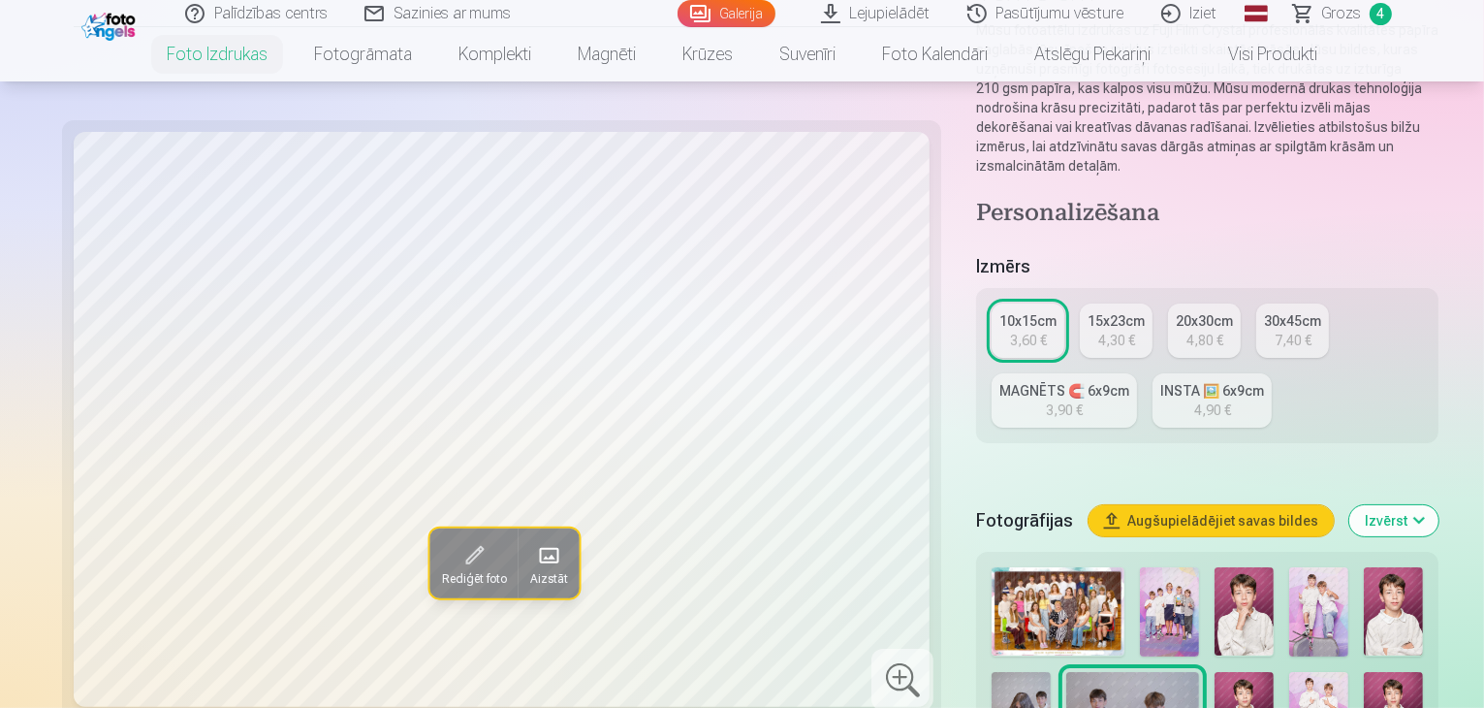
click at [1215, 567] on img at bounding box center [1244, 611] width 59 height 88
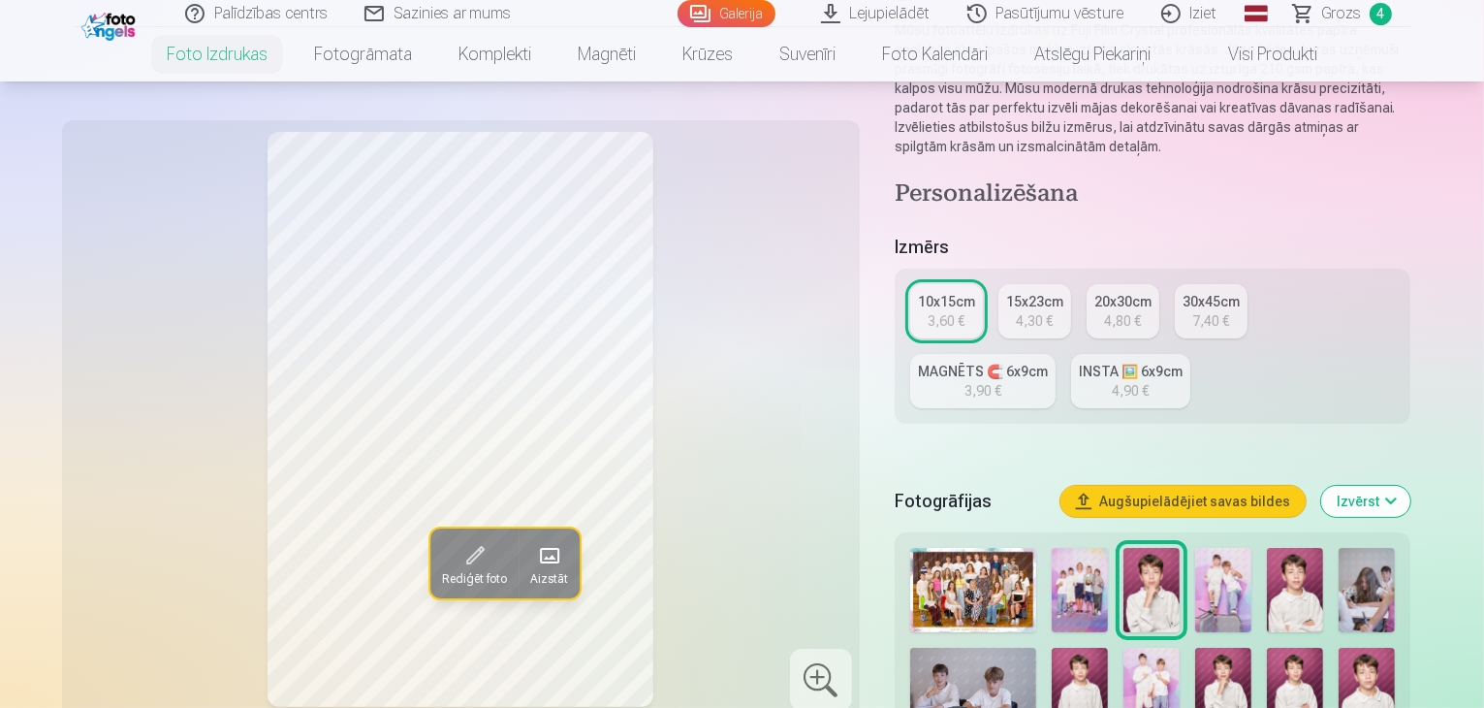
click at [1251, 561] on img at bounding box center [1223, 590] width 56 height 84
click at [981, 657] on img at bounding box center [973, 689] width 127 height 84
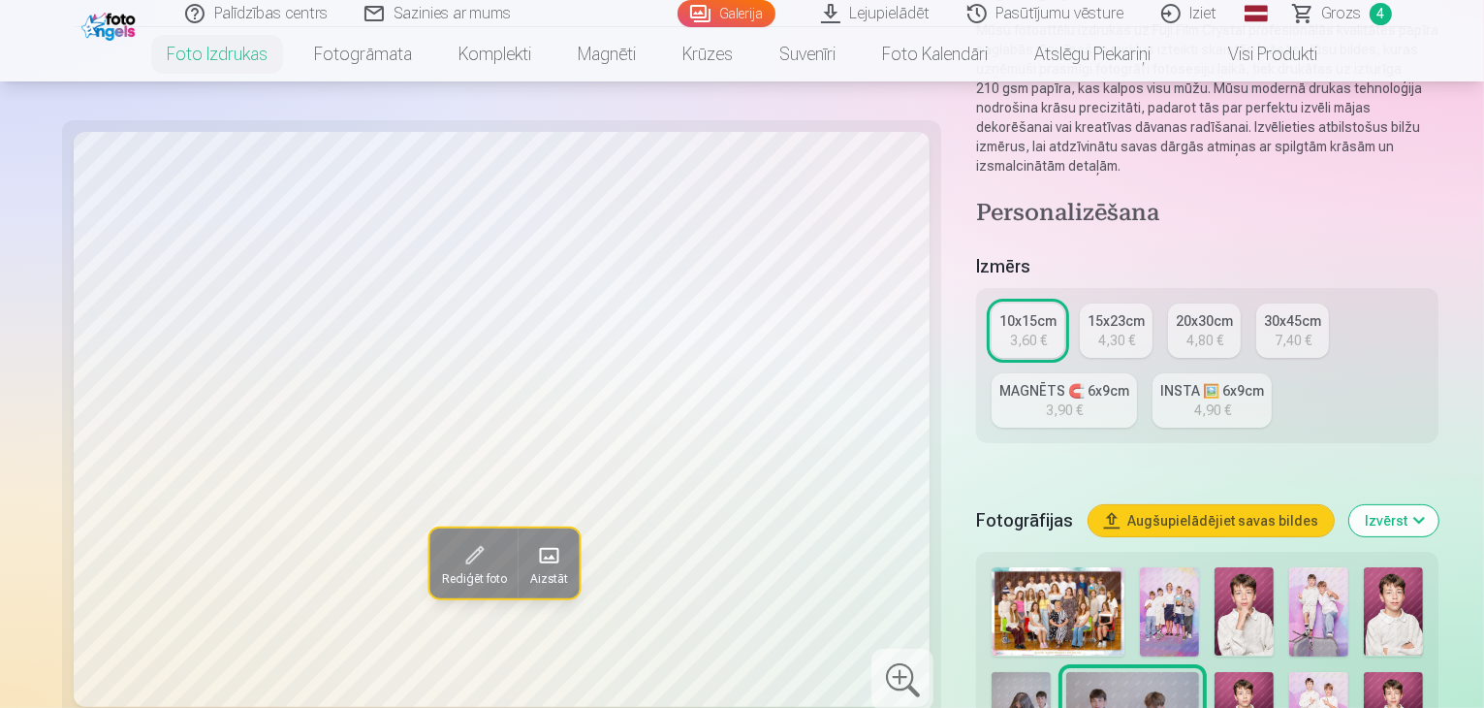
click at [1289, 672] on img at bounding box center [1318, 716] width 59 height 88
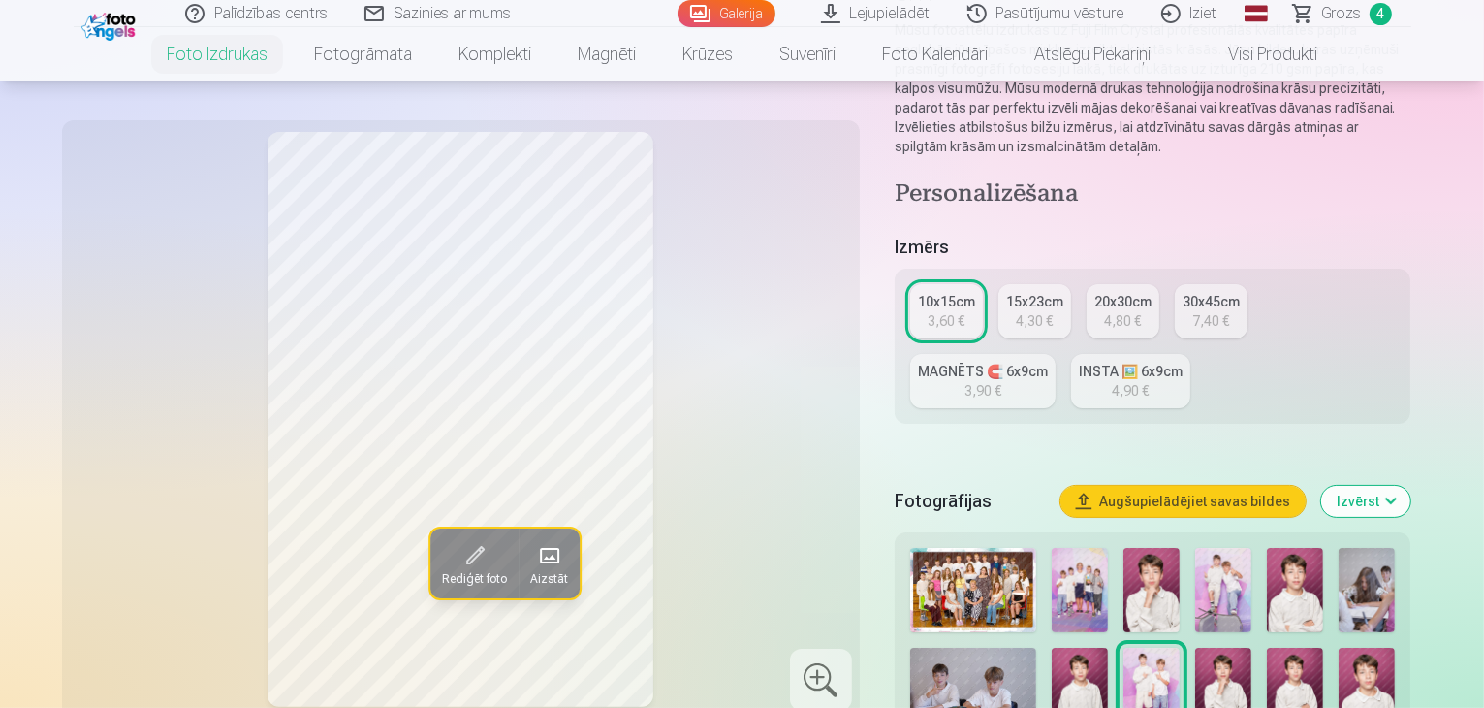
click at [1323, 650] on img at bounding box center [1295, 689] width 56 height 84
click at [1395, 647] on img at bounding box center [1367, 689] width 56 height 84
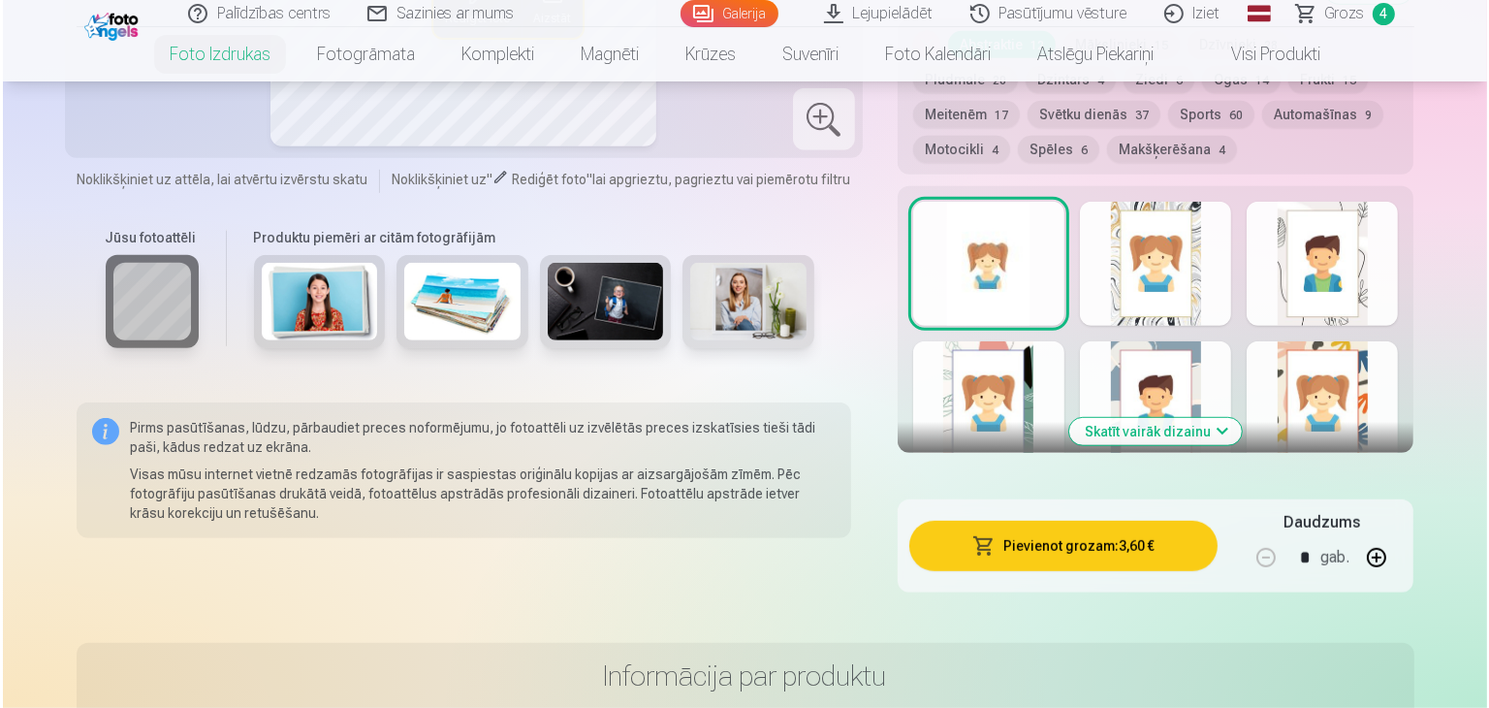
scroll to position [1130, 0]
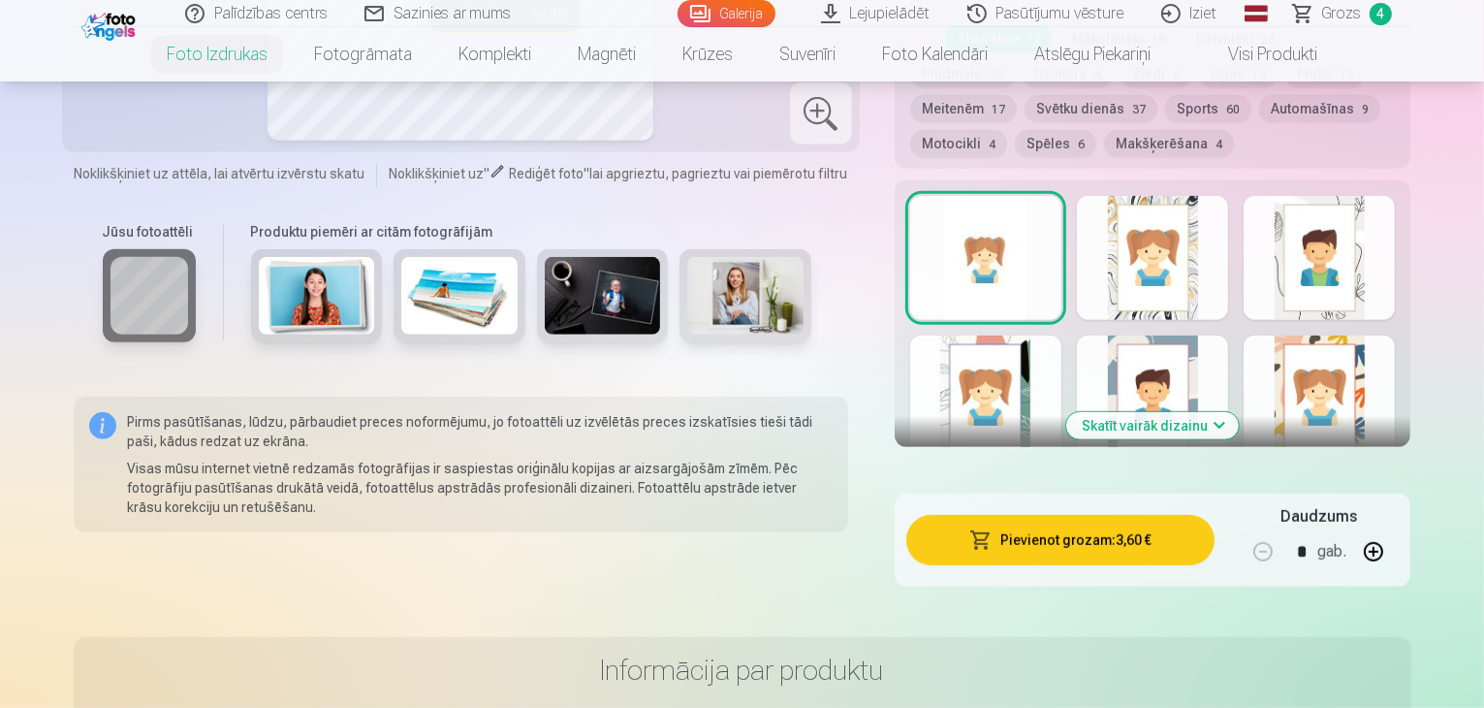
click at [1074, 515] on button "Pievienot grozam : 3,60 €" at bounding box center [1060, 540] width 309 height 50
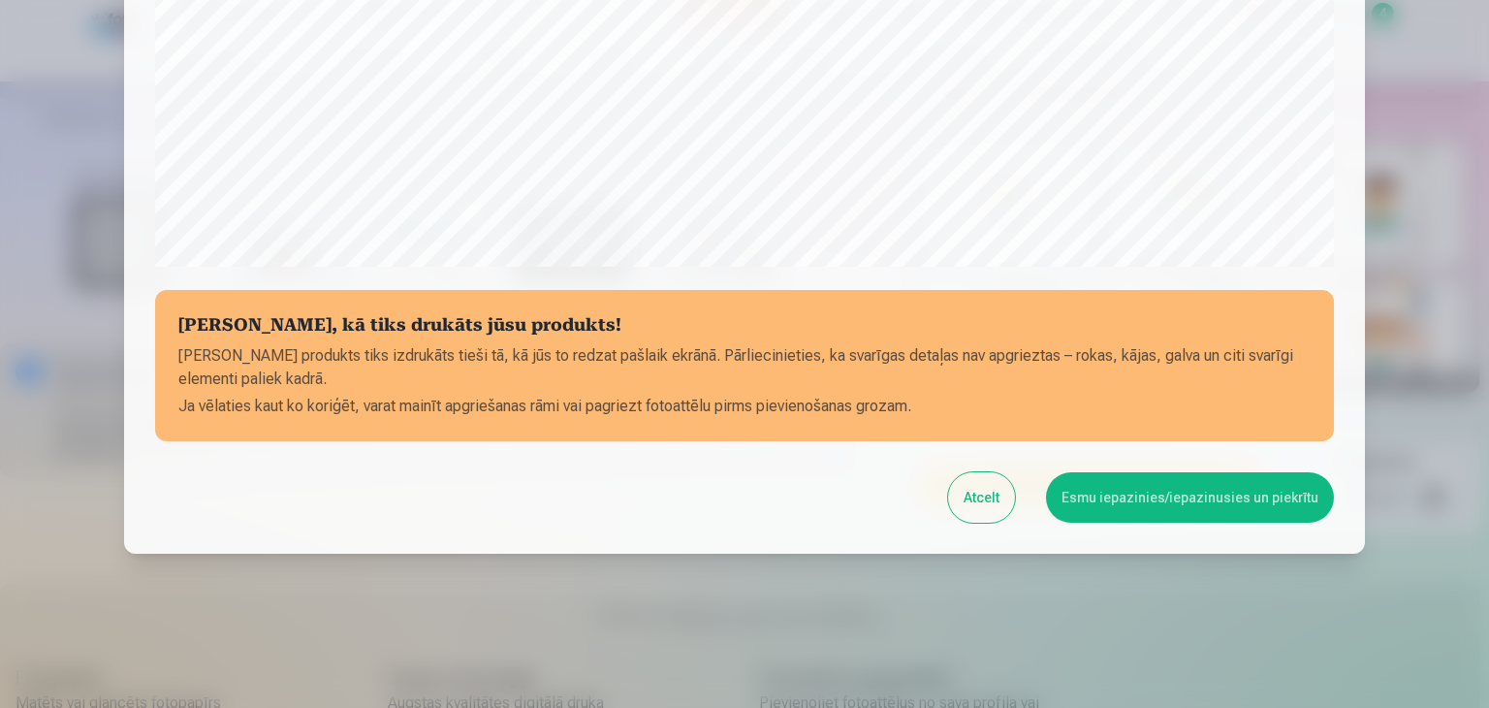
scroll to position [688, 0]
click at [1138, 502] on button "Esmu iepazinies/iepazinusies un piekrītu" at bounding box center [1190, 496] width 288 height 50
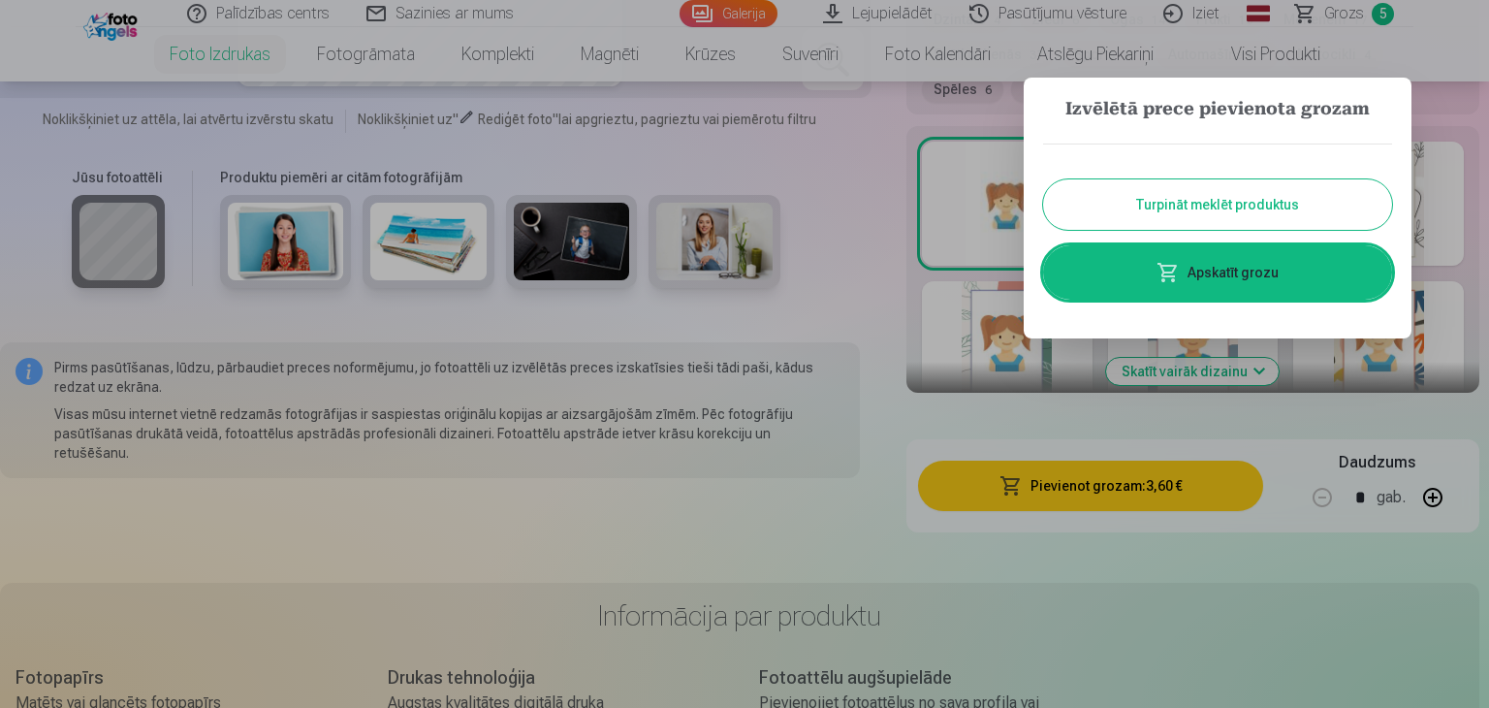
click at [1258, 279] on link "Apskatīt grozu" at bounding box center [1217, 272] width 349 height 54
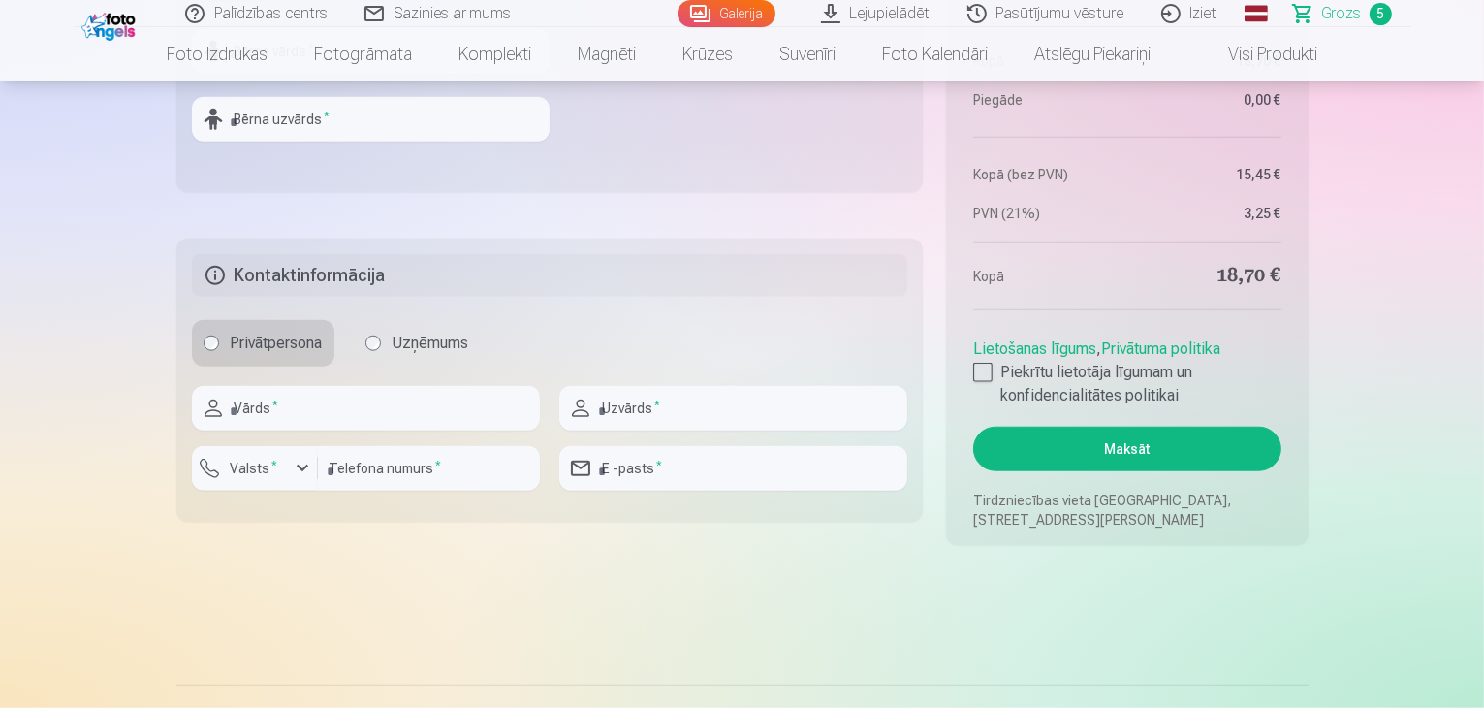
scroll to position [1764, 0]
click at [326, 412] on input "text" at bounding box center [366, 407] width 348 height 45
type input "****"
click at [712, 404] on input "text" at bounding box center [733, 407] width 348 height 45
type input "*******"
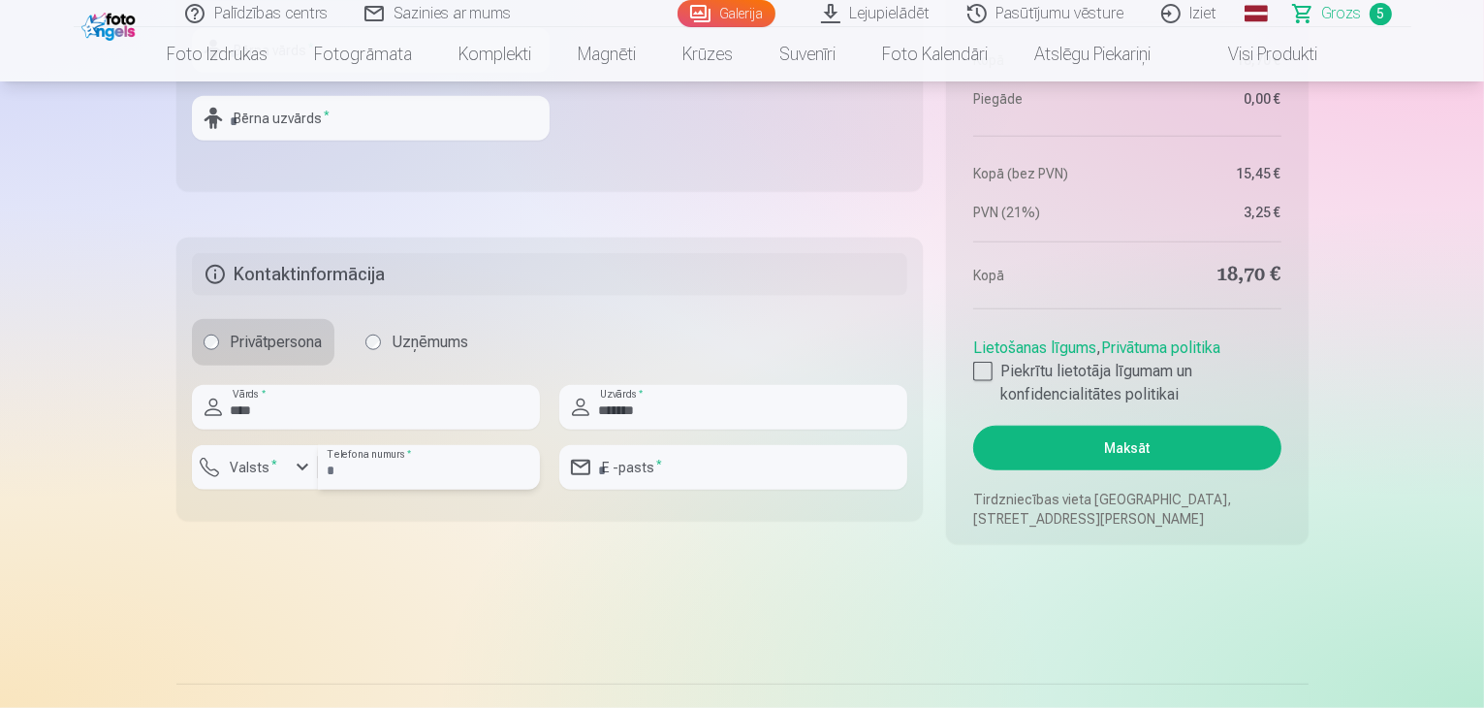
click at [444, 466] on input "number" at bounding box center [429, 467] width 222 height 45
type input "********"
click at [312, 469] on div "button" at bounding box center [302, 467] width 23 height 23
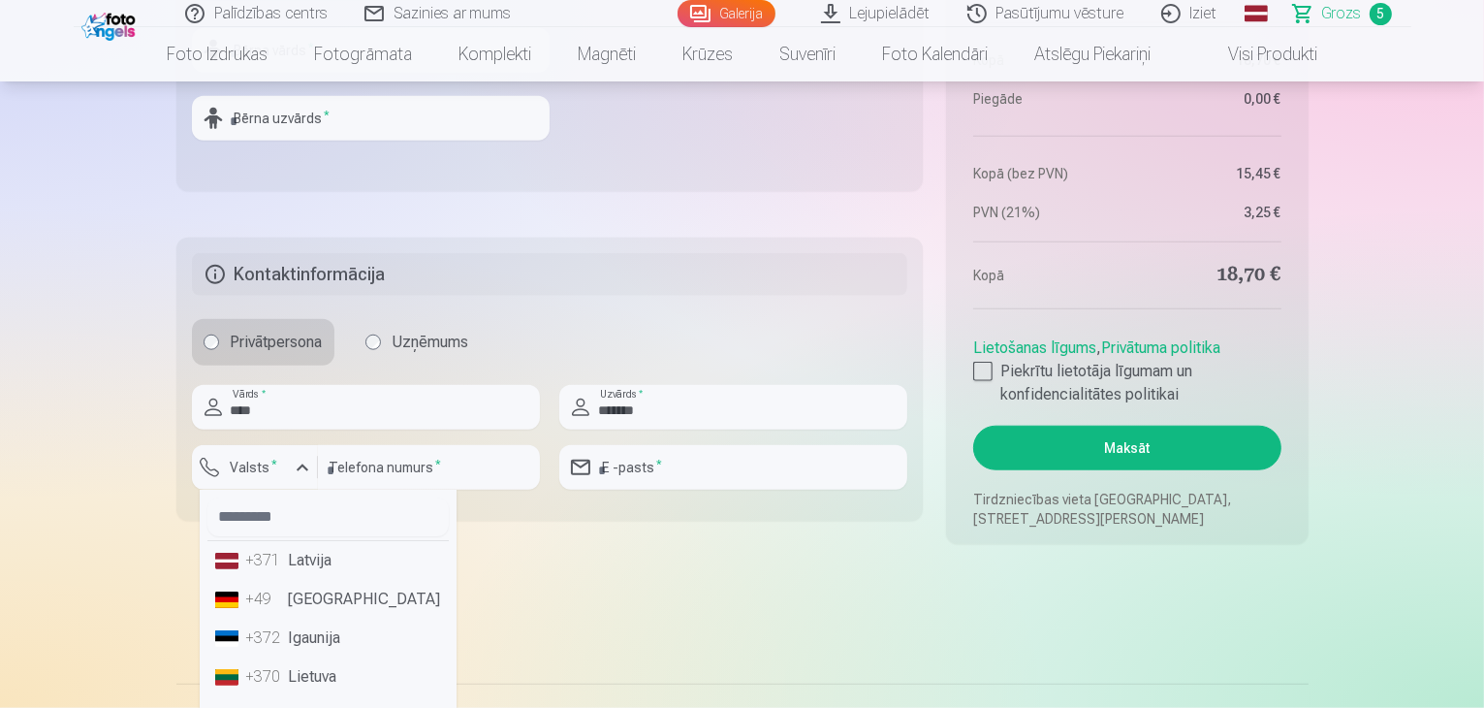
click at [298, 573] on li "+371 Latvija" at bounding box center [327, 560] width 241 height 39
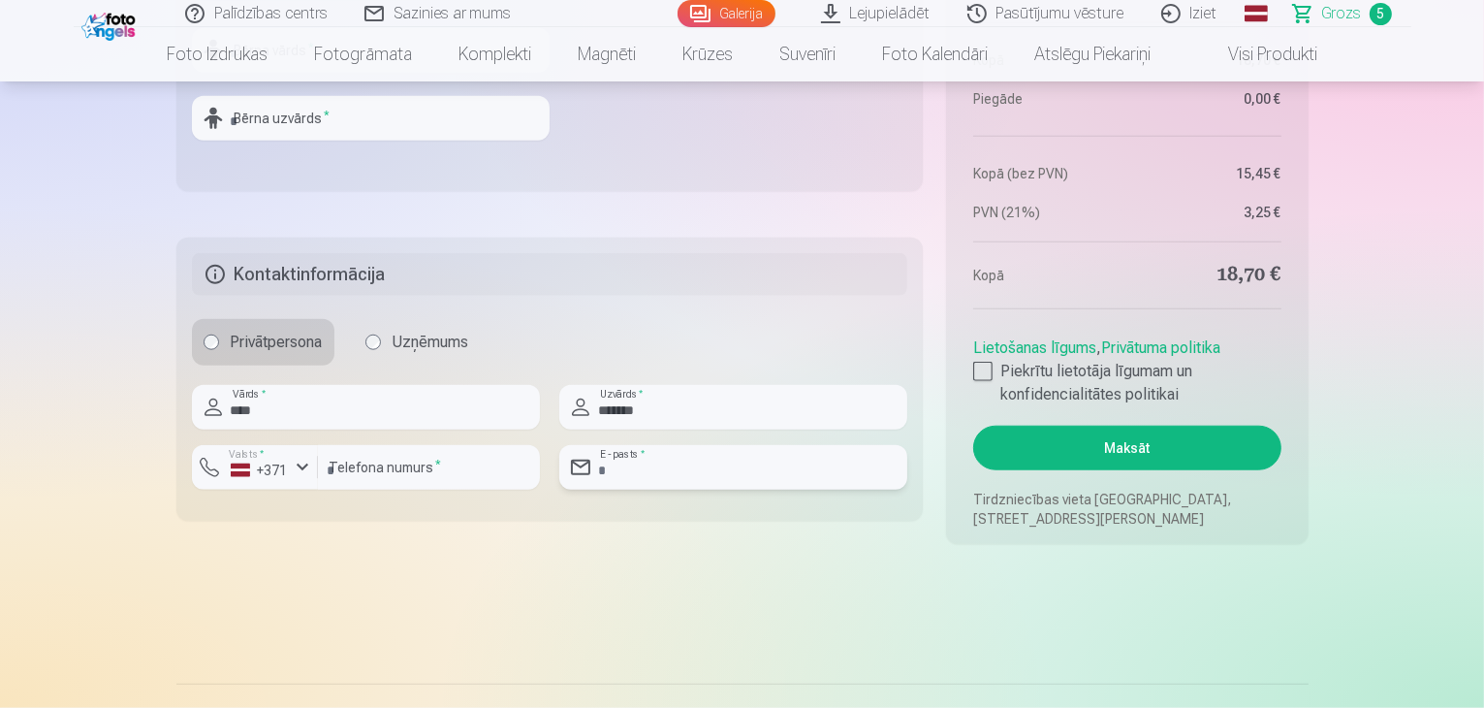
click at [702, 458] on input "email" at bounding box center [733, 467] width 348 height 45
type input "**********"
click at [991, 377] on div at bounding box center [982, 371] width 19 height 19
click at [1130, 445] on button "Maksāt" at bounding box center [1126, 448] width 307 height 45
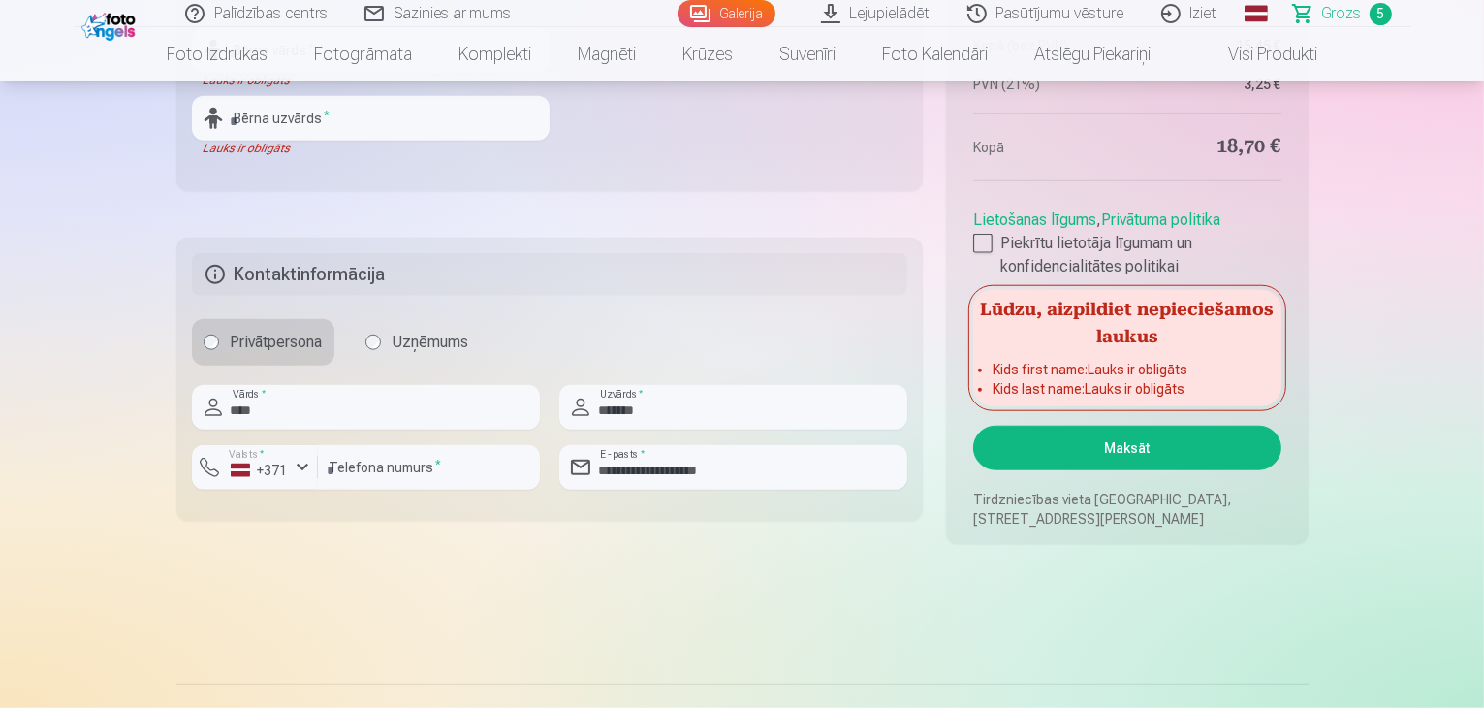
click at [817, 321] on div "Privātpersona Uzņēmums" at bounding box center [550, 342] width 716 height 47
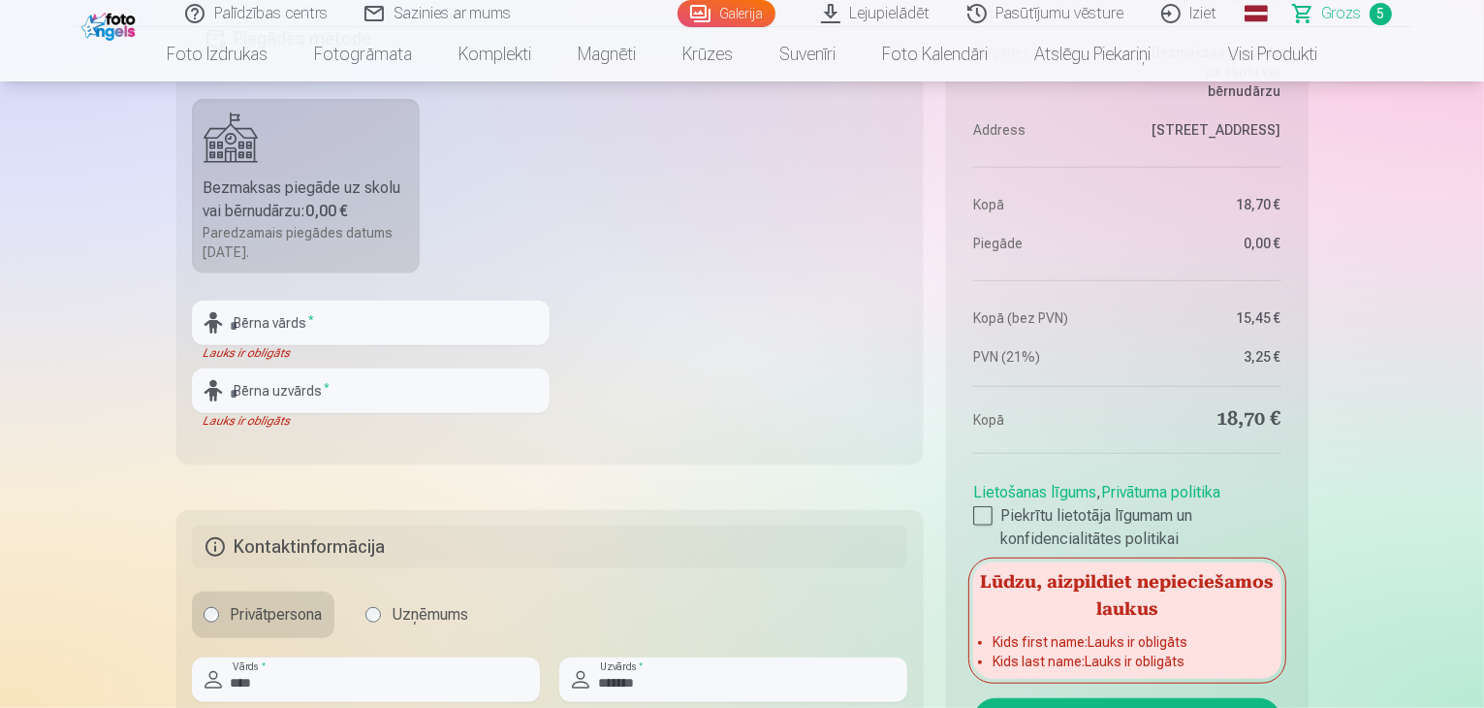
scroll to position [1484, 0]
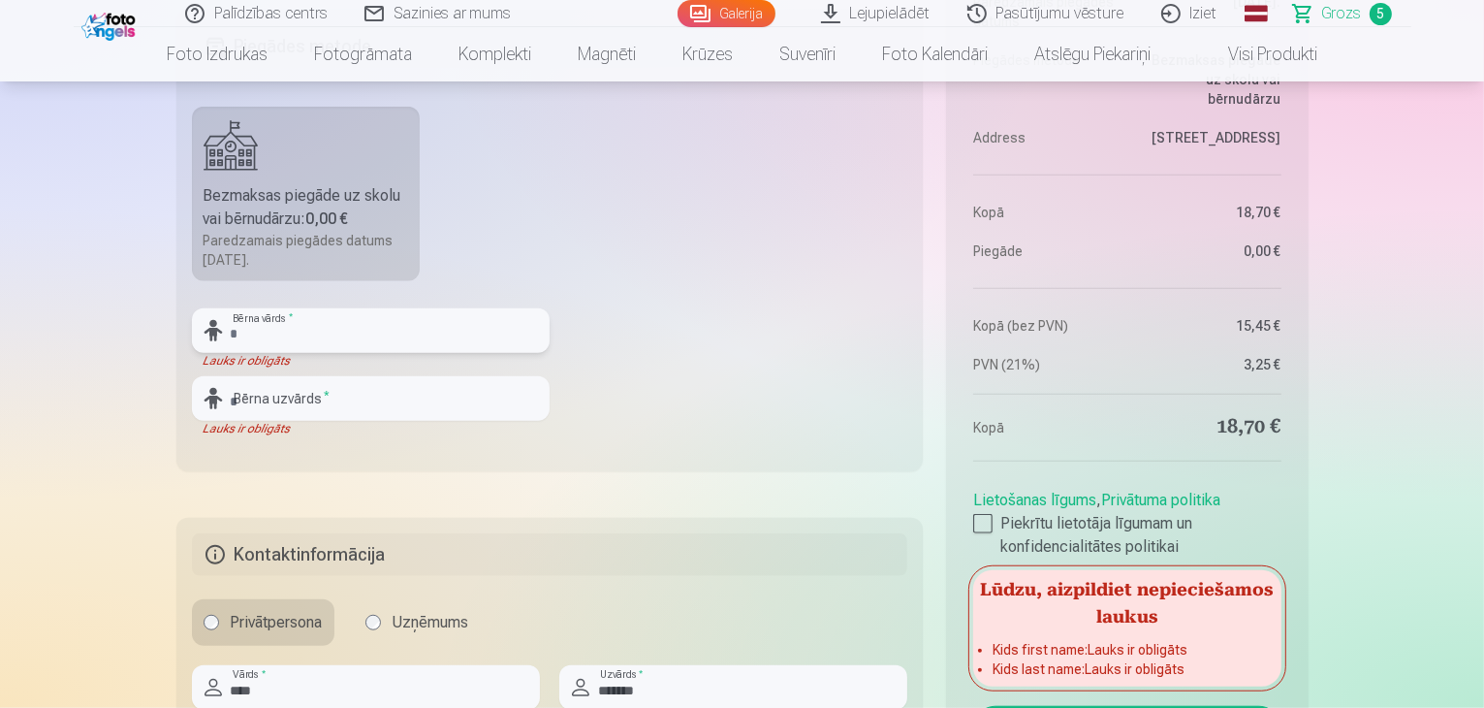
click at [400, 333] on input "text" at bounding box center [371, 330] width 358 height 45
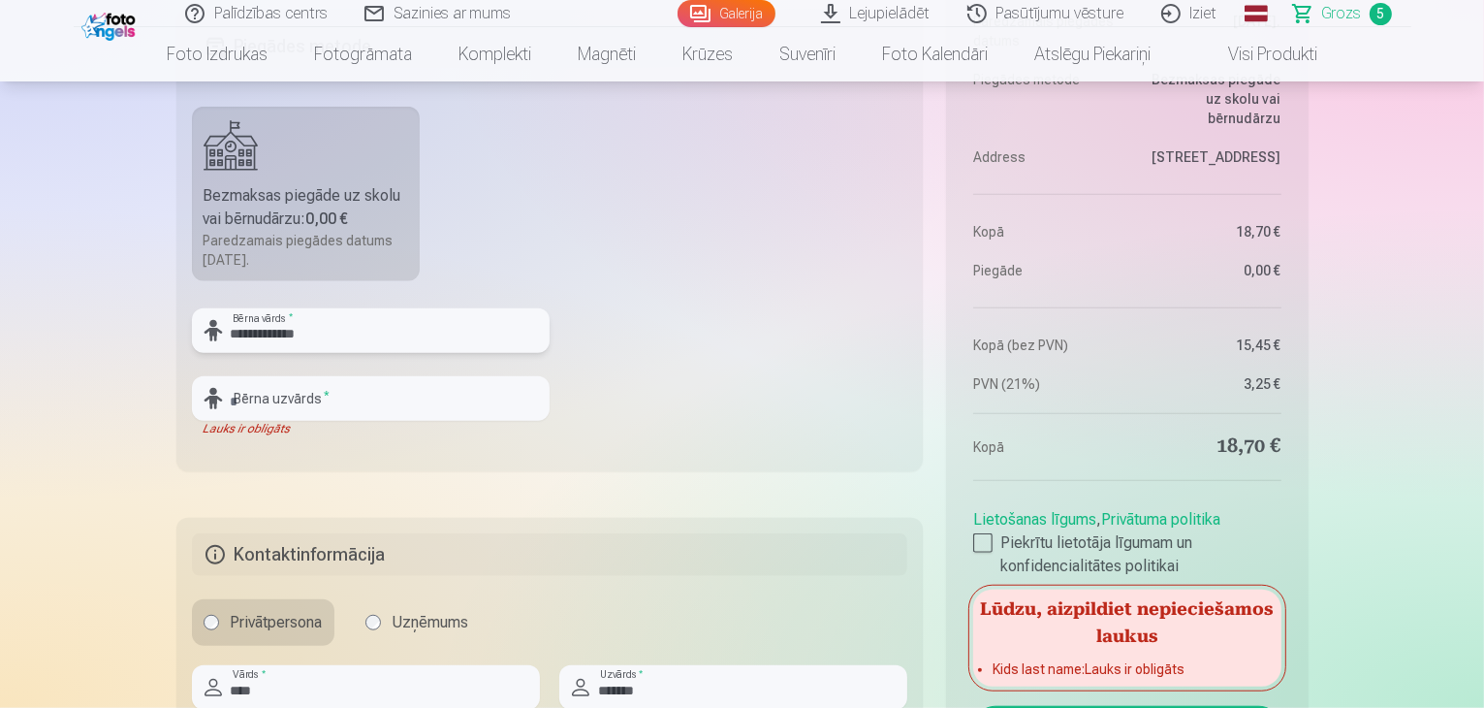
type input "**********"
click at [394, 394] on input "text" at bounding box center [371, 398] width 358 height 45
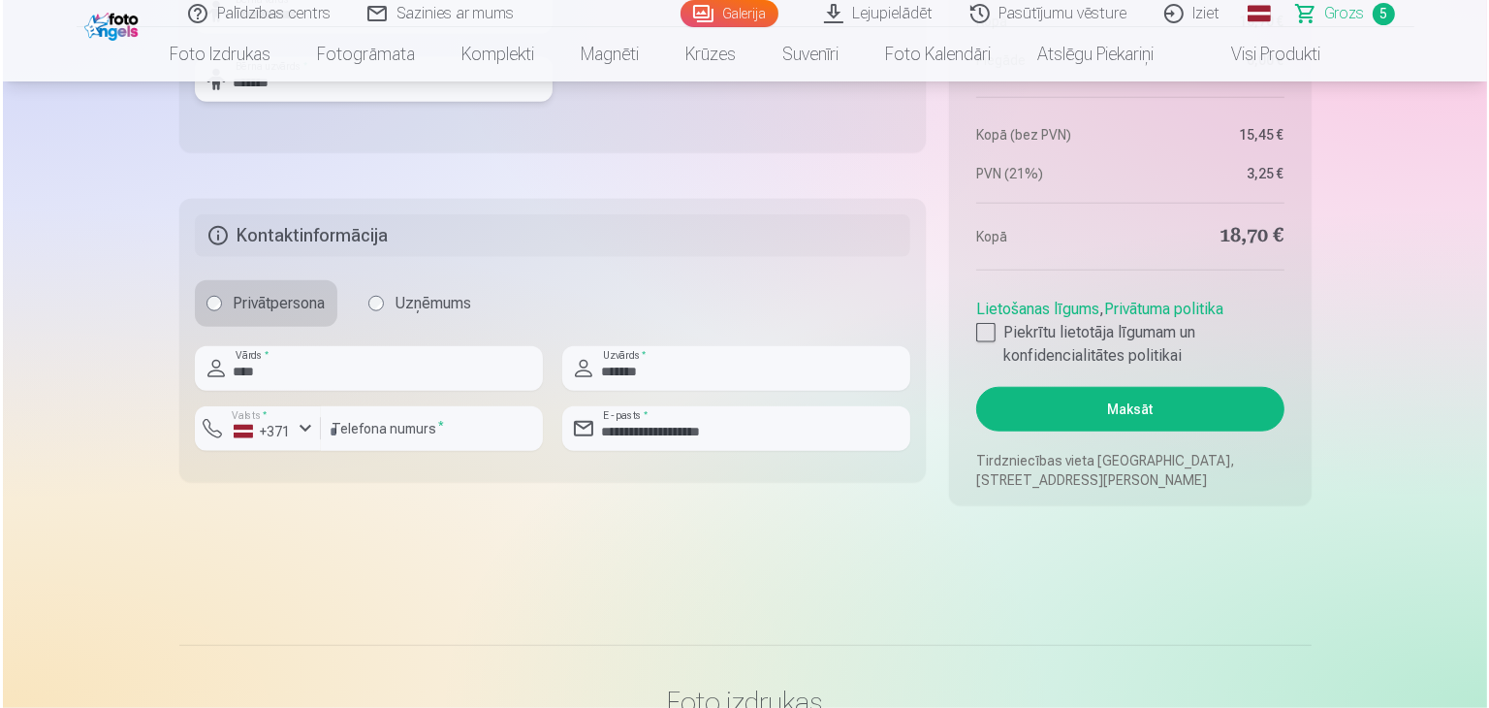
scroll to position [1804, 0]
type input "*******"
click at [1063, 418] on button "Maksāt" at bounding box center [1126, 408] width 307 height 45
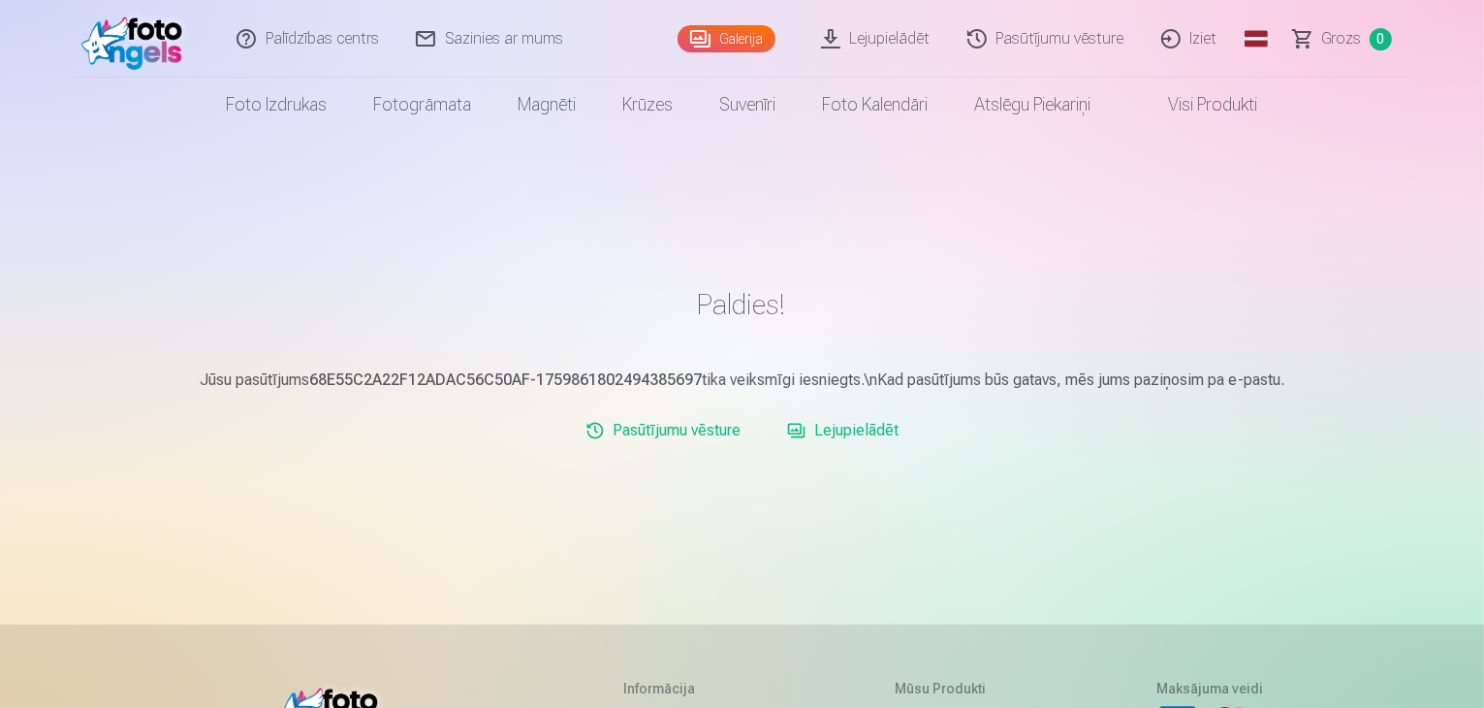
click at [1203, 40] on link "Iziet" at bounding box center [1190, 39] width 93 height 78
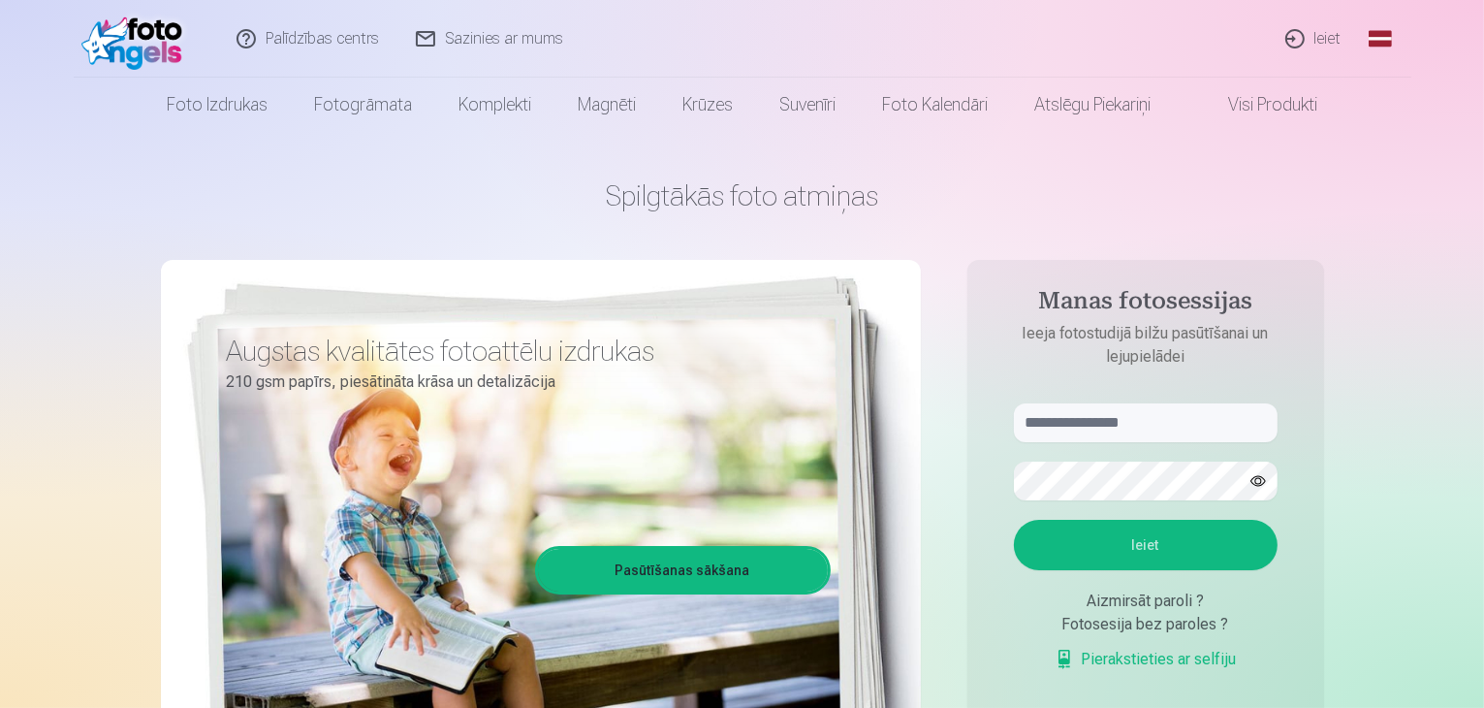
click at [1332, 40] on link "Ieiet" at bounding box center [1314, 39] width 93 height 78
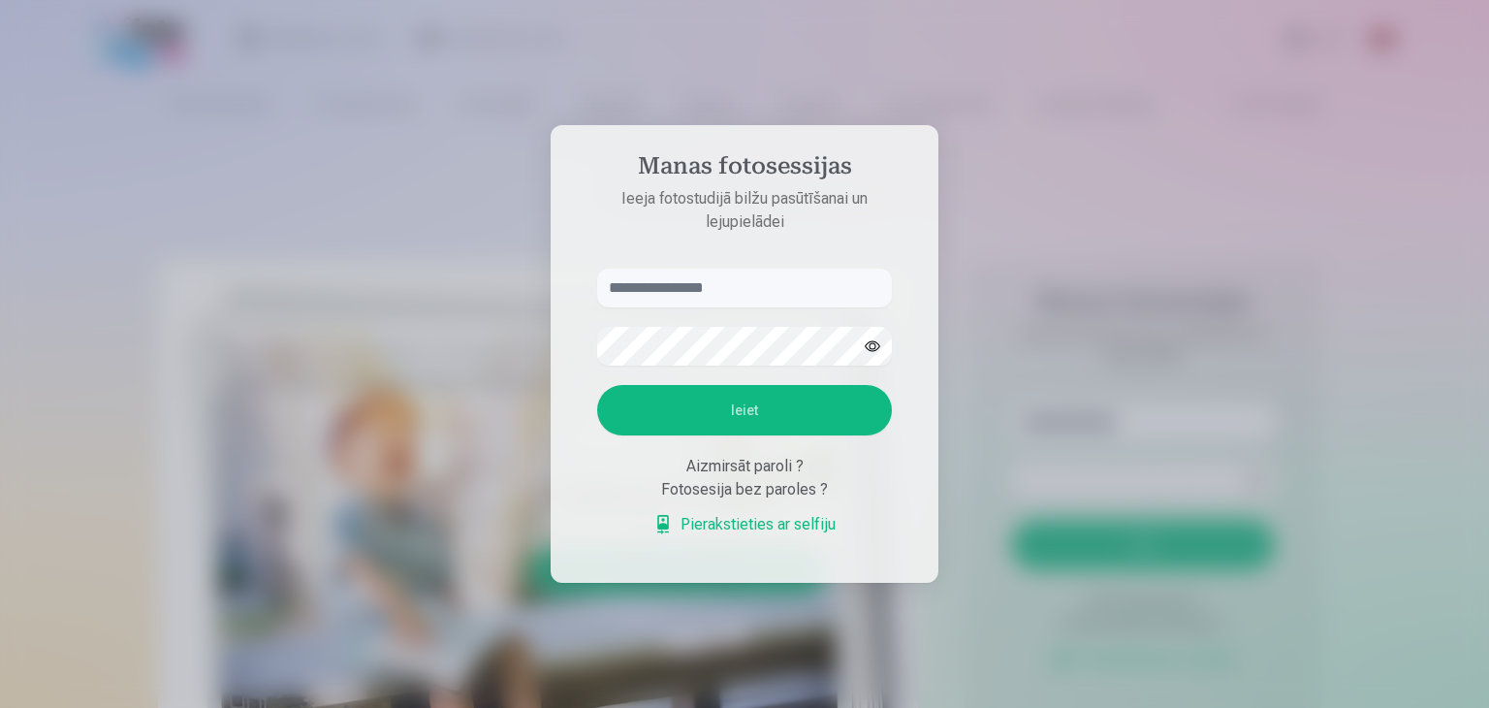
click at [794, 301] on input "text" at bounding box center [744, 287] width 295 height 39
click at [617, 289] on input "******" at bounding box center [744, 287] width 295 height 39
click at [683, 290] on input "******" at bounding box center [744, 287] width 295 height 39
type input "**********"
click at [726, 404] on button "Ieiet" at bounding box center [744, 410] width 295 height 50
